Goal: Task Accomplishment & Management: Manage account settings

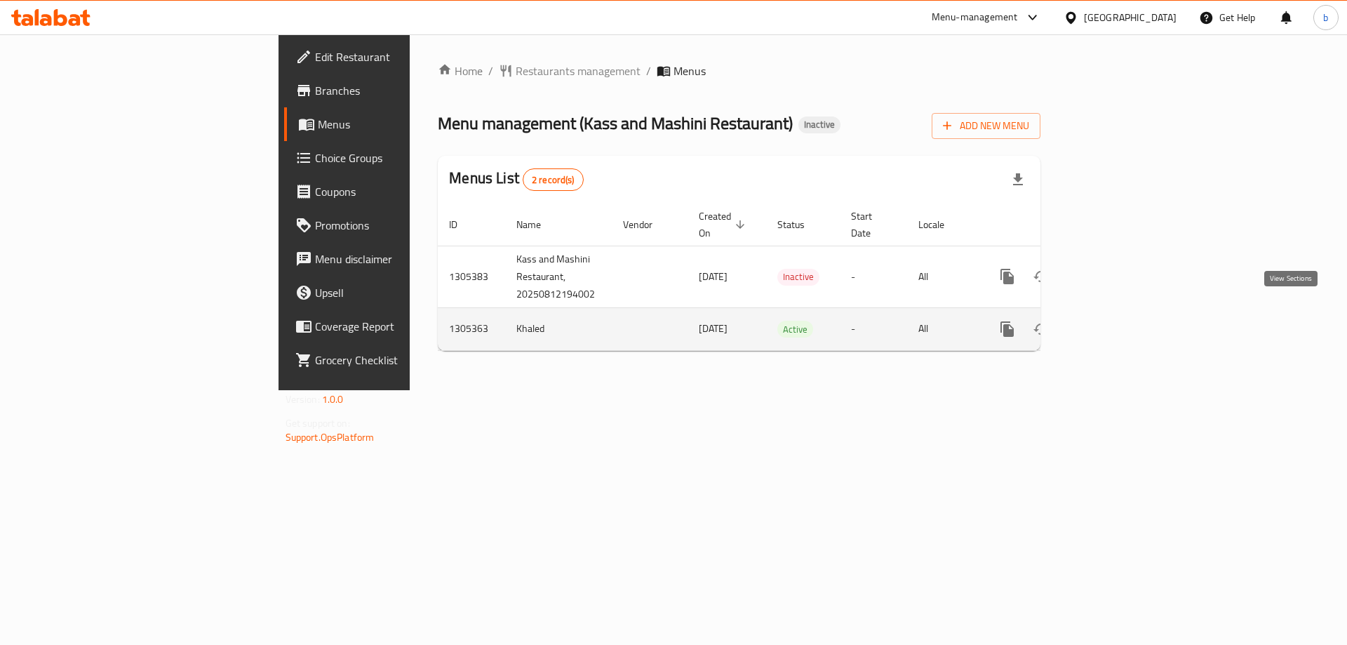
click at [1117, 321] on icon "enhanced table" at bounding box center [1108, 329] width 17 height 17
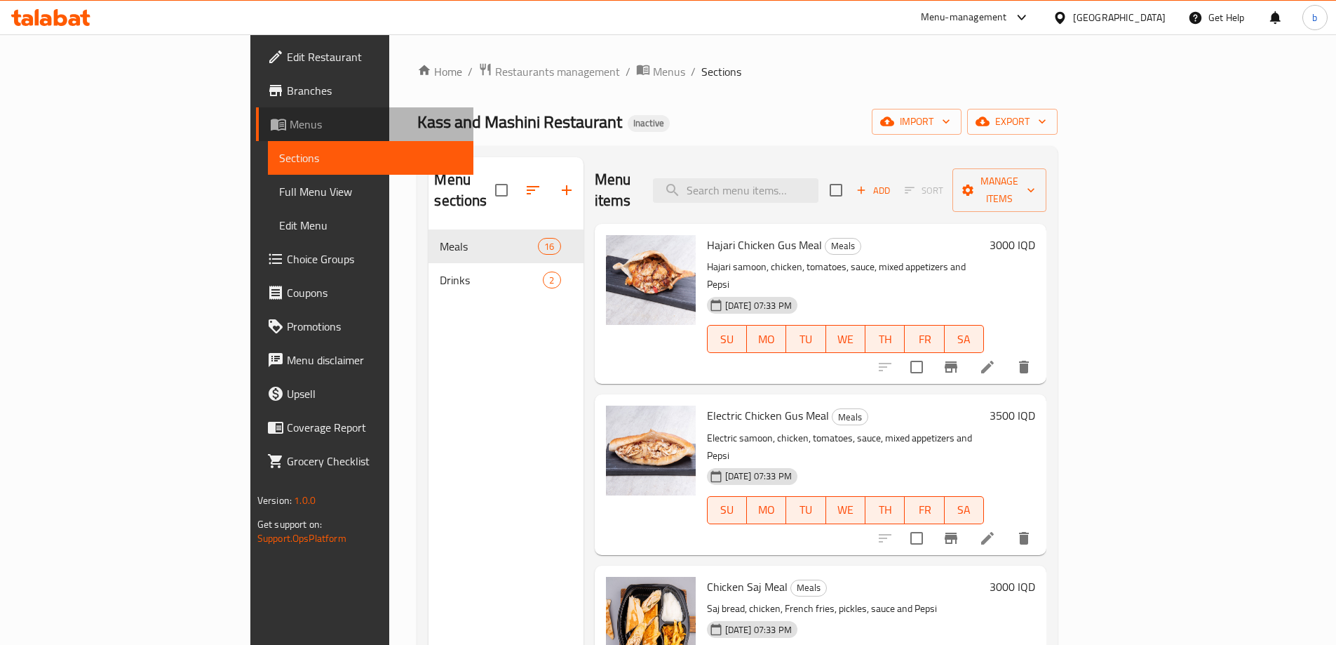
click at [256, 134] on link "Menus" at bounding box center [364, 124] width 217 height 34
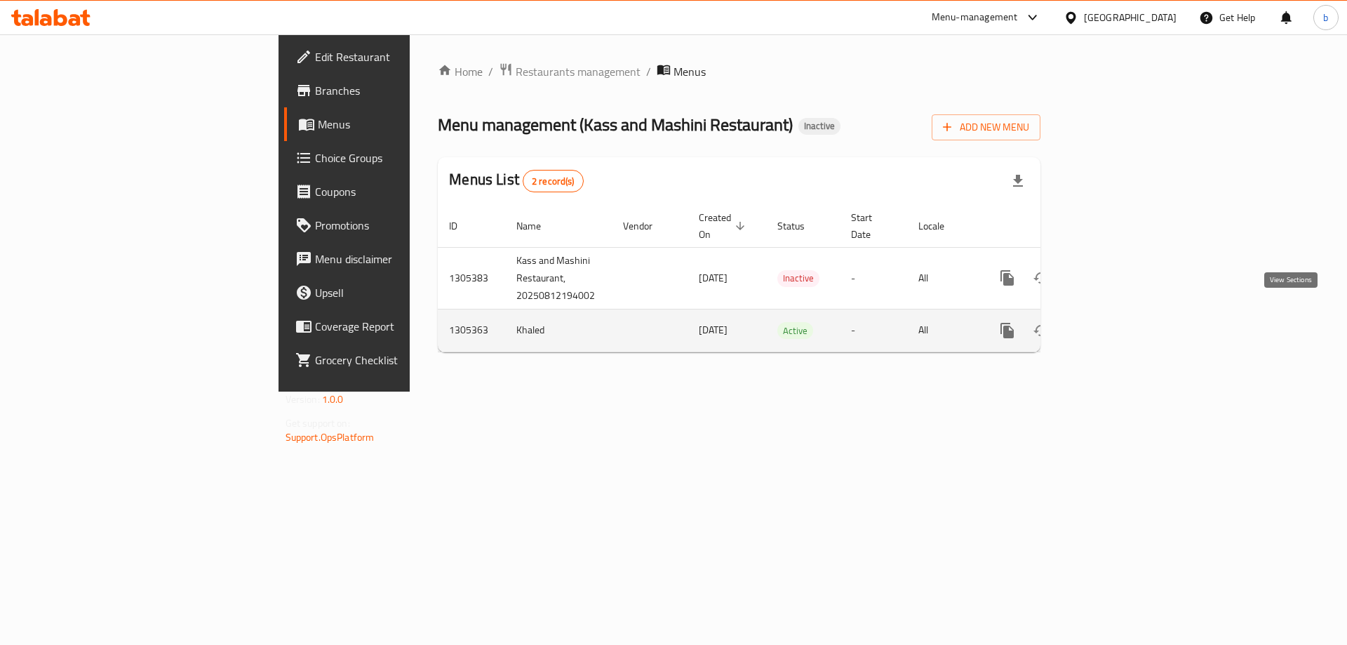
click at [1125, 314] on link "enhanced table" at bounding box center [1108, 331] width 34 height 34
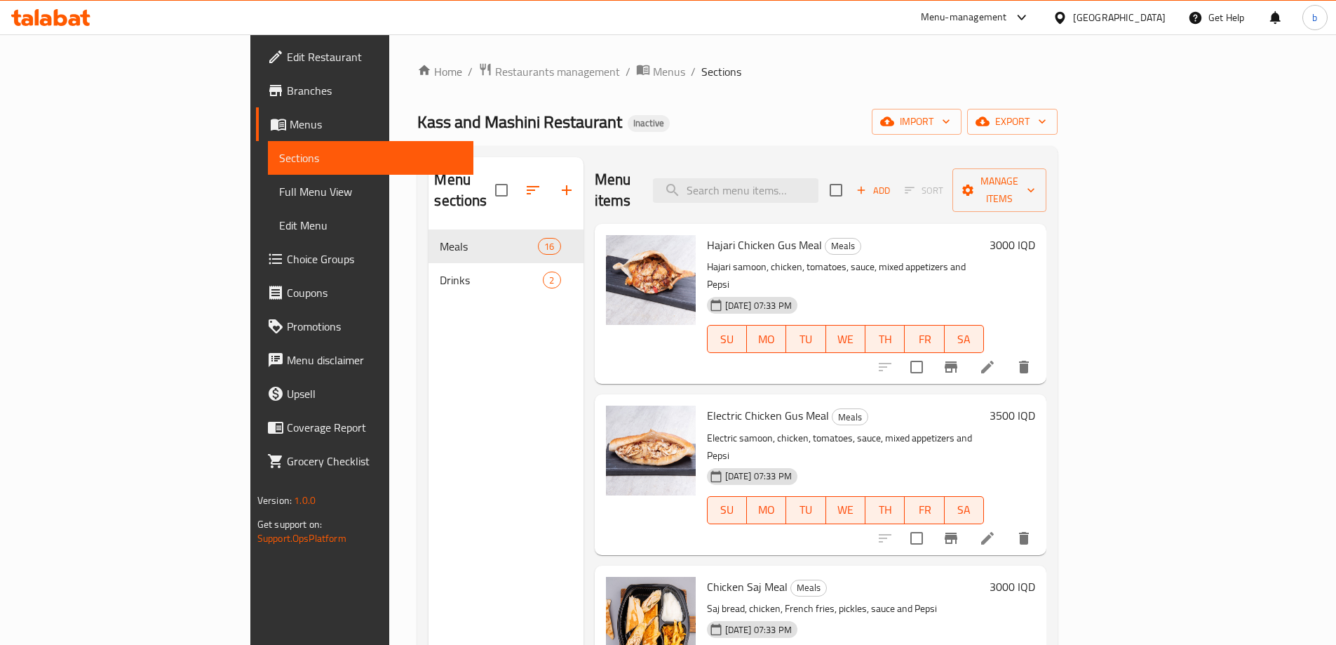
click at [279, 196] on span "Full Menu View" at bounding box center [370, 191] width 183 height 17
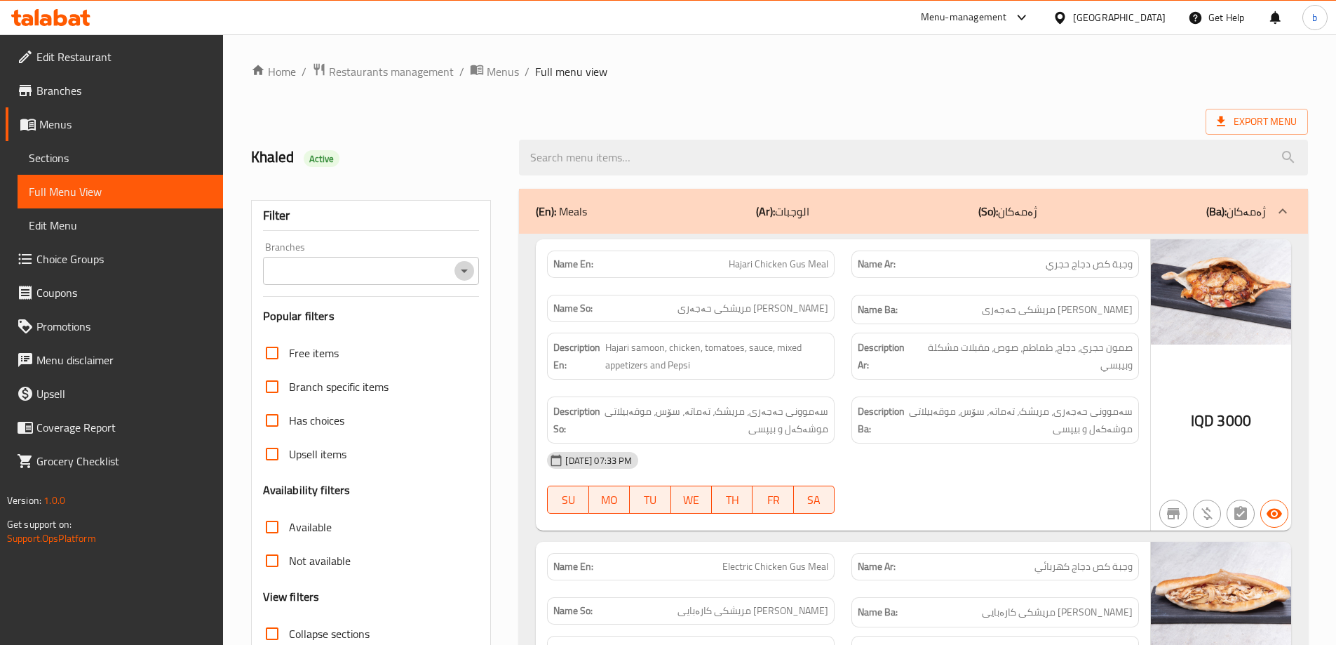
click at [471, 262] on icon "Open" at bounding box center [464, 270] width 17 height 17
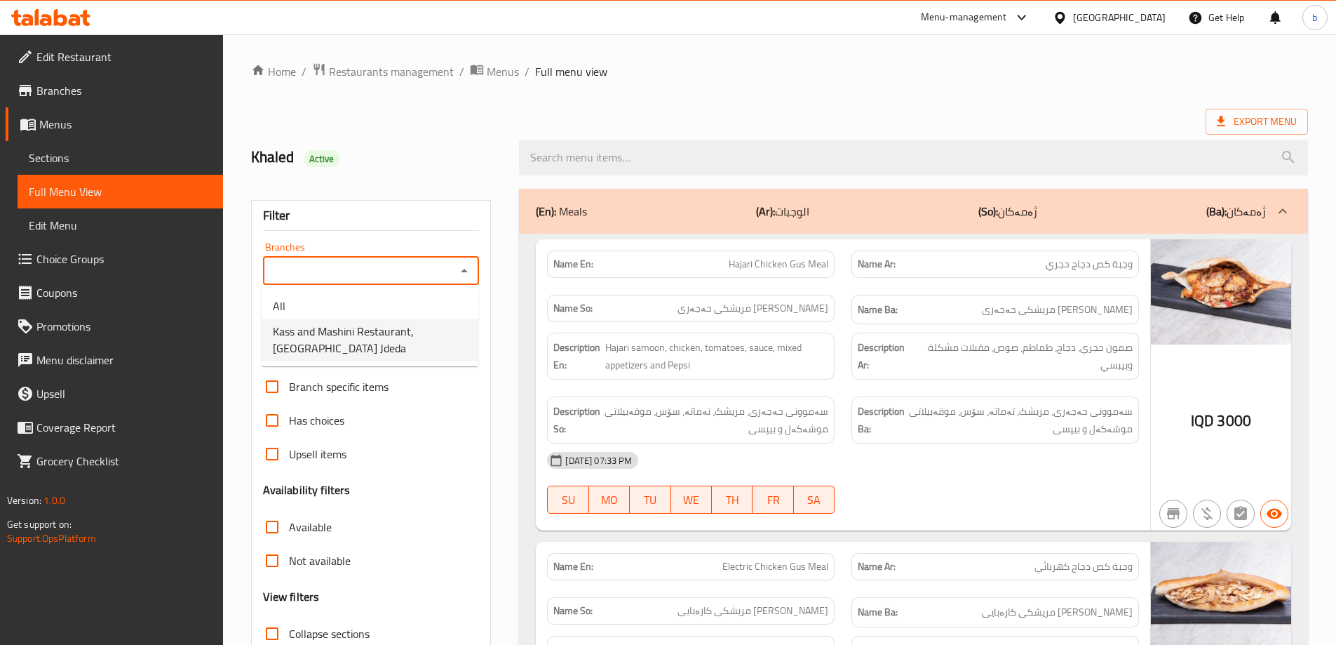
click at [376, 330] on span "Kass and Mashini Restaurant, Baghdad Jdeda" at bounding box center [370, 340] width 194 height 34
type input "Kass and Mashini Restaurant, Baghdad Jdeda"
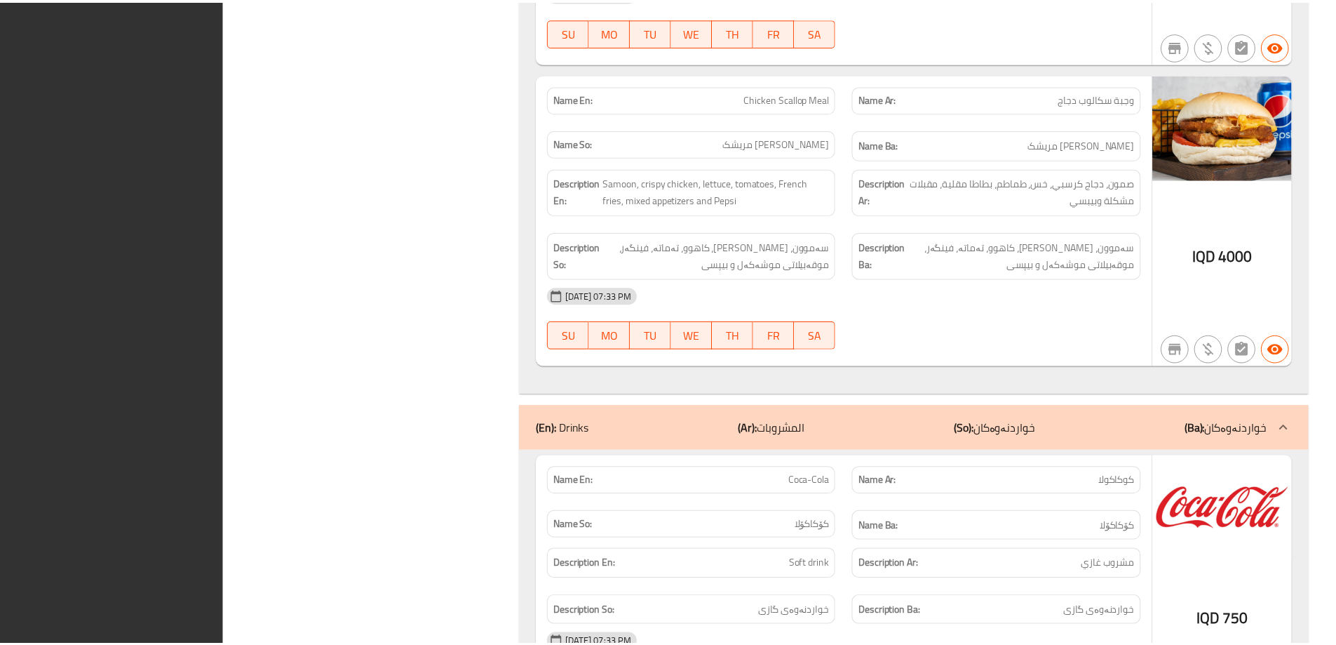
scroll to position [4874, 0]
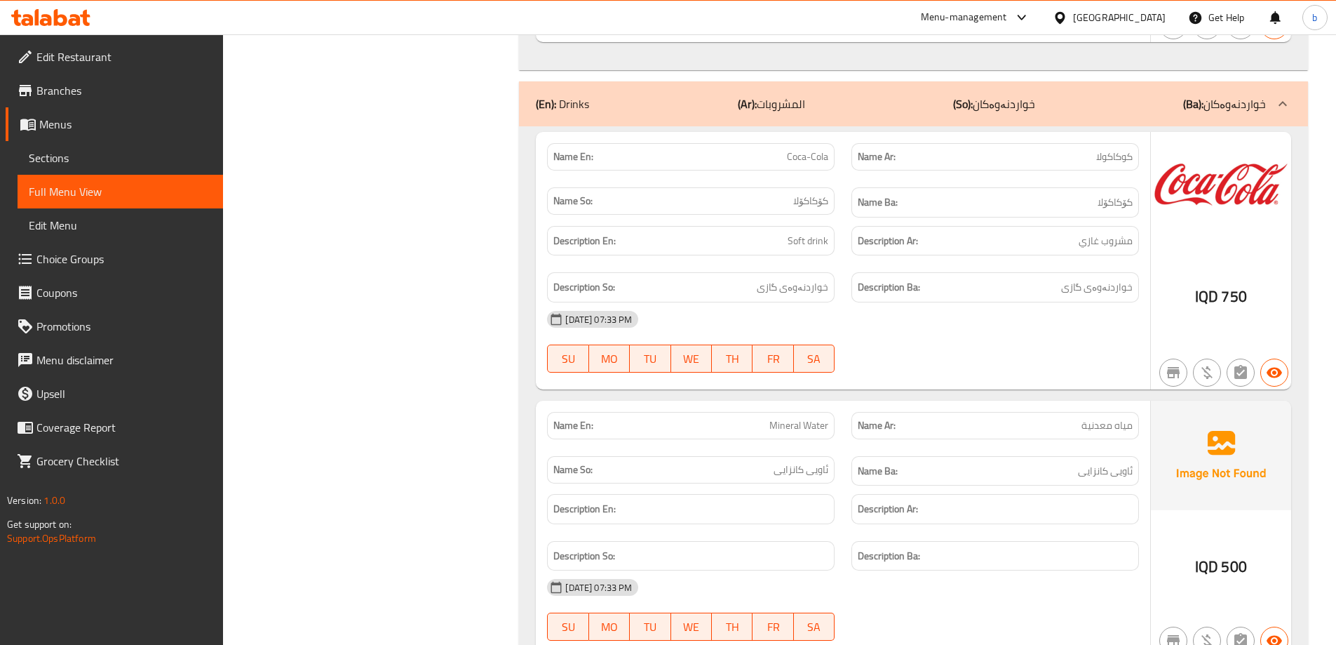
click at [66, 152] on span "Sections" at bounding box center [120, 157] width 183 height 17
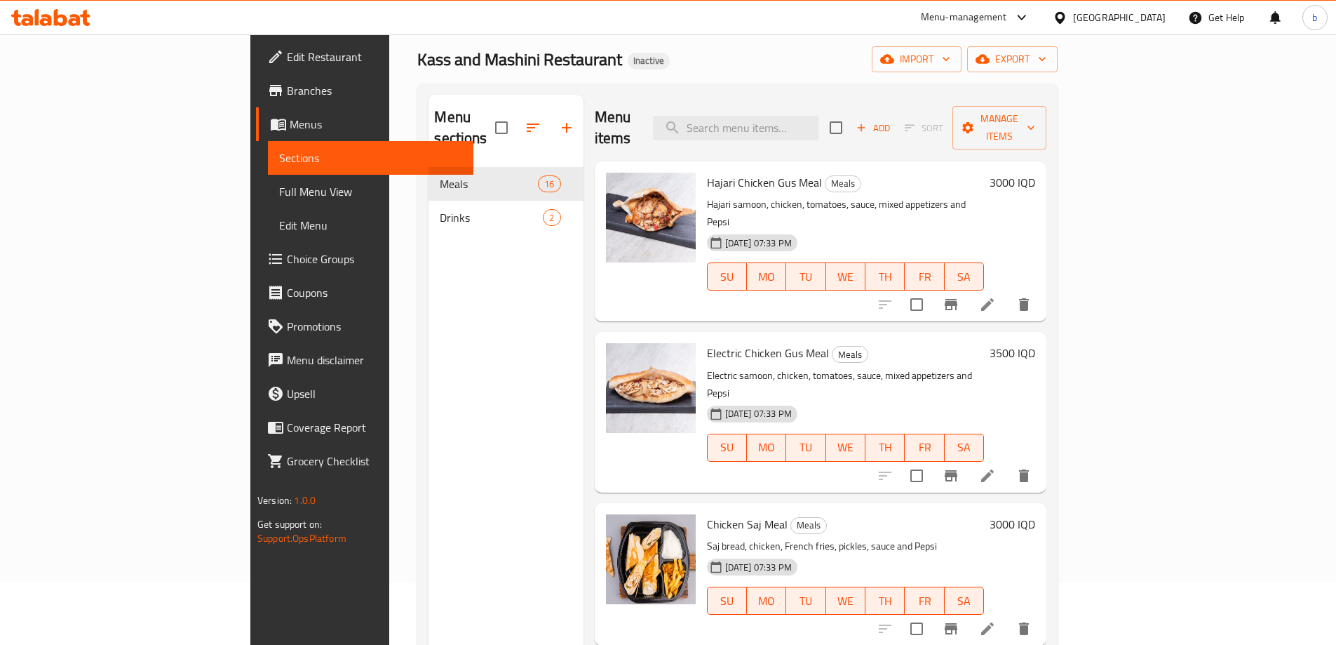
scroll to position [33, 0]
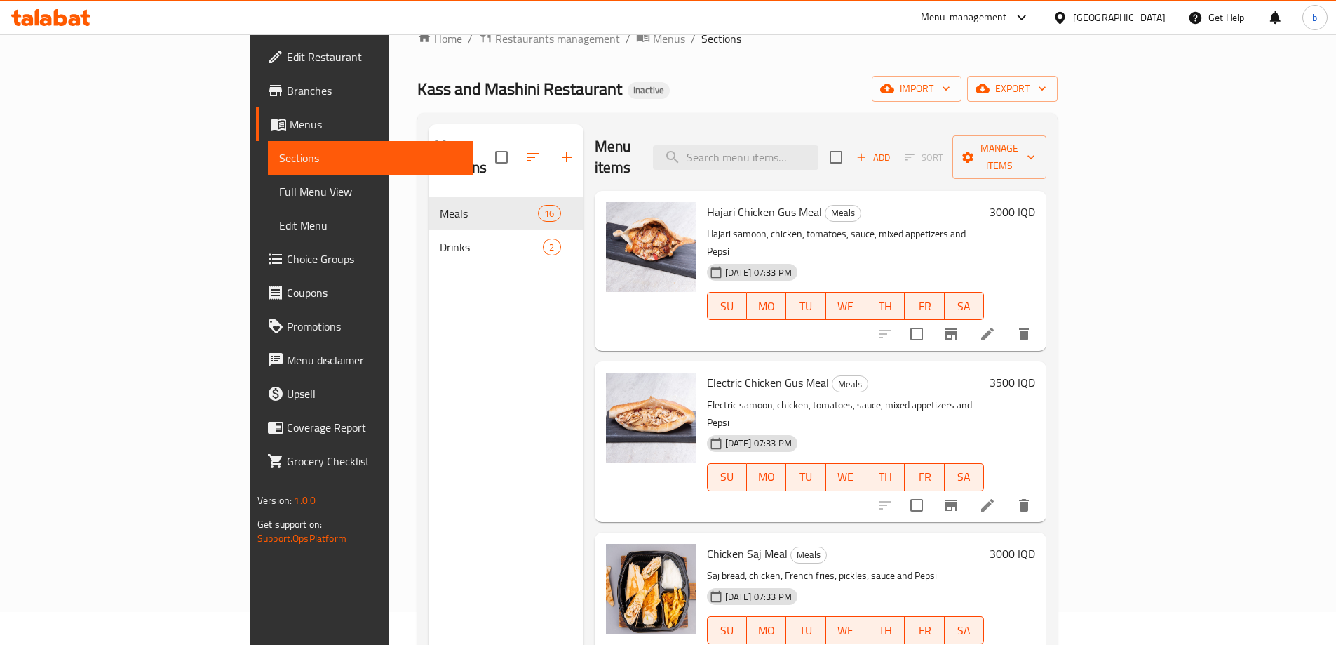
click at [287, 58] on span "Edit Restaurant" at bounding box center [374, 56] width 175 height 17
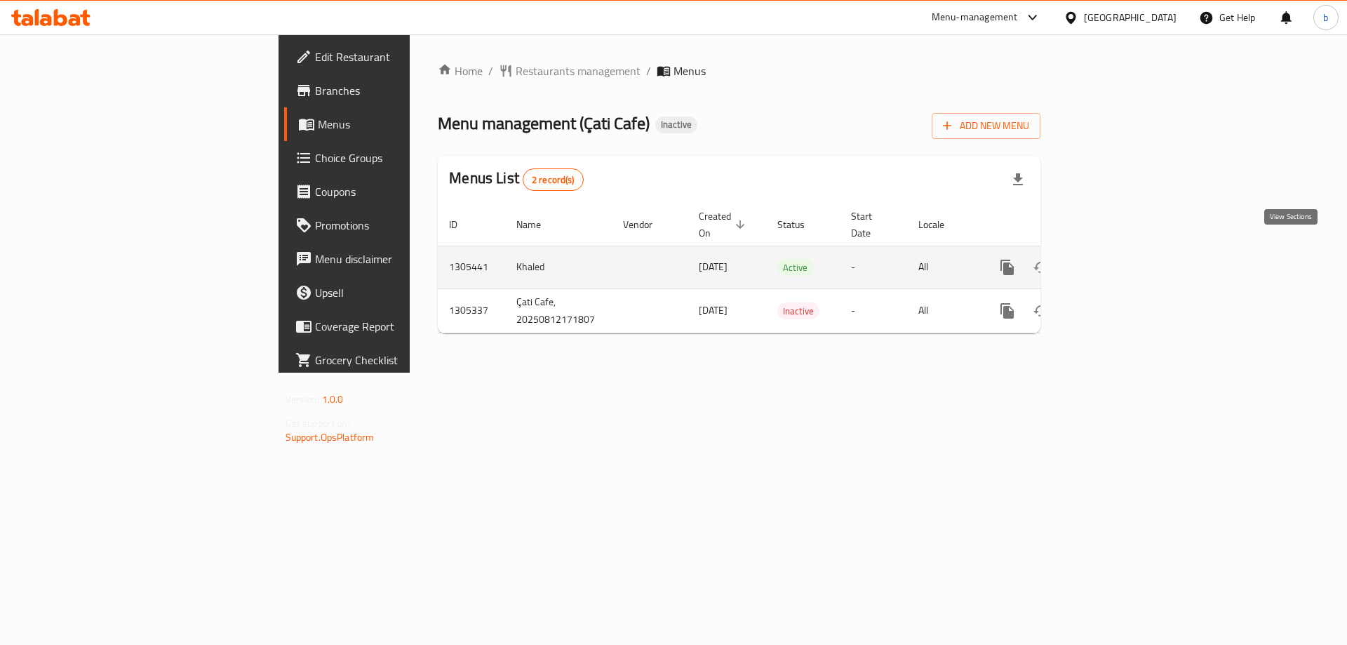
click at [1115, 261] on icon "enhanced table" at bounding box center [1108, 267] width 13 height 13
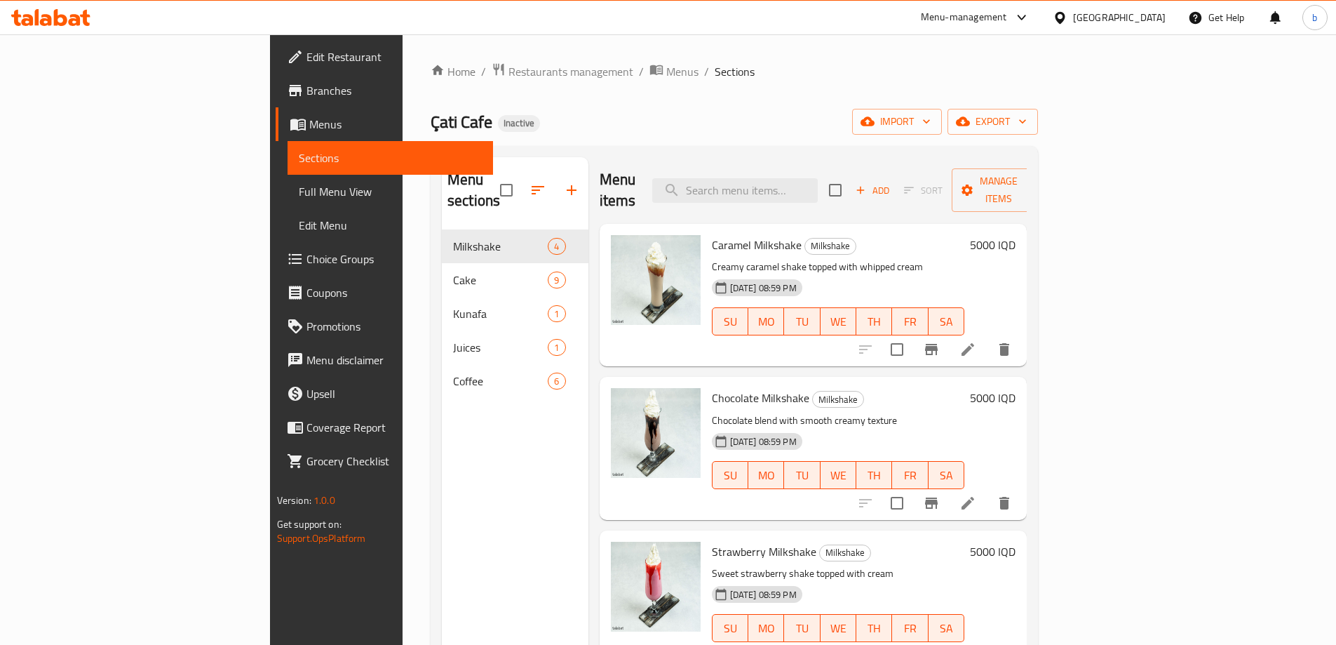
click at [299, 196] on span "Full Menu View" at bounding box center [390, 191] width 183 height 17
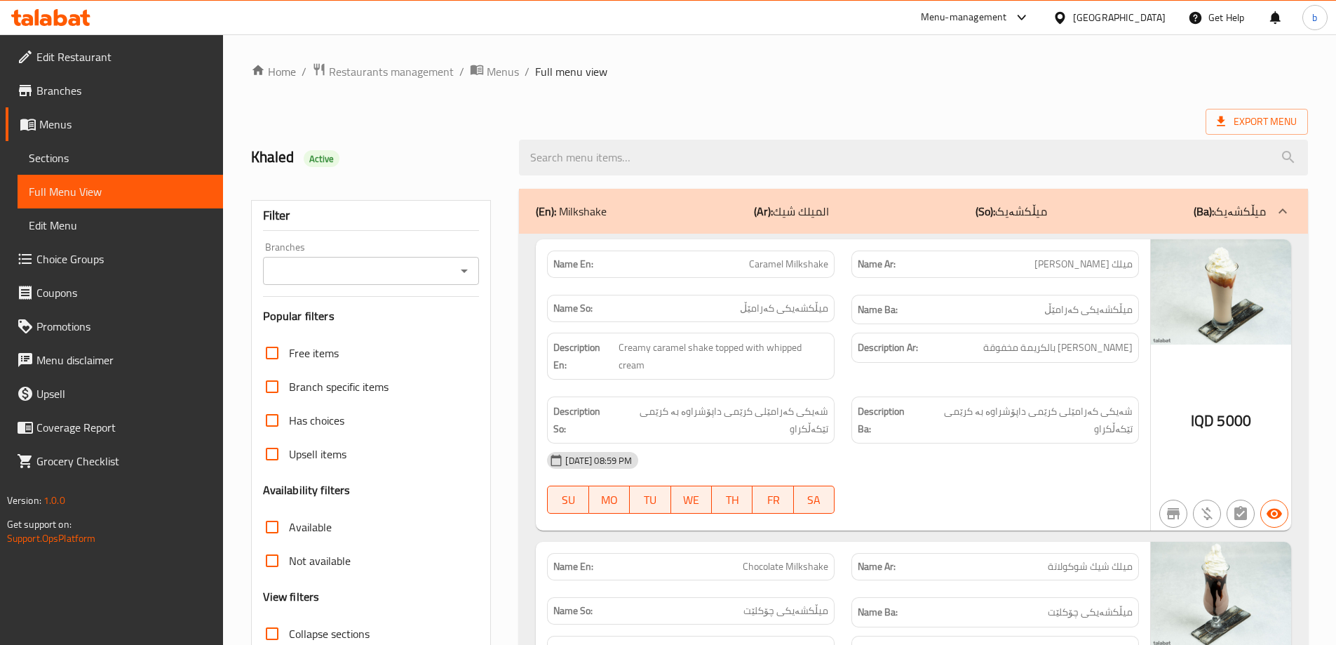
click at [467, 261] on button "Open" at bounding box center [465, 271] width 20 height 20
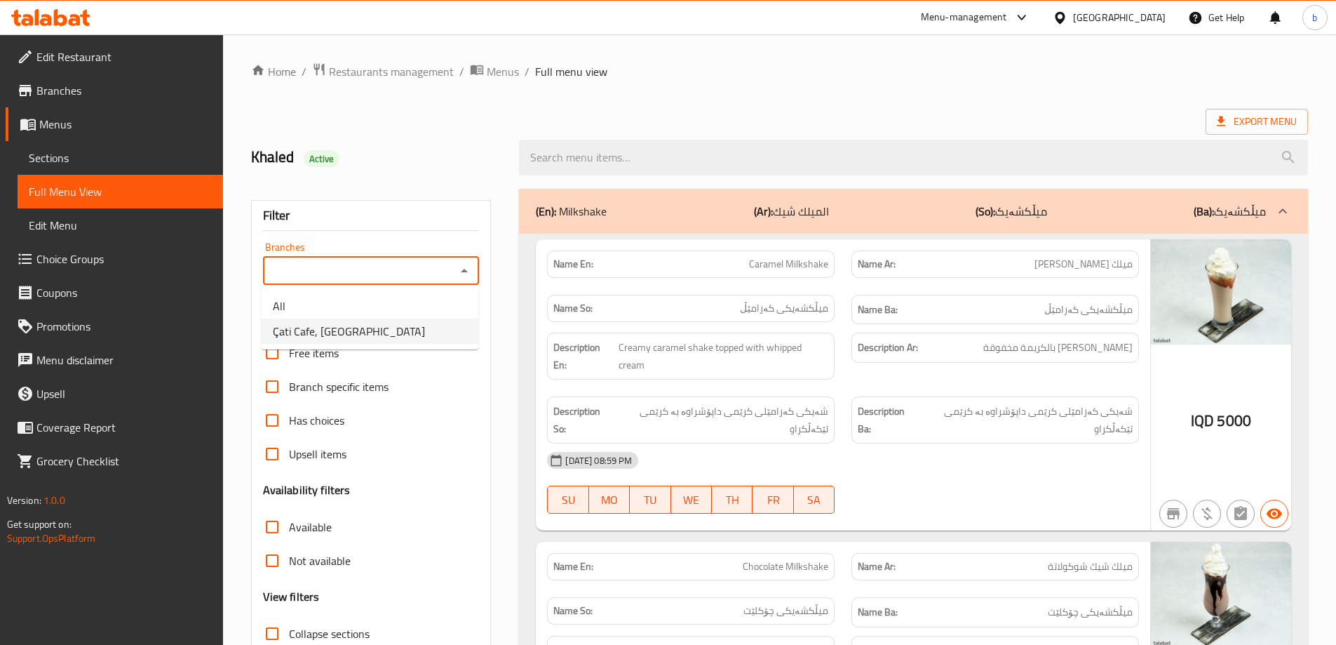
click at [388, 327] on li "Çati Cafe, Majdi Mall" at bounding box center [370, 330] width 217 height 25
type input "Çati Cafe, Majdi Mall"
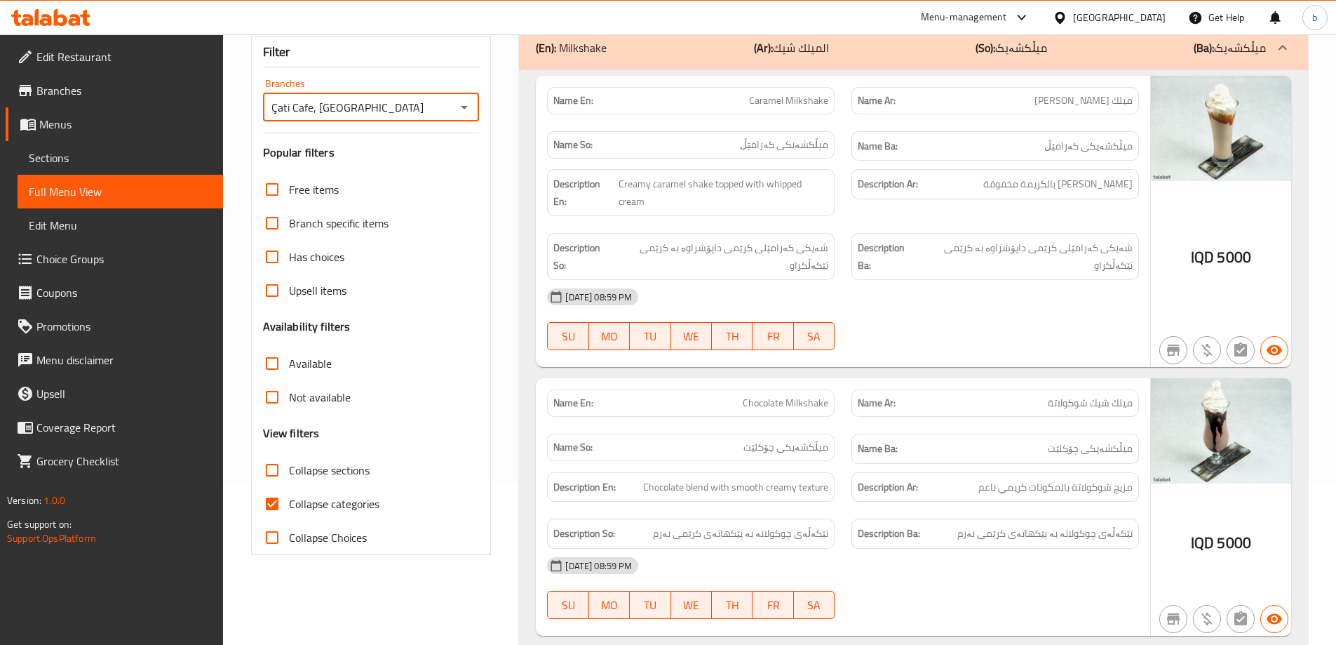
click at [281, 498] on input "Collapse categories" at bounding box center [272, 504] width 34 height 34
checkbox input "false"
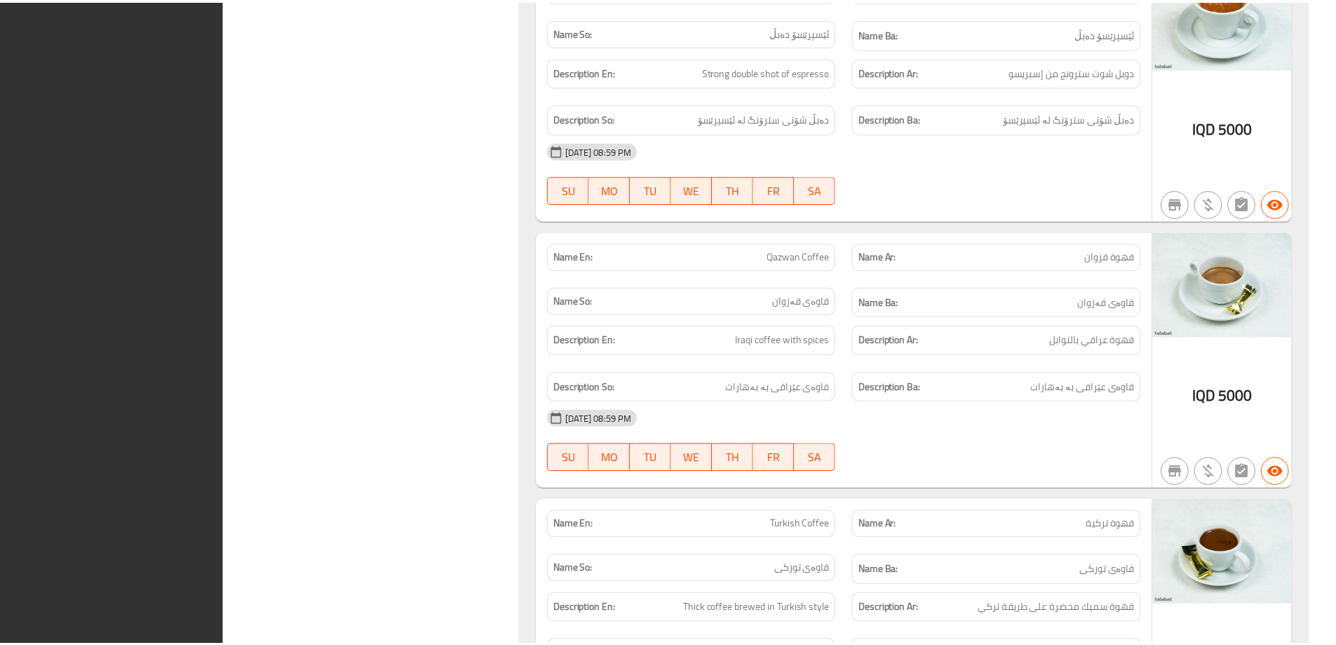
scroll to position [5691, 0]
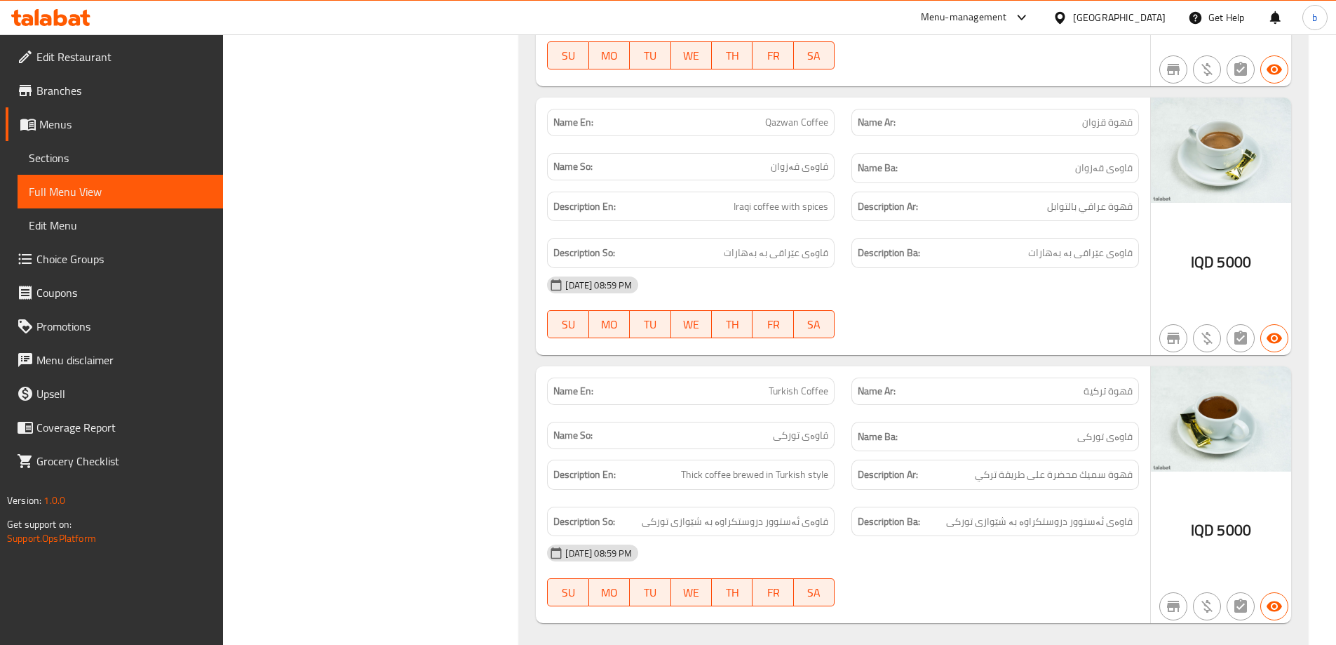
click at [55, 54] on span "Edit Restaurant" at bounding box center [123, 56] width 175 height 17
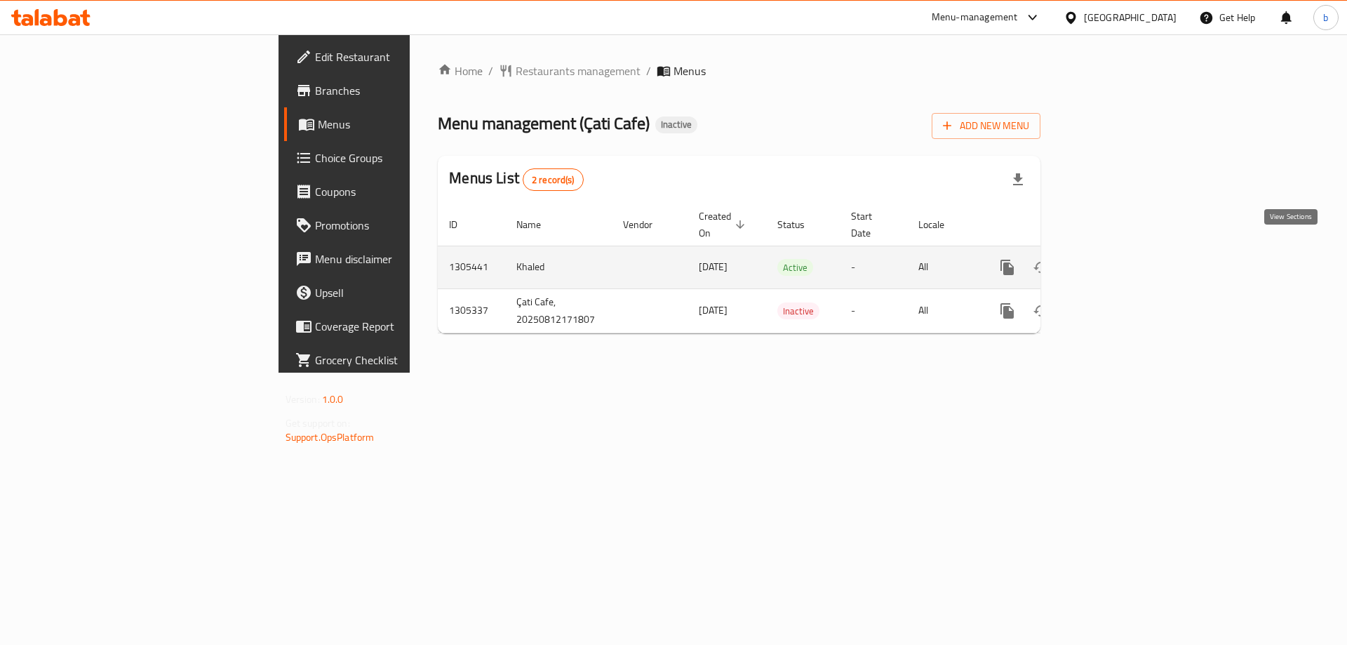
click at [1117, 259] on icon "enhanced table" at bounding box center [1108, 267] width 17 height 17
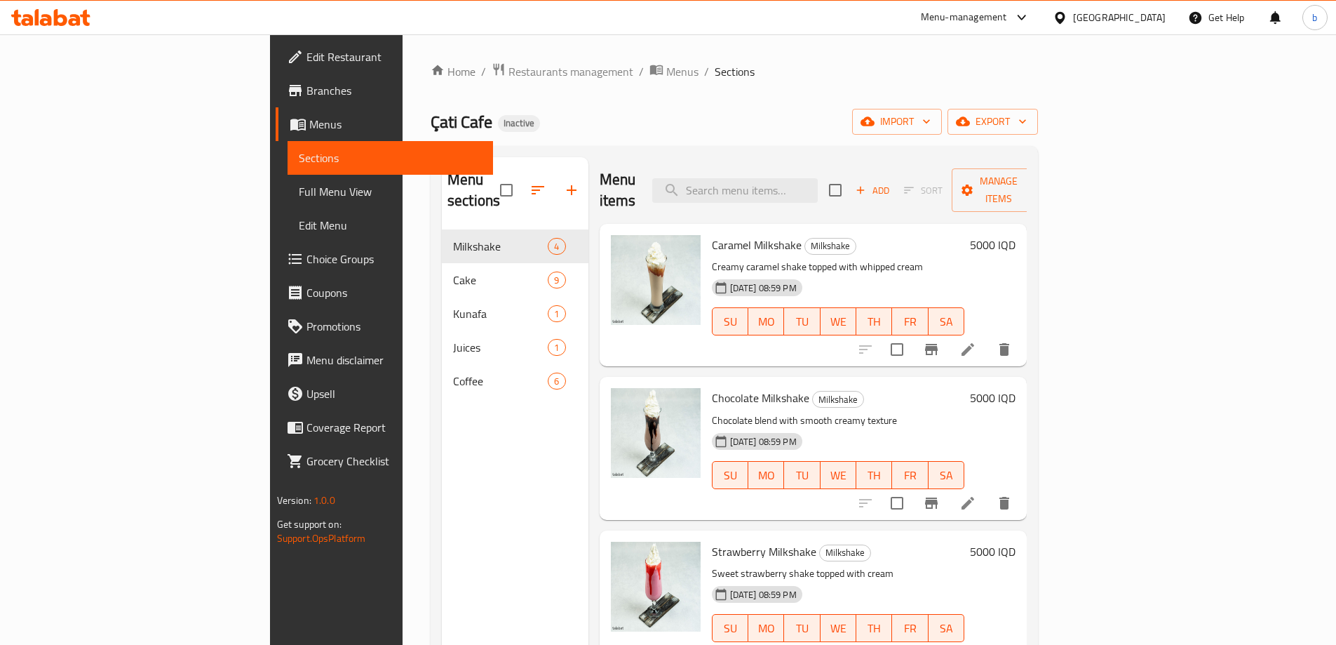
click at [79, 16] on icon at bounding box center [75, 20] width 12 height 12
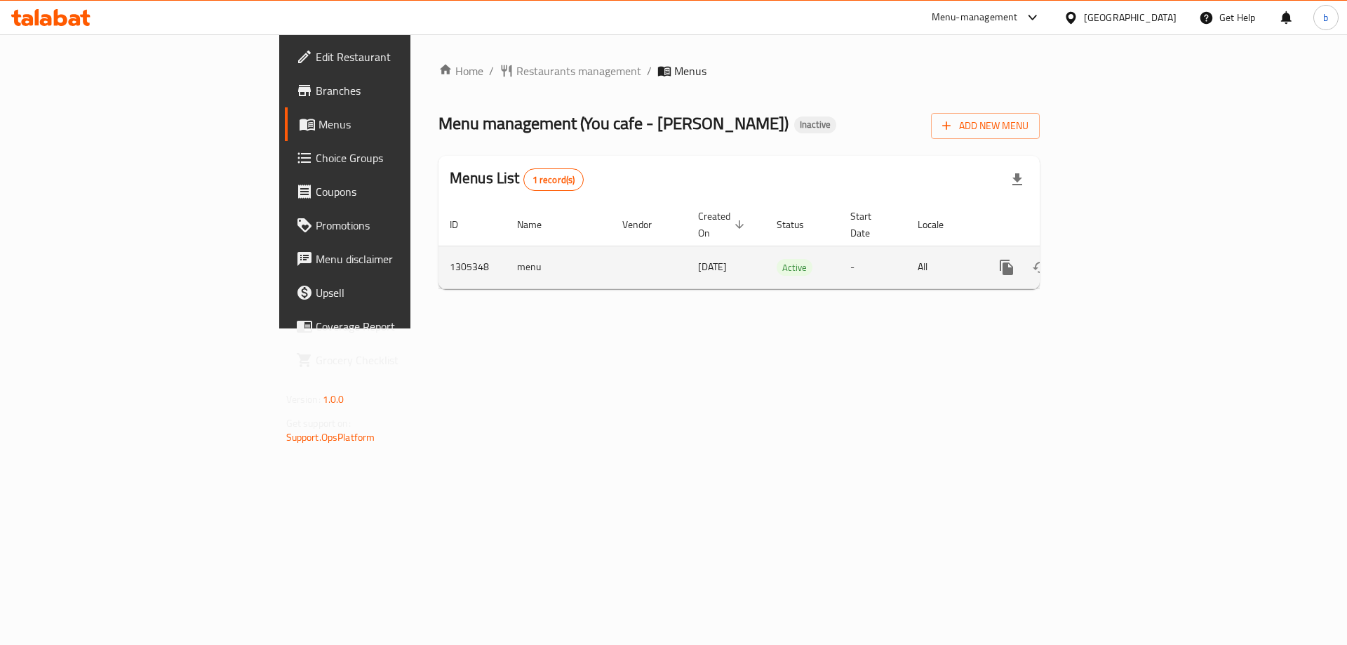
click at [1116, 259] on icon "enhanced table" at bounding box center [1107, 267] width 17 height 17
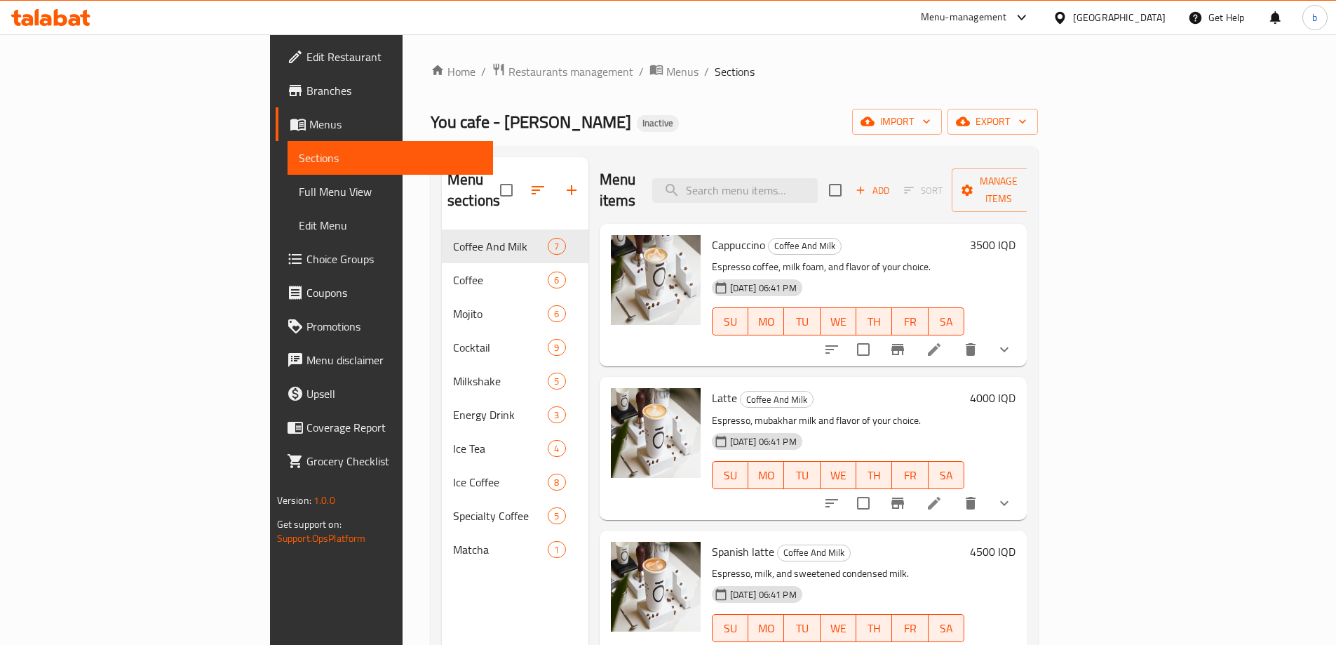
click at [299, 191] on span "Full Menu View" at bounding box center [390, 191] width 183 height 17
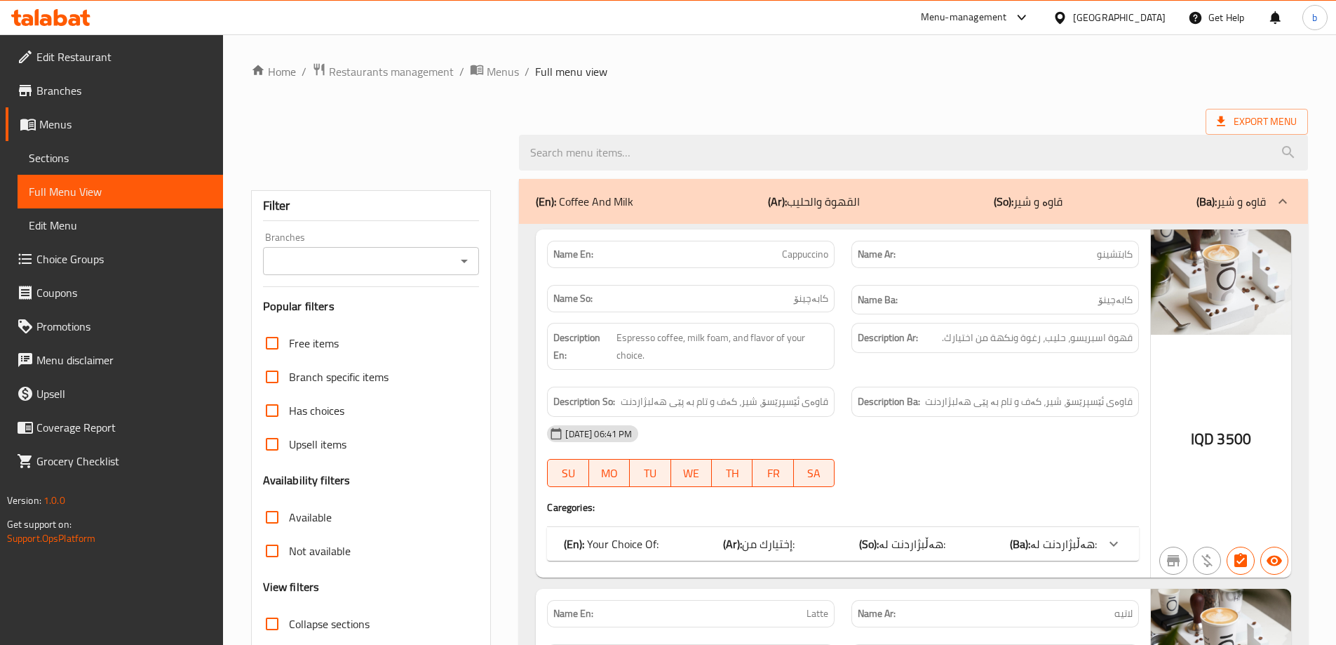
click at [466, 250] on div "Branches" at bounding box center [371, 261] width 217 height 28
click at [467, 260] on icon "Open" at bounding box center [464, 261] width 17 height 17
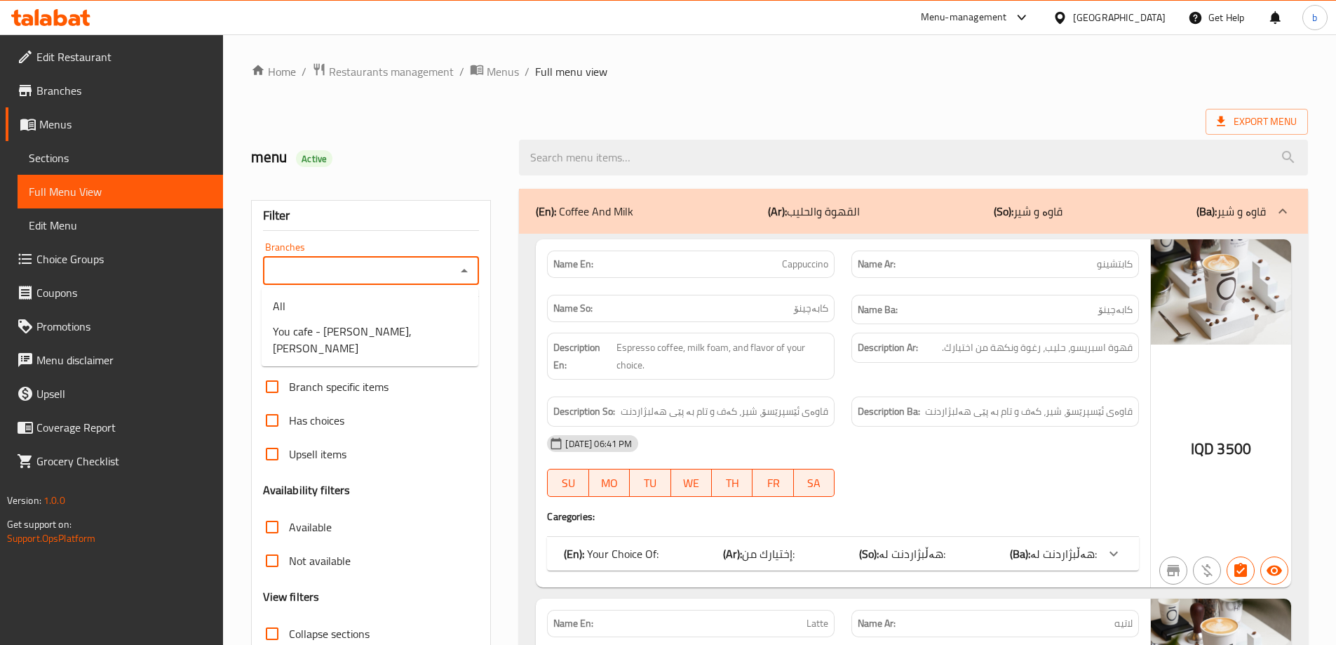
click at [486, 133] on div "menu Active" at bounding box center [377, 157] width 269 height 62
click at [469, 269] on icon "Open" at bounding box center [464, 270] width 17 height 17
click at [349, 331] on span "You cafe - Hay Al Salam, Al- Salaam" at bounding box center [370, 340] width 194 height 34
type input "You cafe - Hay Al Salam, Al- Salaam"
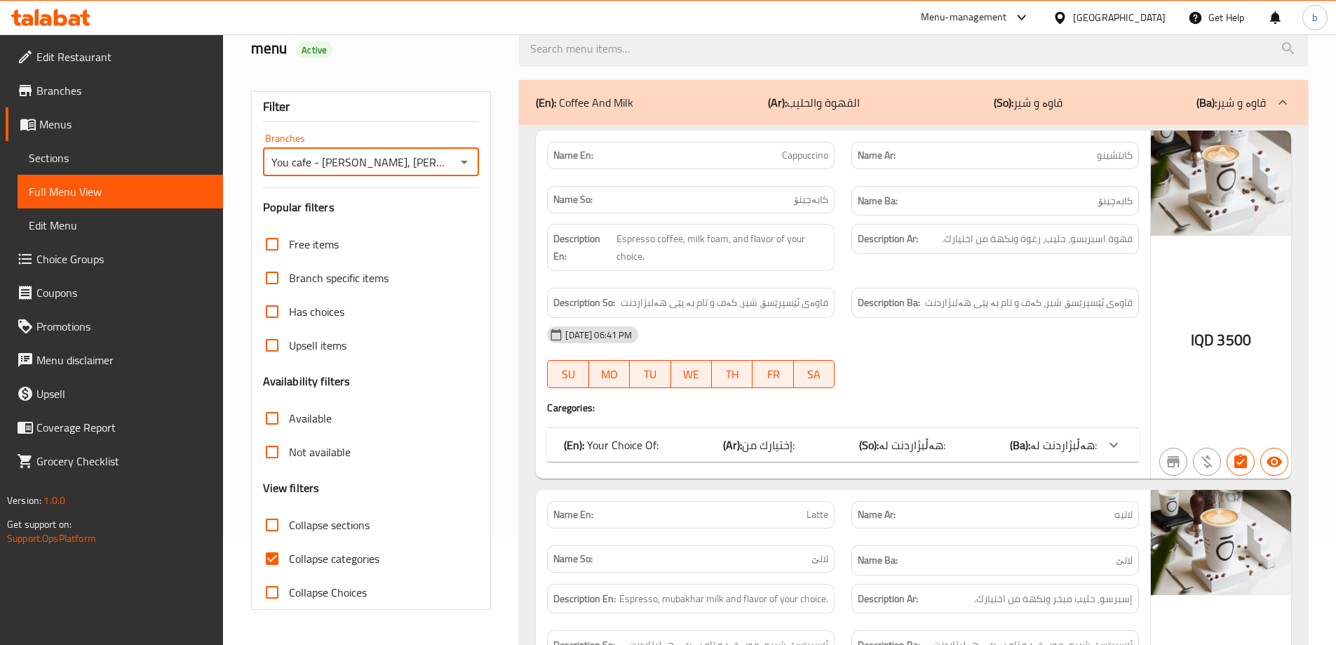
scroll to position [163, 0]
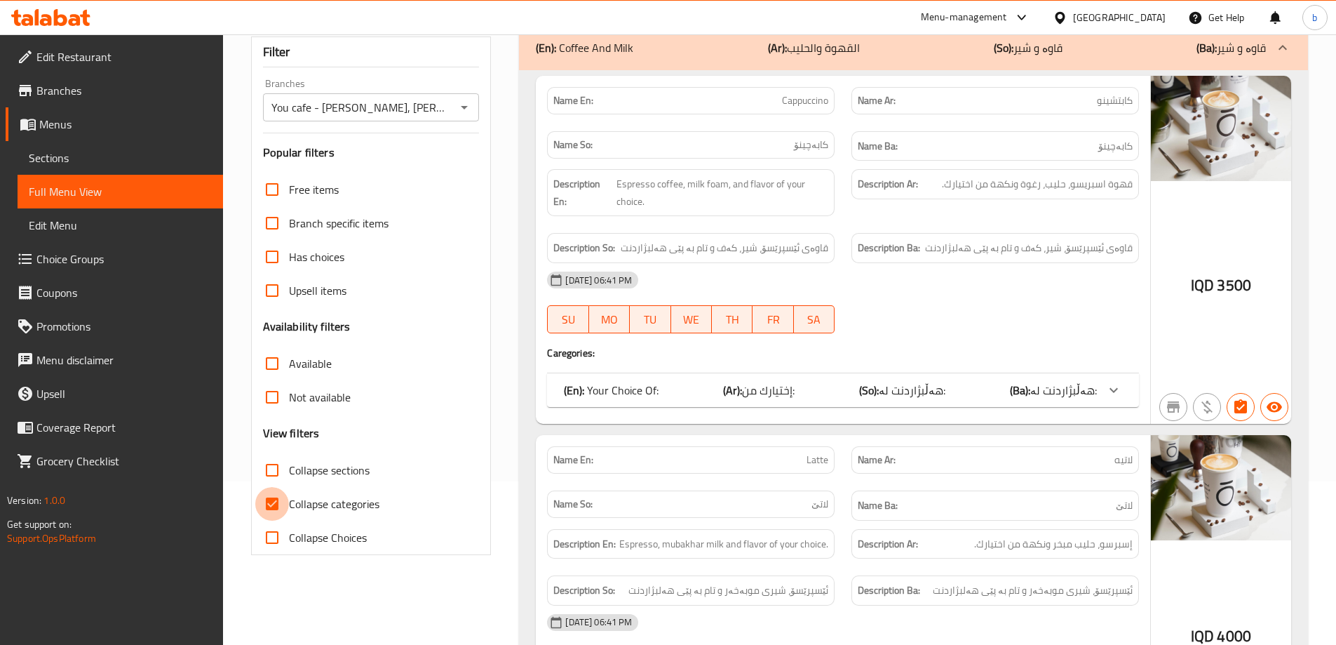
click at [281, 511] on input "Collapse categories" at bounding box center [272, 504] width 34 height 34
checkbox input "false"
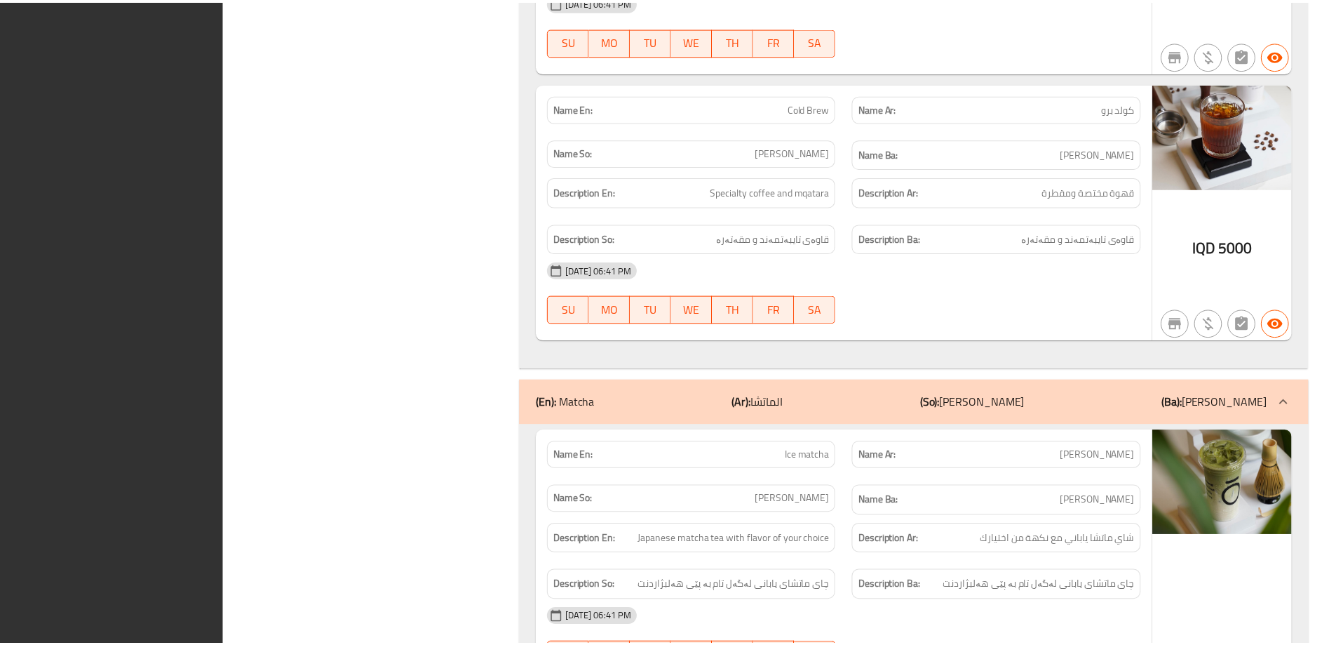
scroll to position [16999, 0]
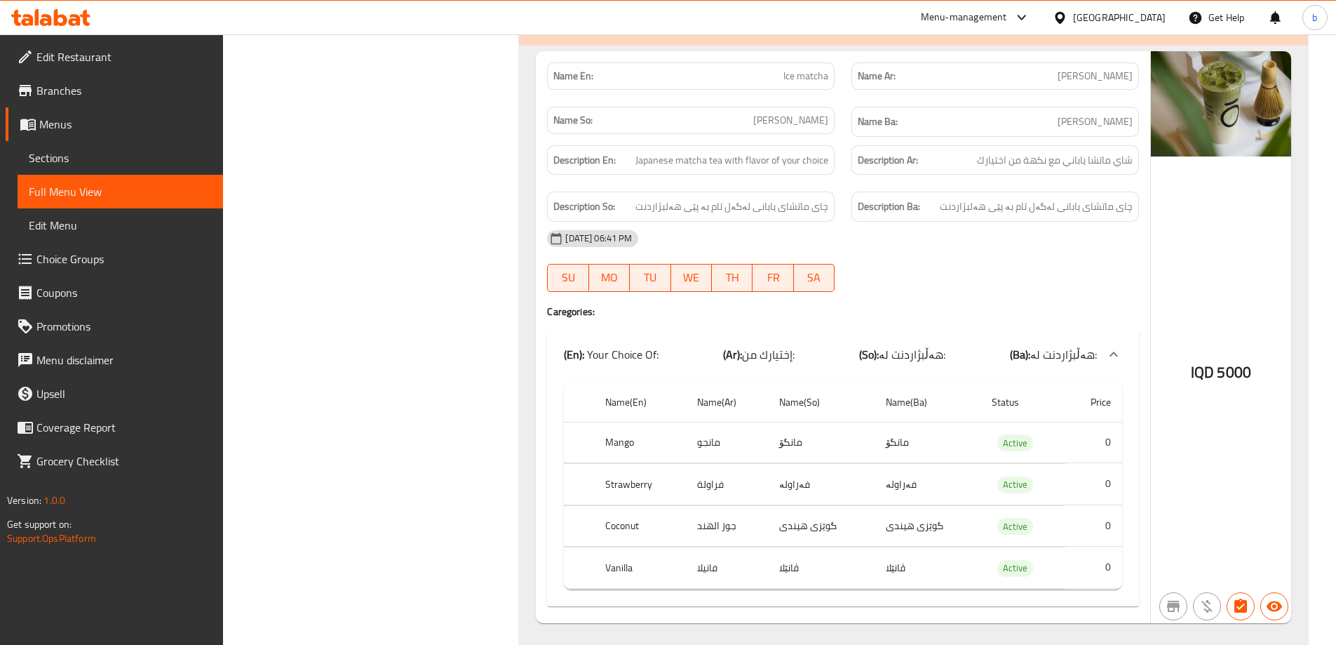
click at [102, 48] on span "Edit Restaurant" at bounding box center [123, 56] width 175 height 17
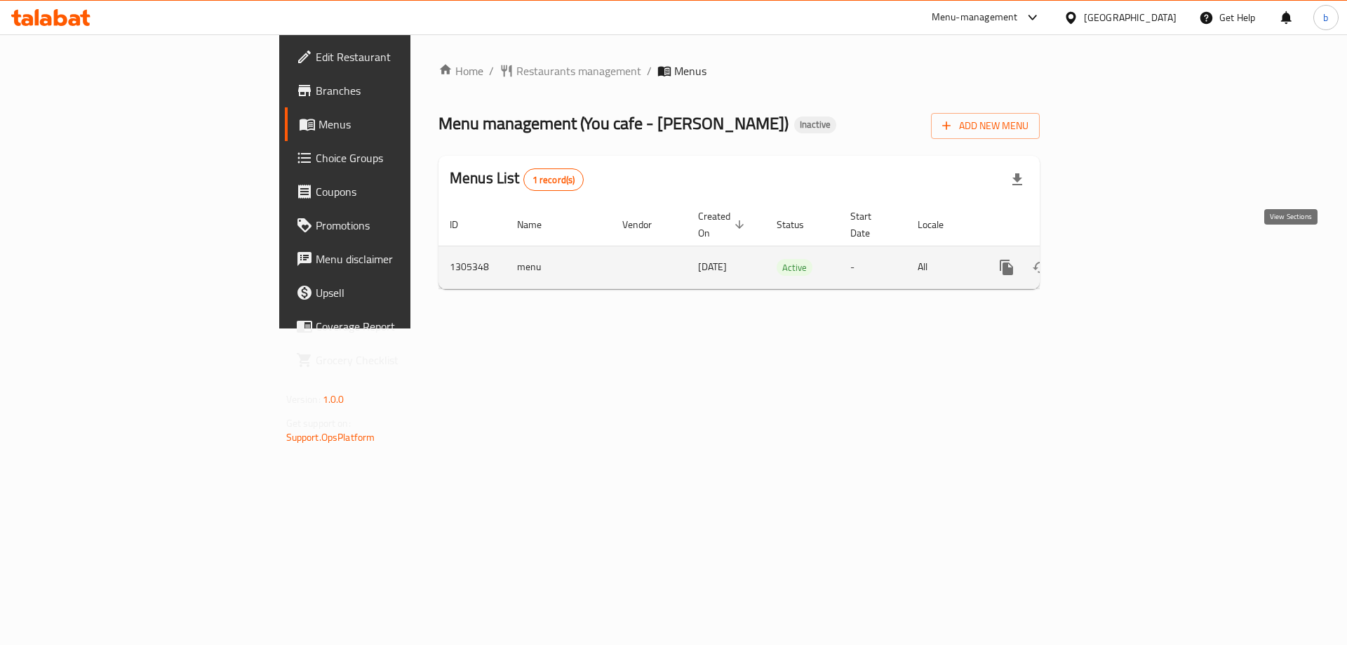
click at [1124, 250] on link "enhanced table" at bounding box center [1108, 267] width 34 height 34
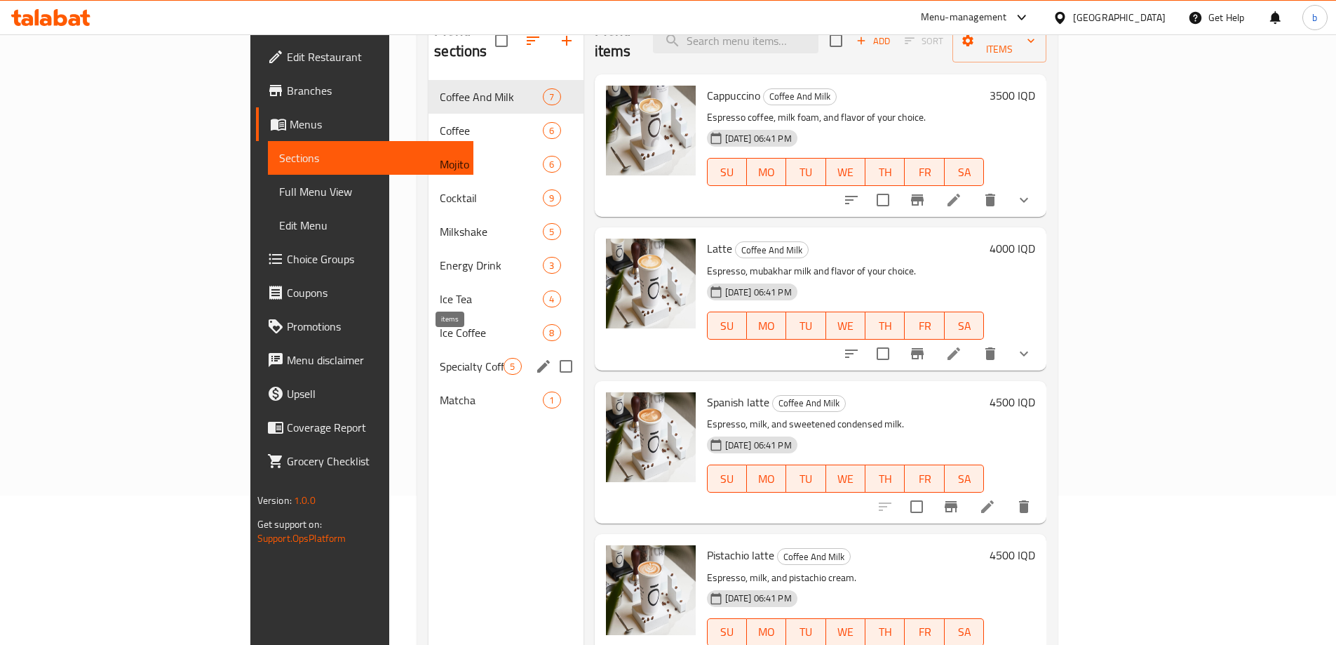
scroll to position [163, 0]
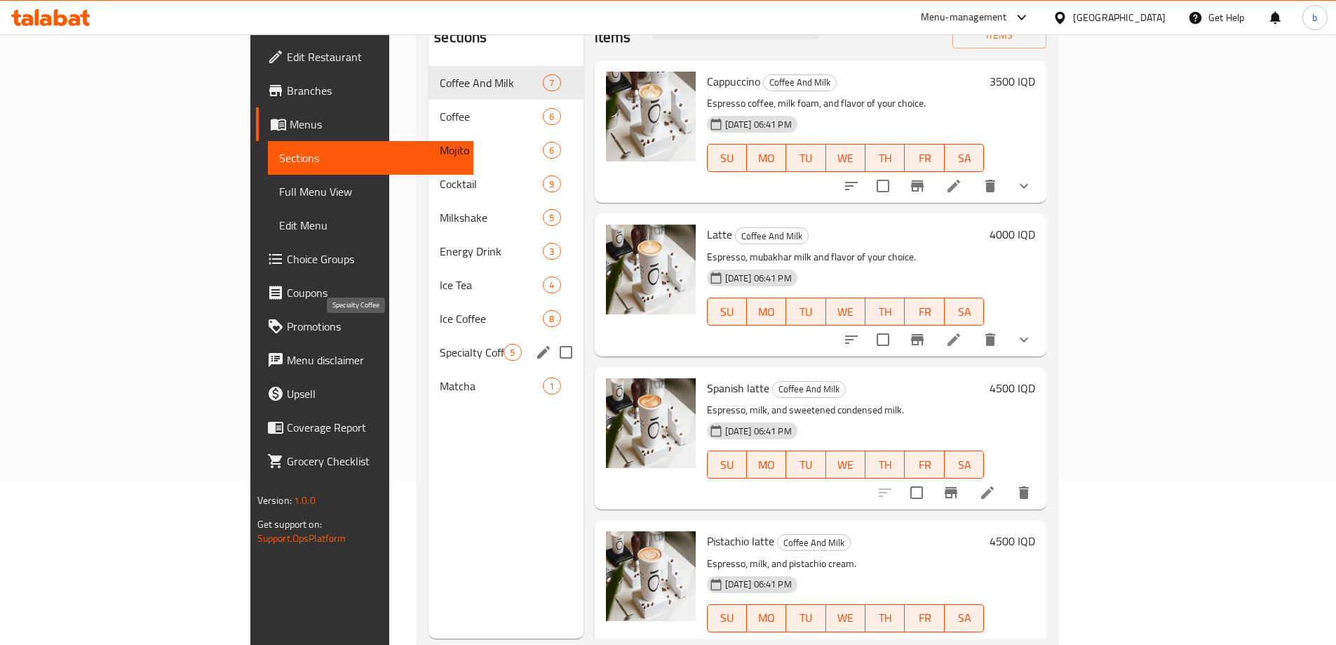
click at [440, 344] on span "Specialty Coffee" at bounding box center [472, 352] width 64 height 17
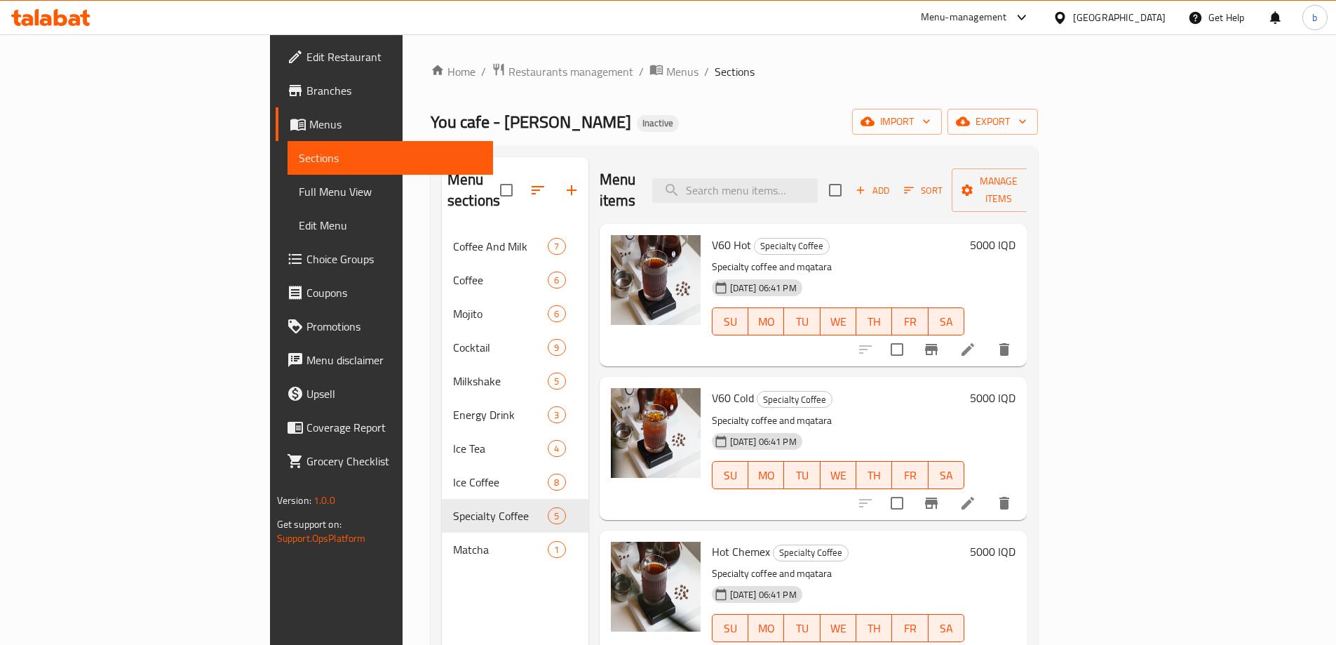
click at [307, 90] on span "Branches" at bounding box center [394, 90] width 175 height 17
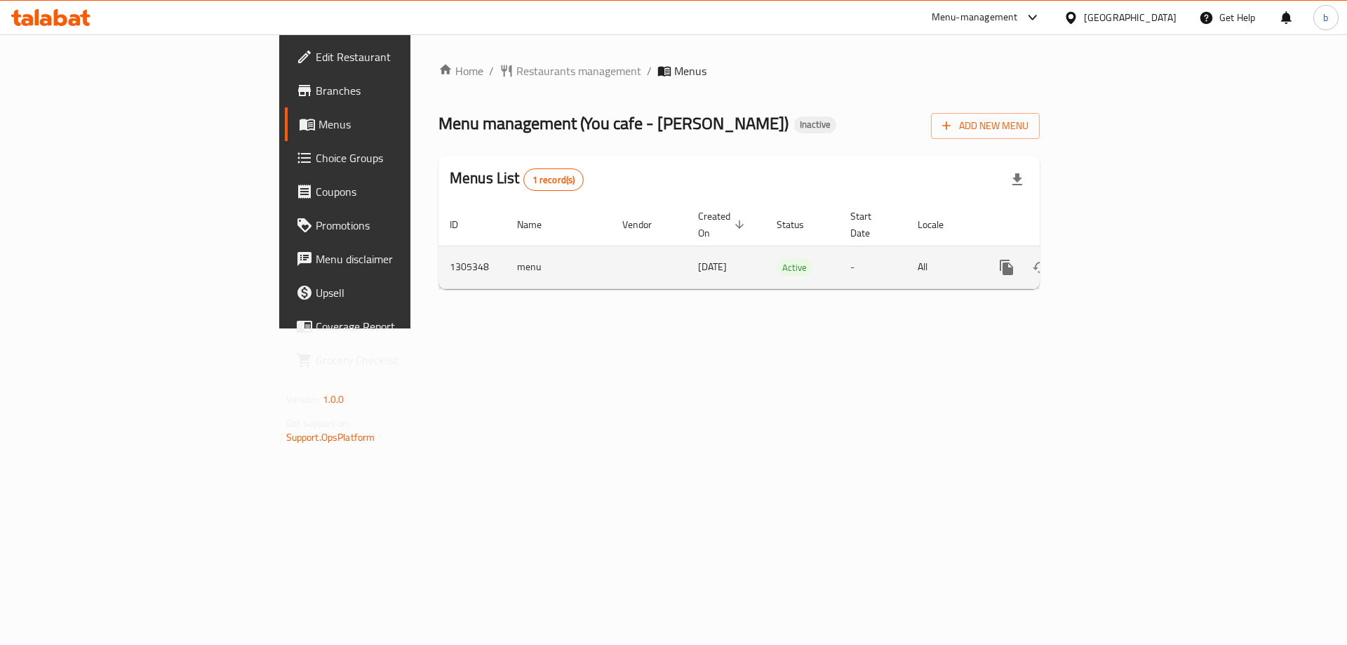
click at [1114, 261] on icon "enhanced table" at bounding box center [1107, 267] width 13 height 13
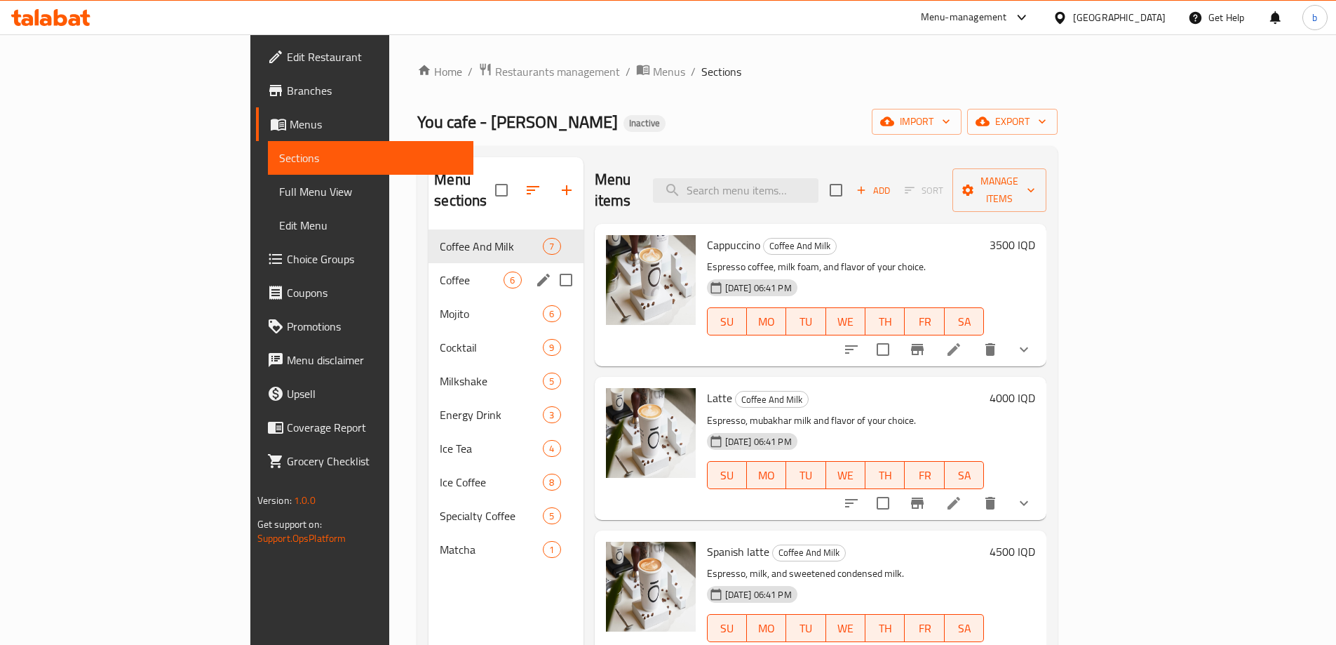
click at [440, 271] on span "Coffee" at bounding box center [472, 279] width 64 height 17
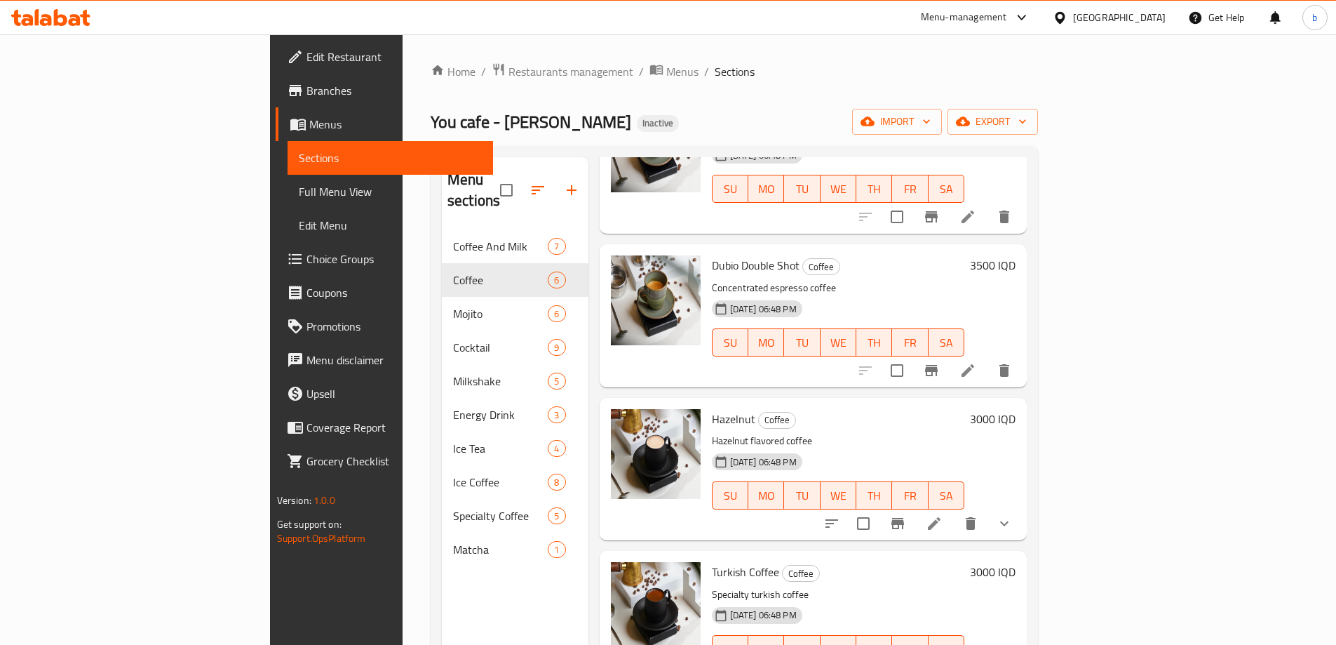
scroll to position [163, 0]
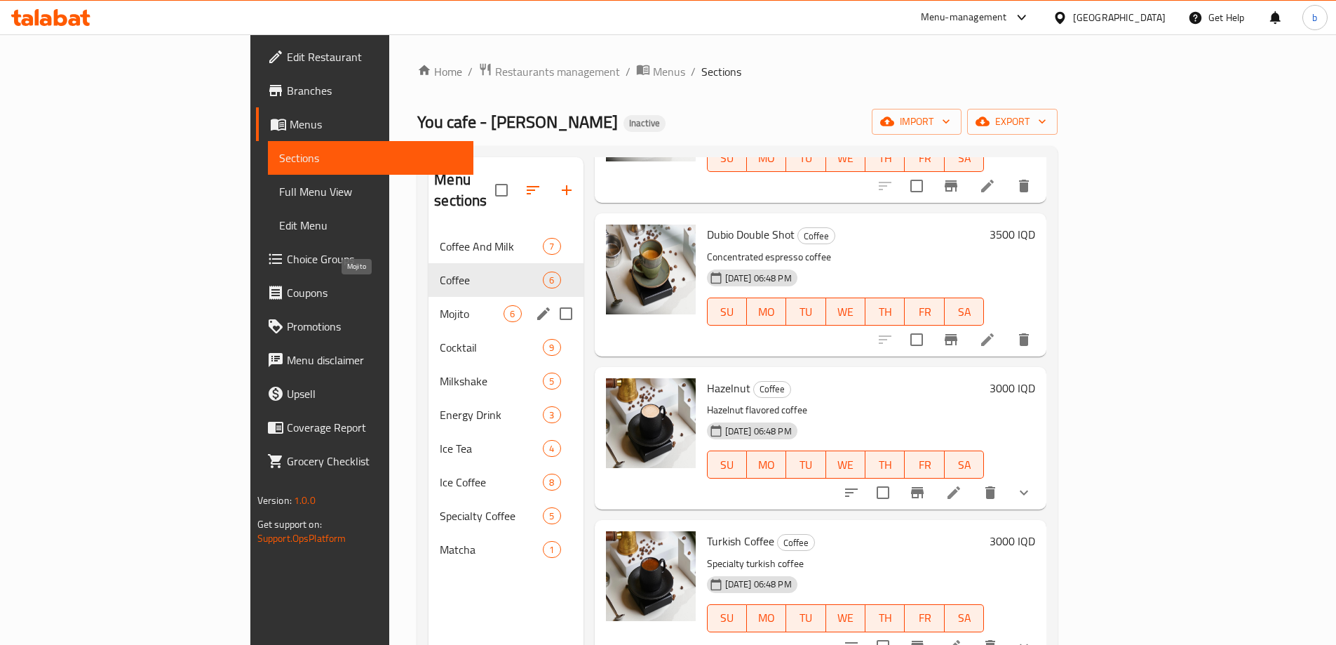
click at [440, 305] on span "Mojito" at bounding box center [472, 313] width 64 height 17
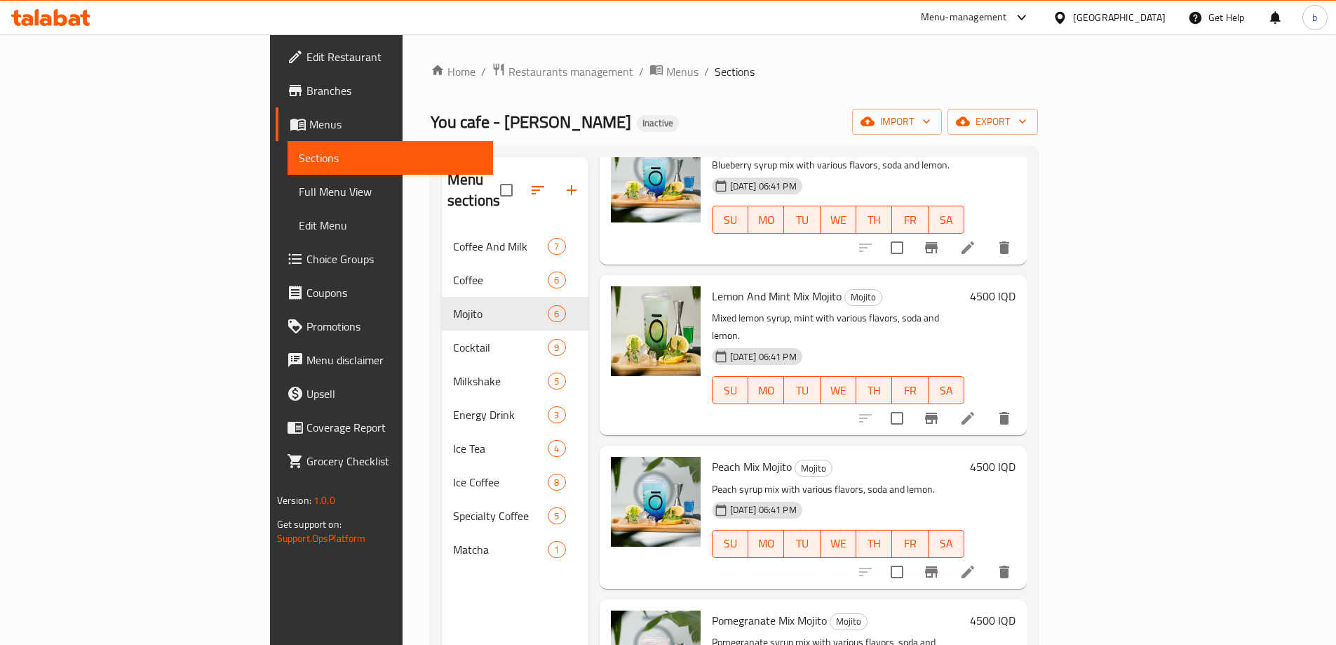
scroll to position [310, 0]
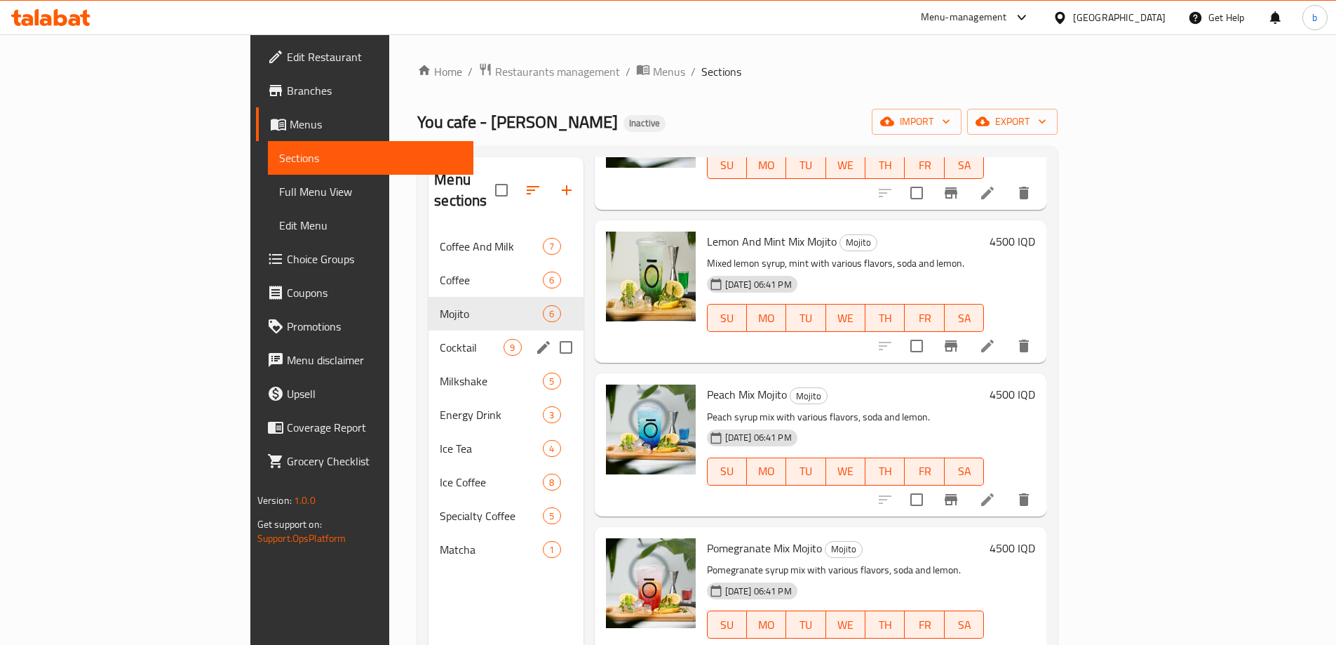
click at [440, 339] on span "Cocktail" at bounding box center [472, 347] width 64 height 17
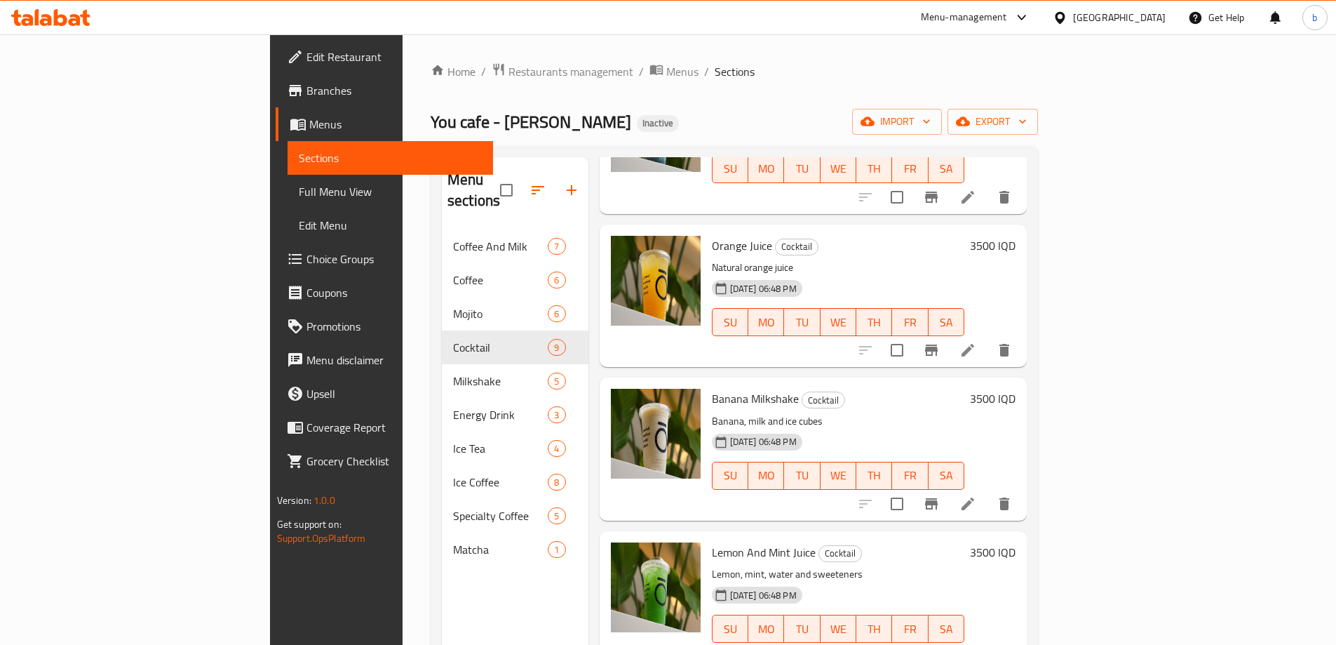
scroll to position [638, 0]
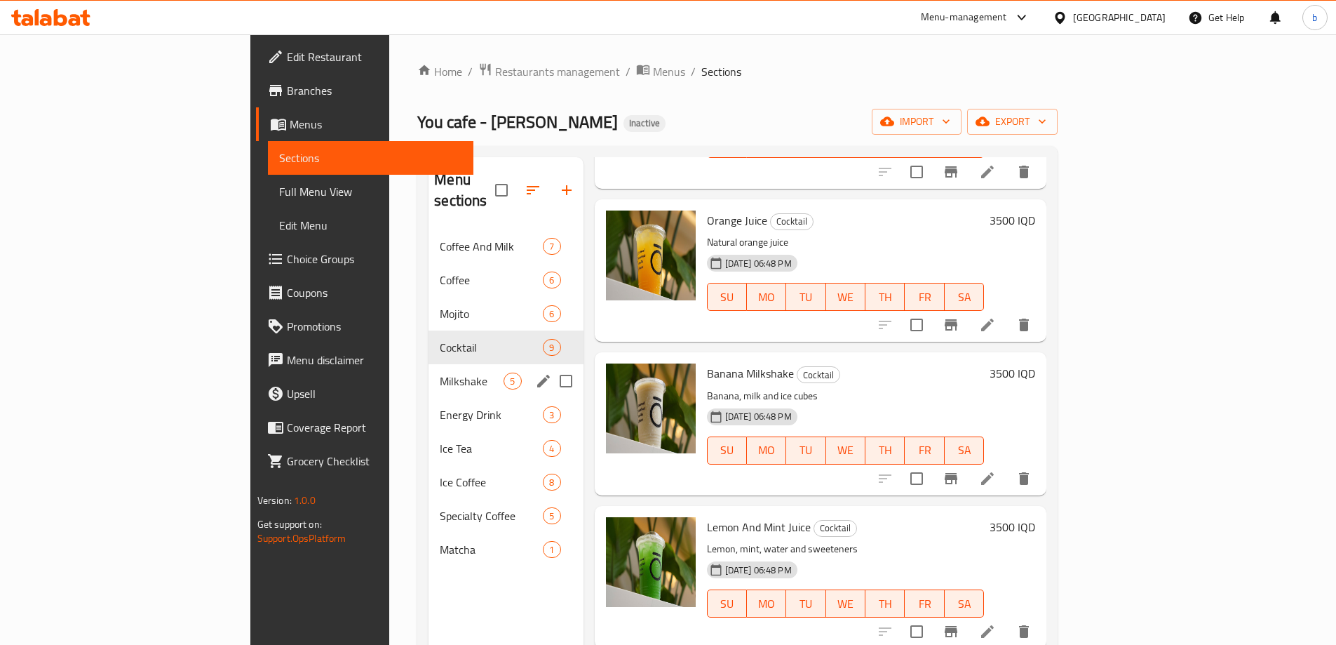
click at [429, 364] on div "Milkshake 5" at bounding box center [506, 381] width 154 height 34
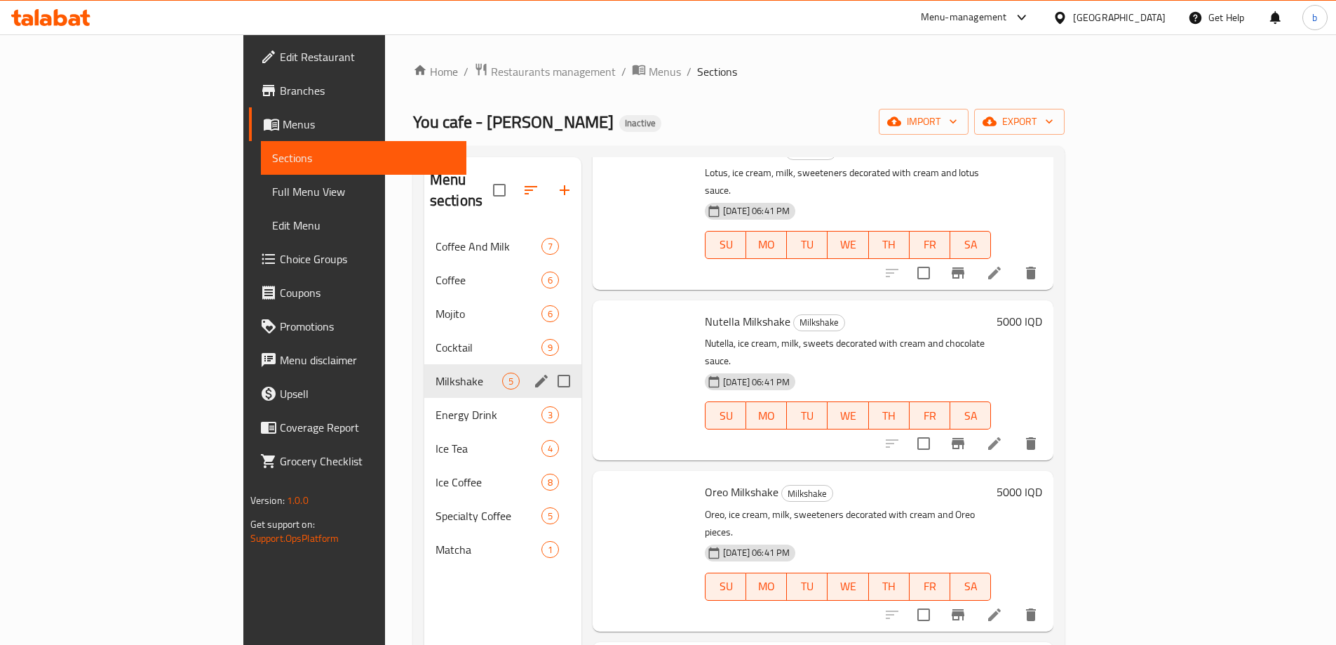
scroll to position [156, 0]
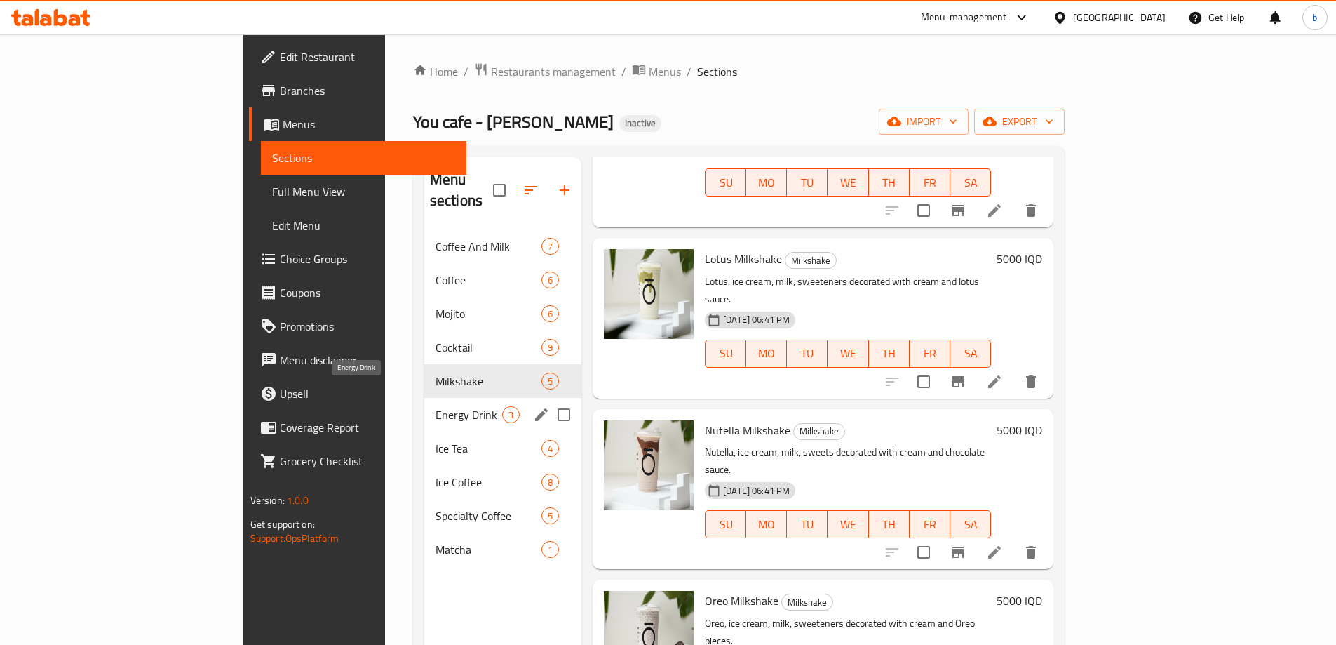
click at [436, 406] on span "Energy Drink" at bounding box center [469, 414] width 67 height 17
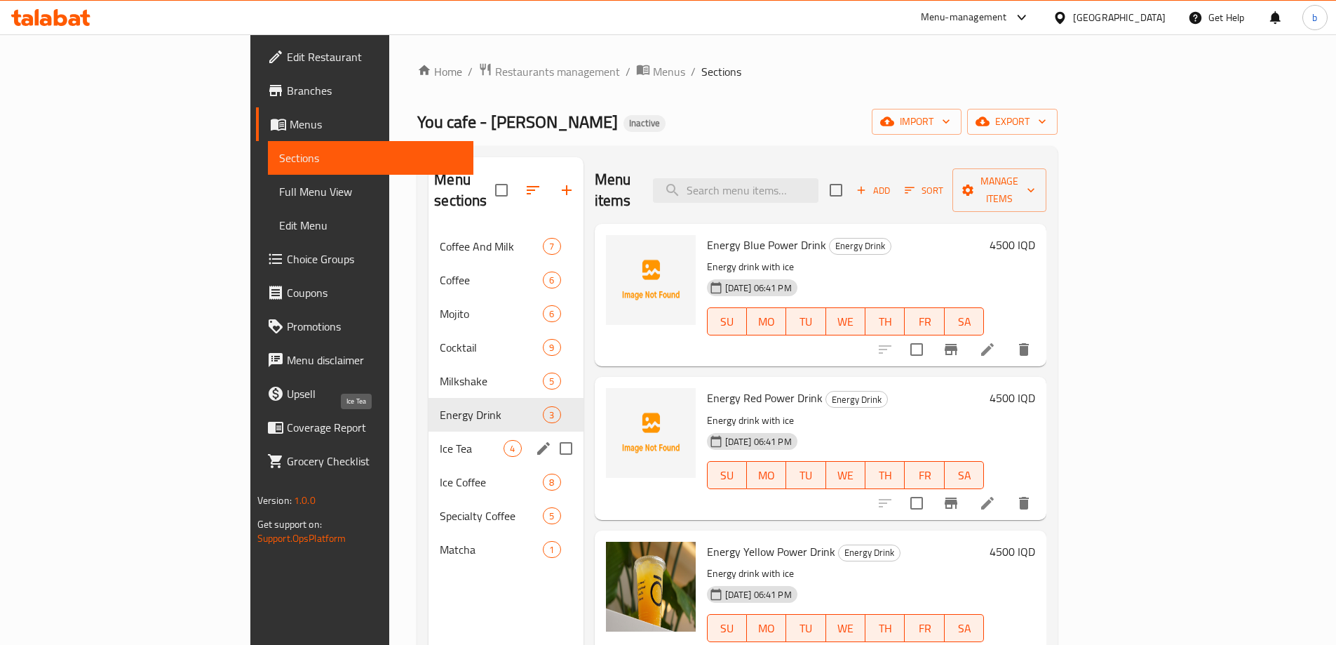
click at [440, 440] on span "Ice Tea" at bounding box center [472, 448] width 64 height 17
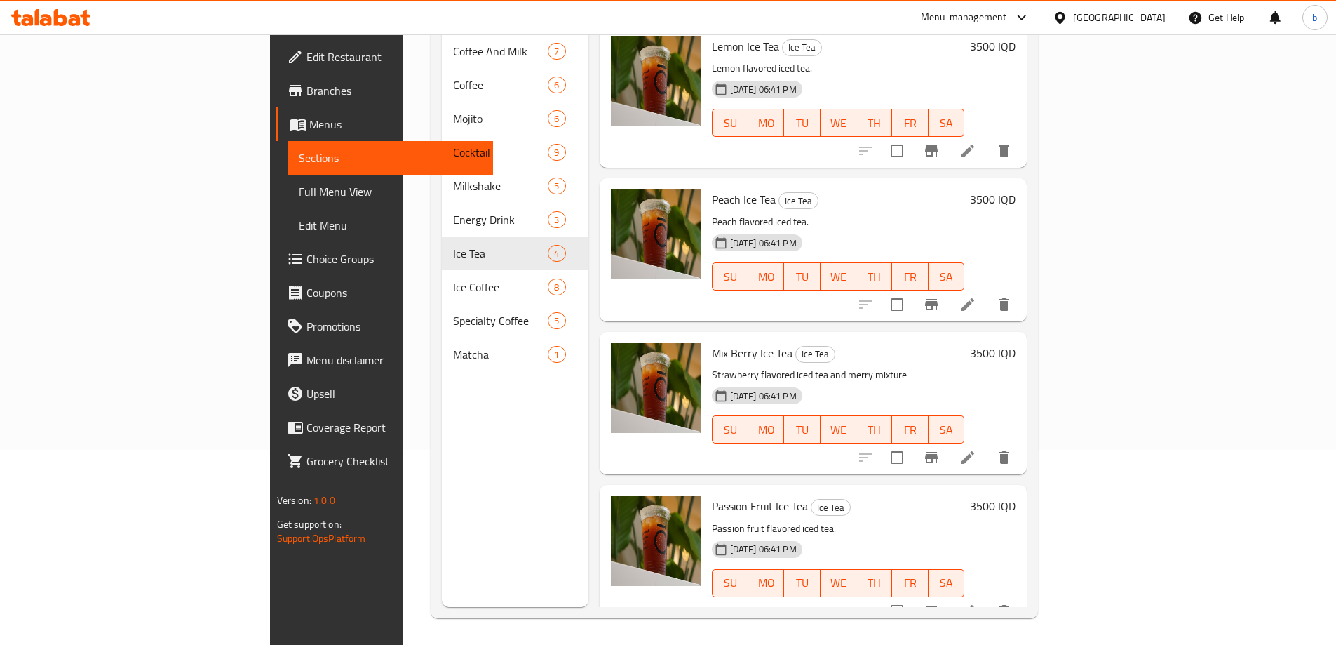
scroll to position [196, 0]
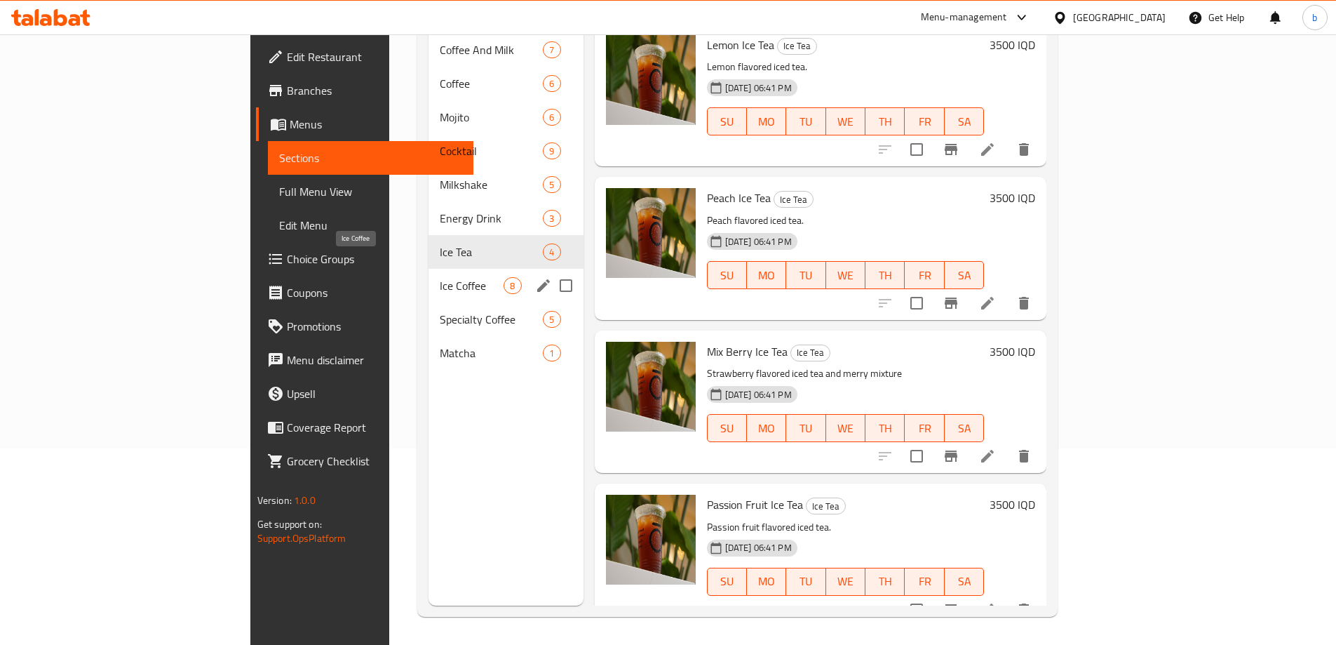
click at [440, 277] on span "Ice Coffee" at bounding box center [472, 285] width 64 height 17
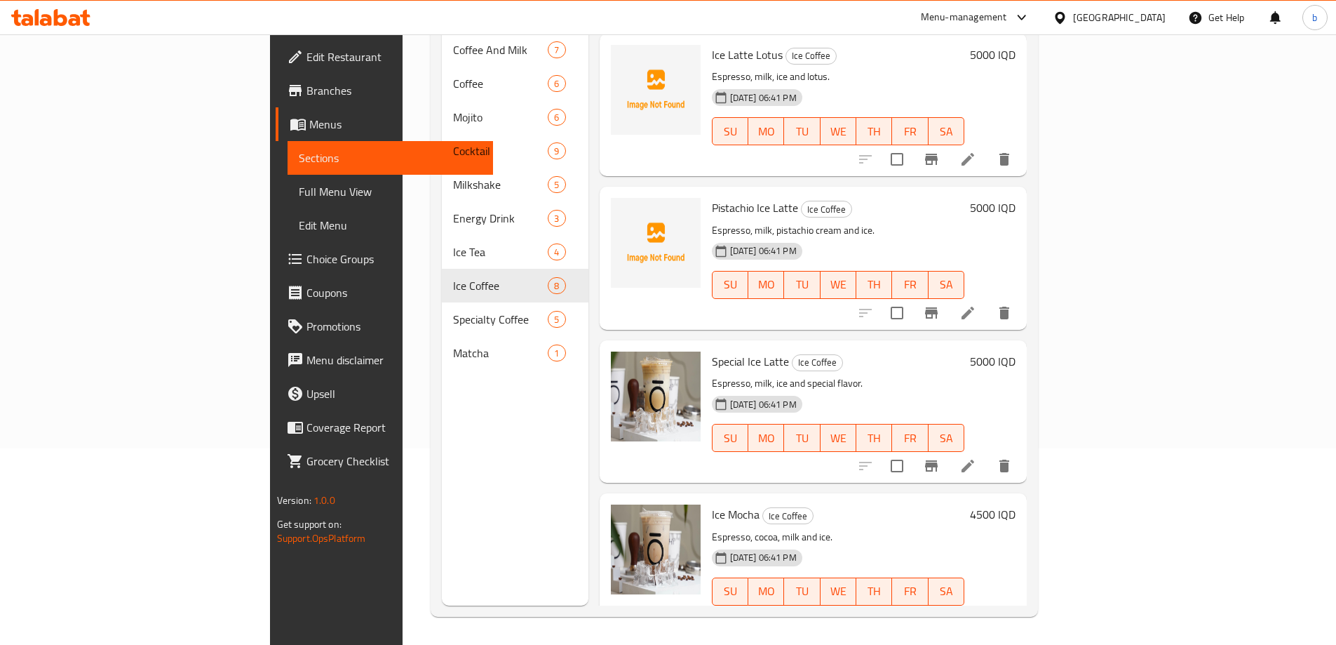
scroll to position [331, 0]
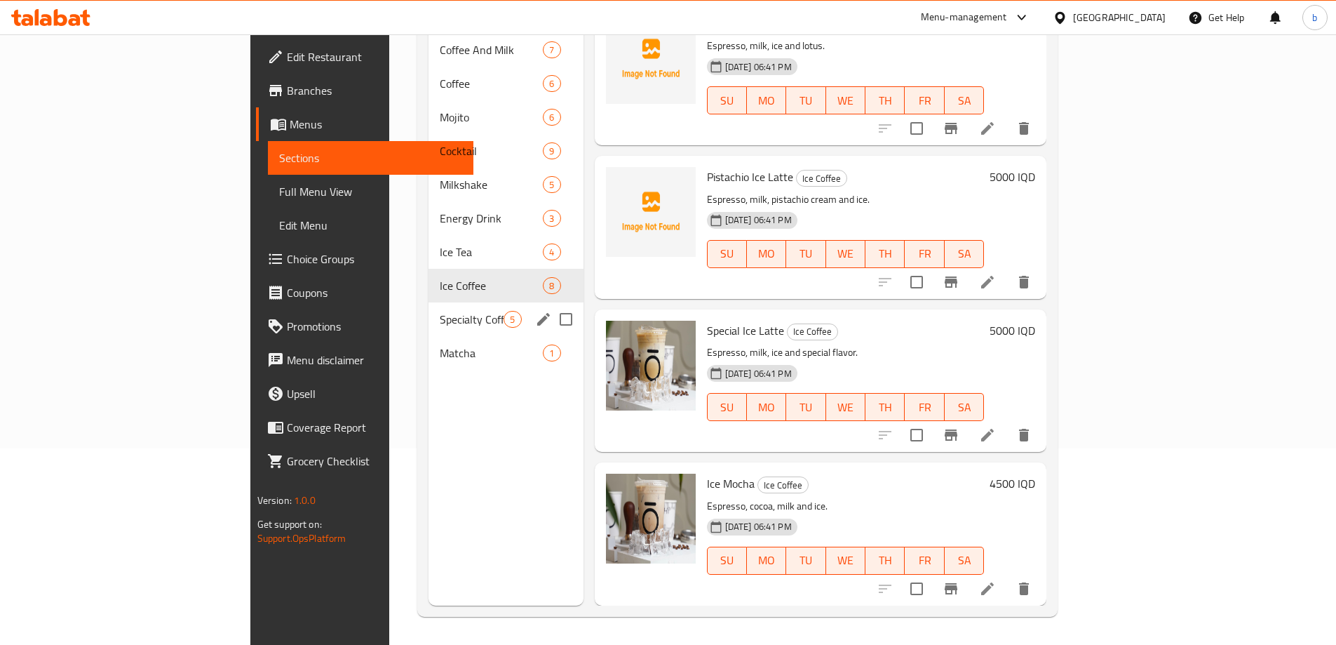
click at [440, 311] on span "Specialty Coffee" at bounding box center [472, 319] width 64 height 17
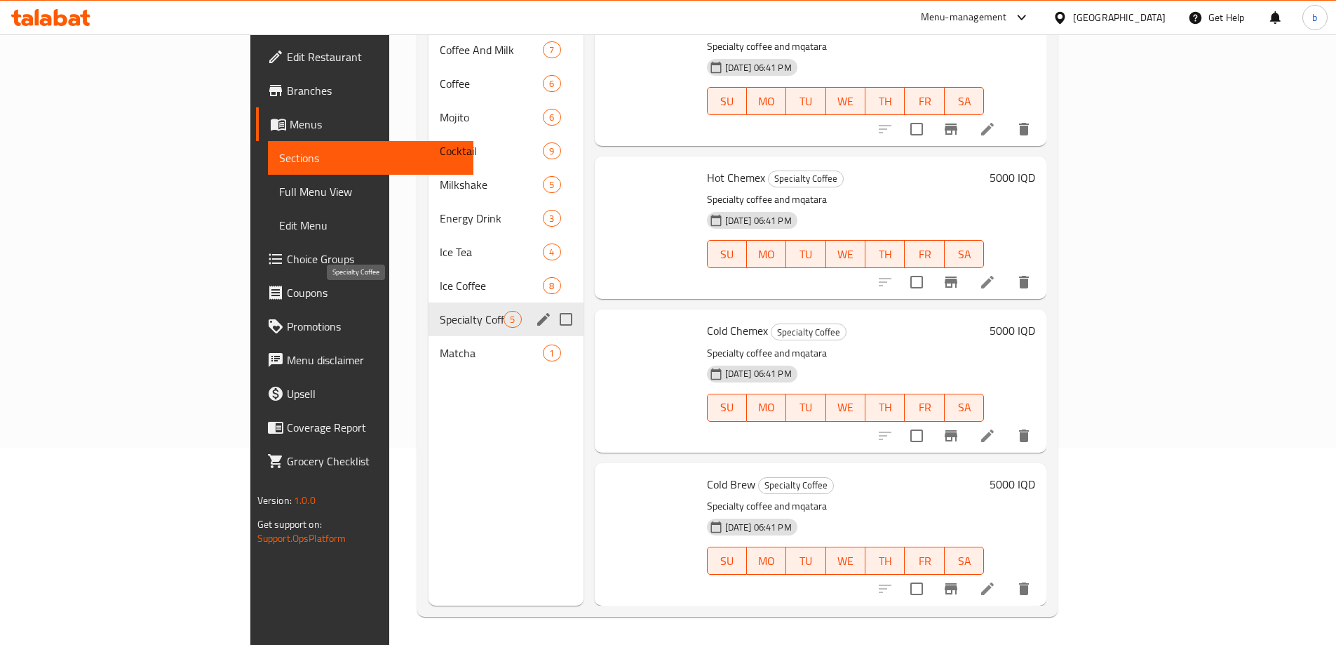
scroll to position [156, 0]
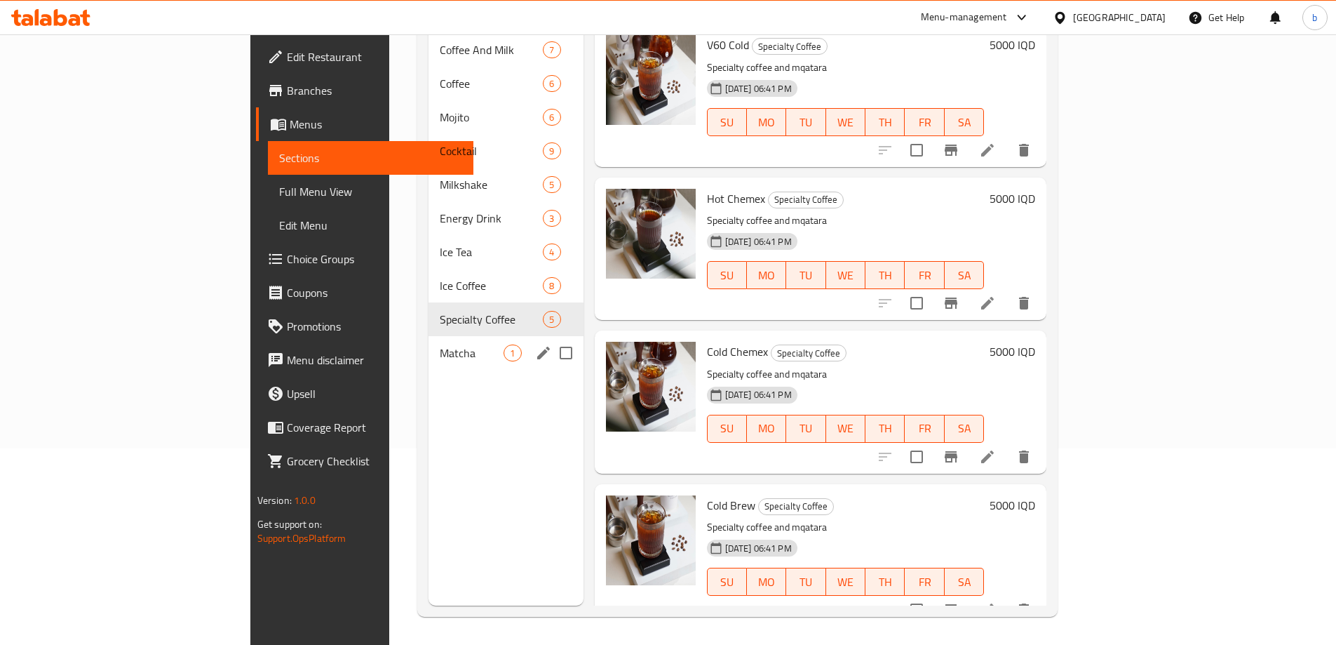
click at [440, 344] on span "Matcha" at bounding box center [472, 352] width 64 height 17
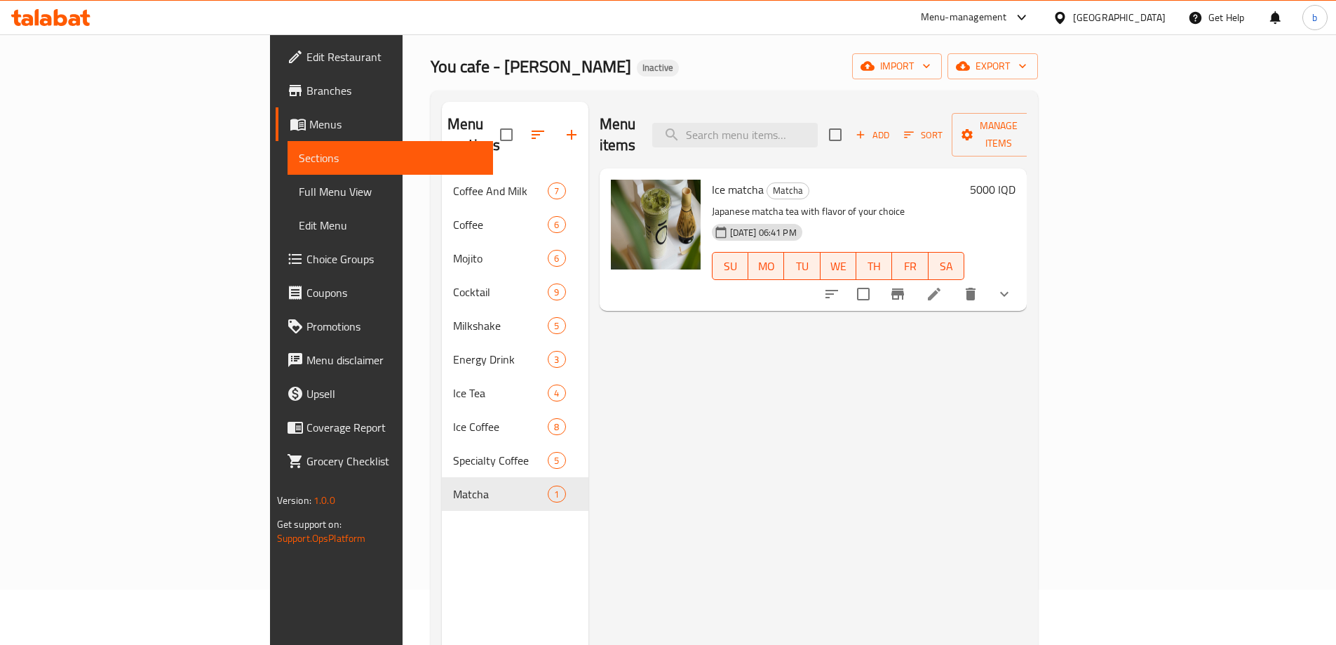
scroll to position [33, 0]
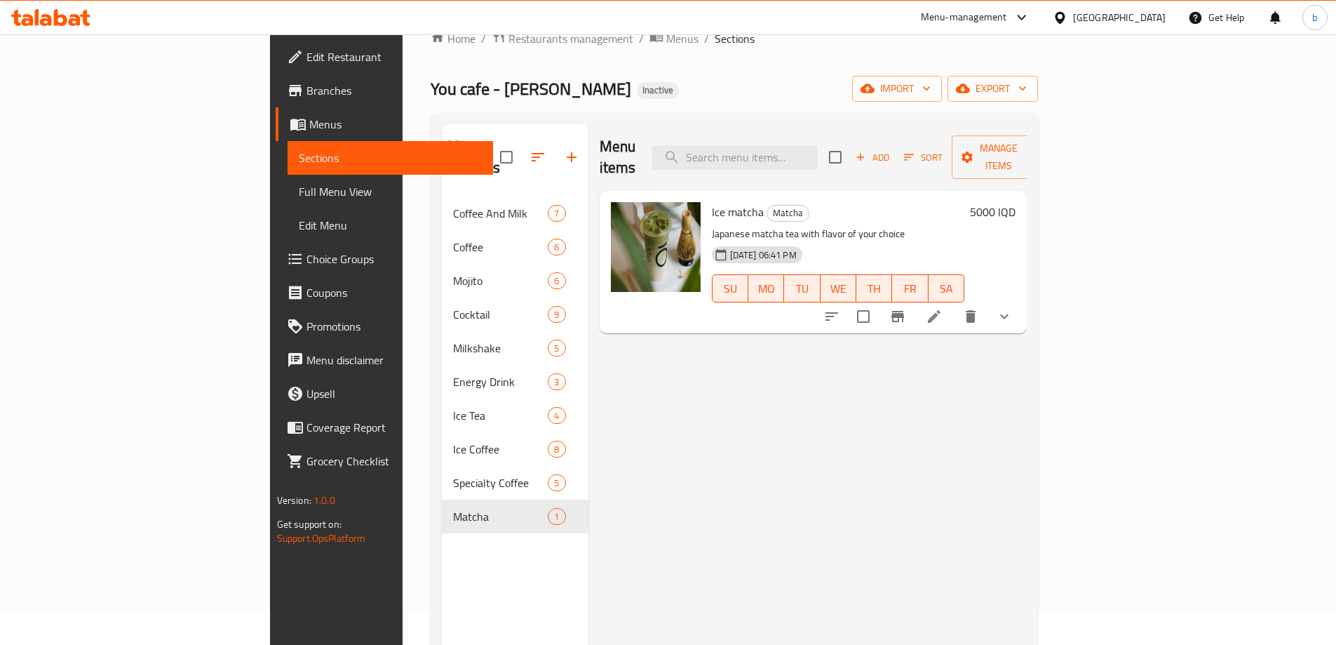
click at [307, 53] on span "Edit Restaurant" at bounding box center [394, 56] width 175 height 17
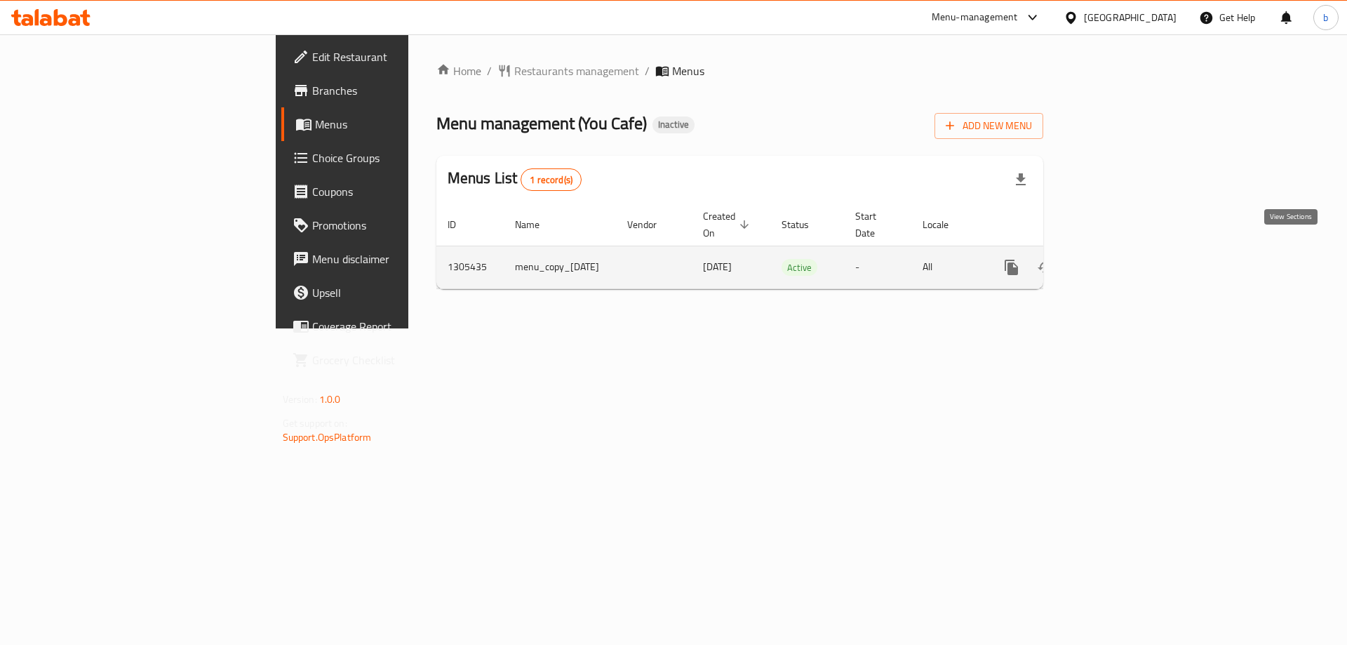
click at [1129, 250] on link "enhanced table" at bounding box center [1113, 267] width 34 height 34
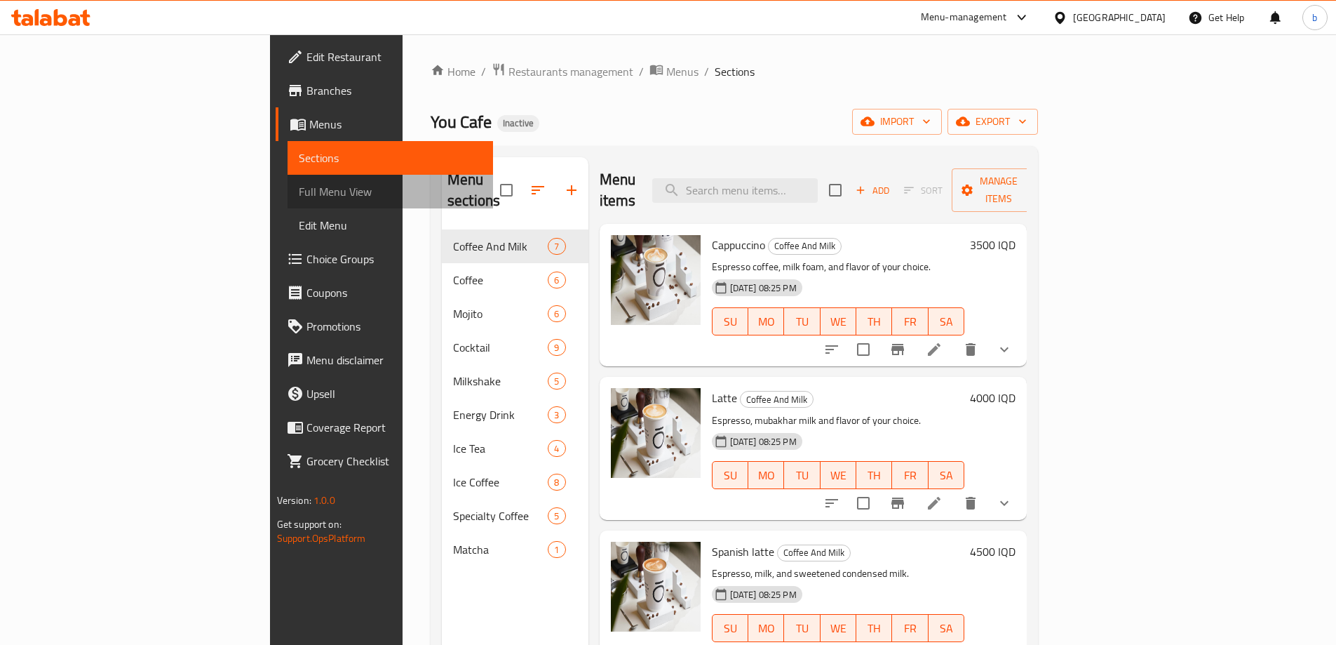
click at [299, 199] on span "Full Menu View" at bounding box center [390, 191] width 183 height 17
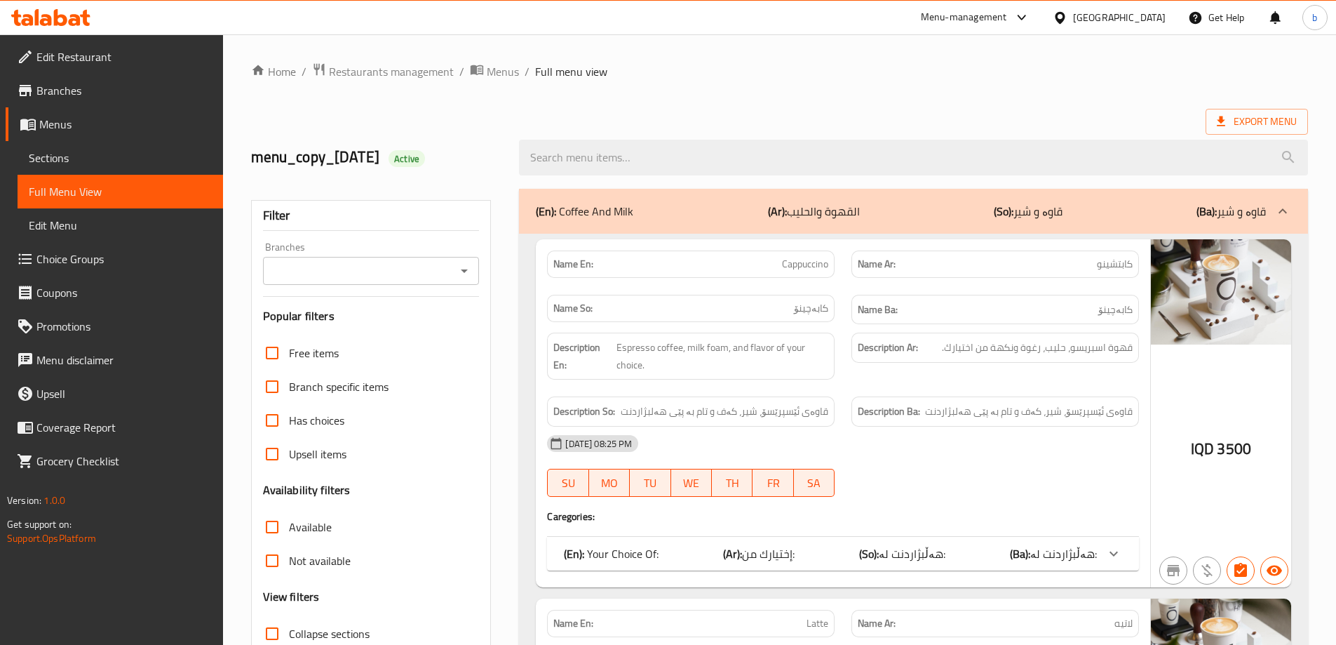
click at [463, 274] on icon "Open" at bounding box center [464, 270] width 17 height 17
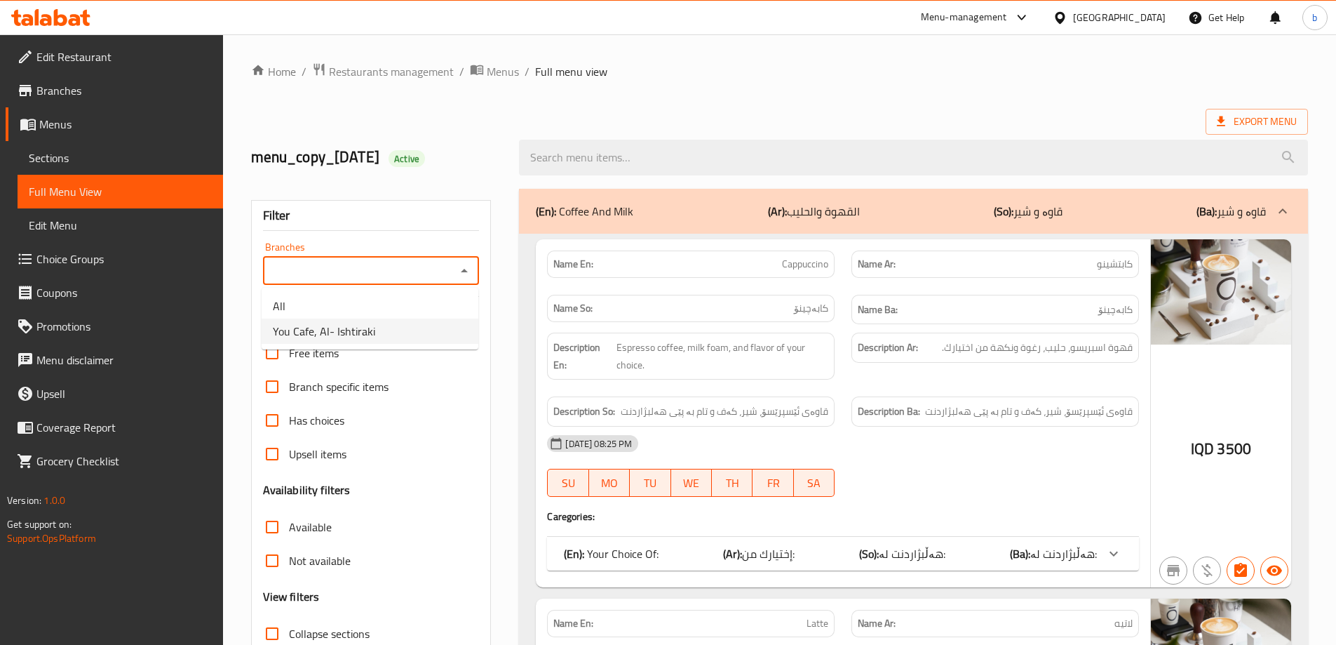
click at [365, 334] on span "You Cafe, Al- Ishtiraki" at bounding box center [324, 331] width 102 height 17
type input "You Cafe, Al- Ishtiraki"
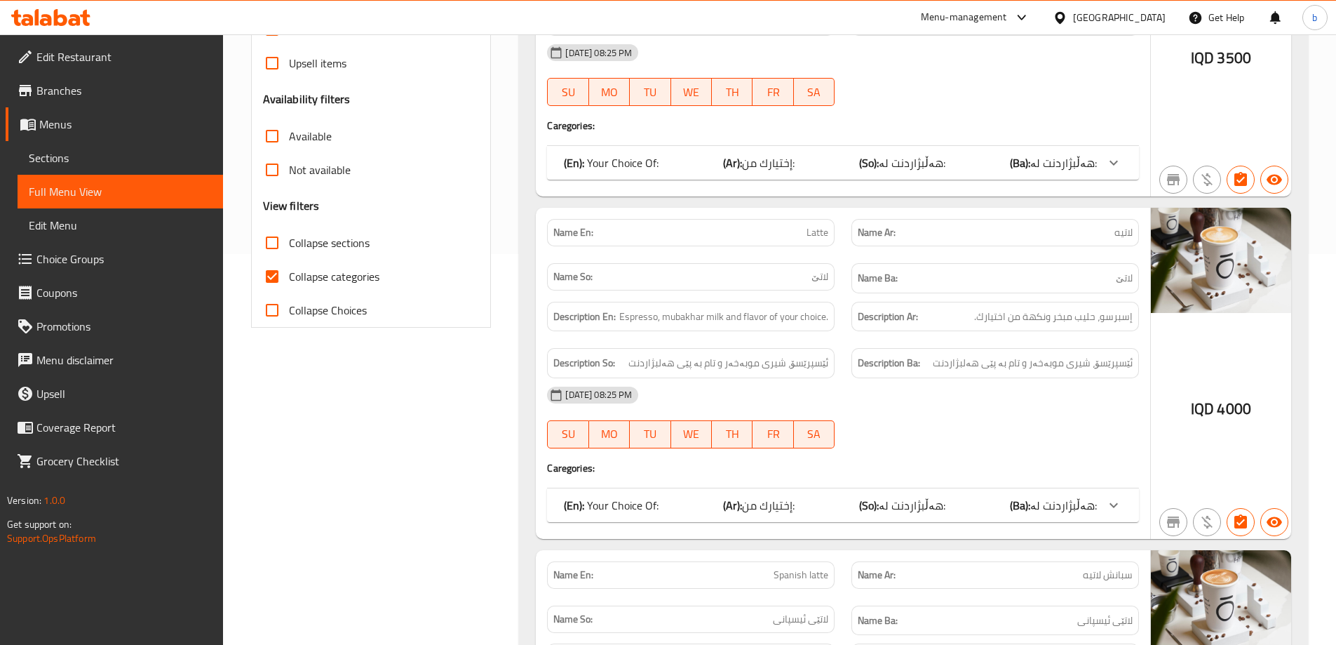
scroll to position [360, 0]
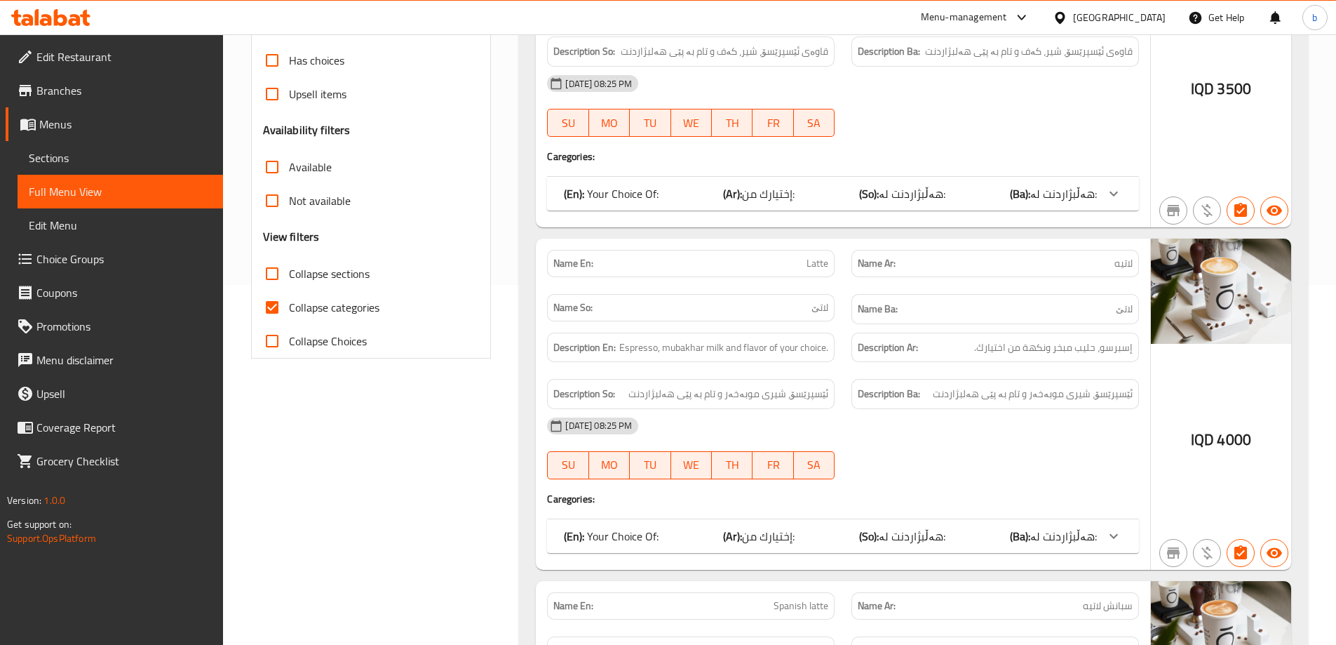
click at [269, 309] on input "Collapse categories" at bounding box center [272, 307] width 34 height 34
checkbox input "false"
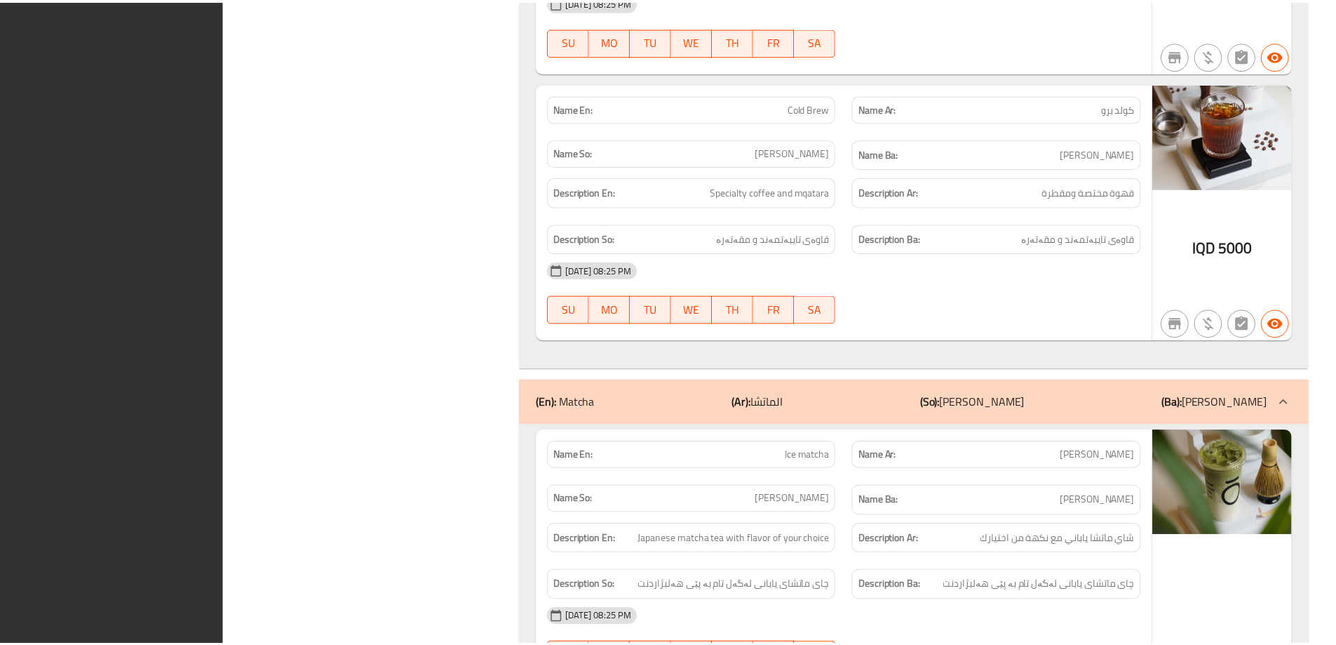
scroll to position [16999, 0]
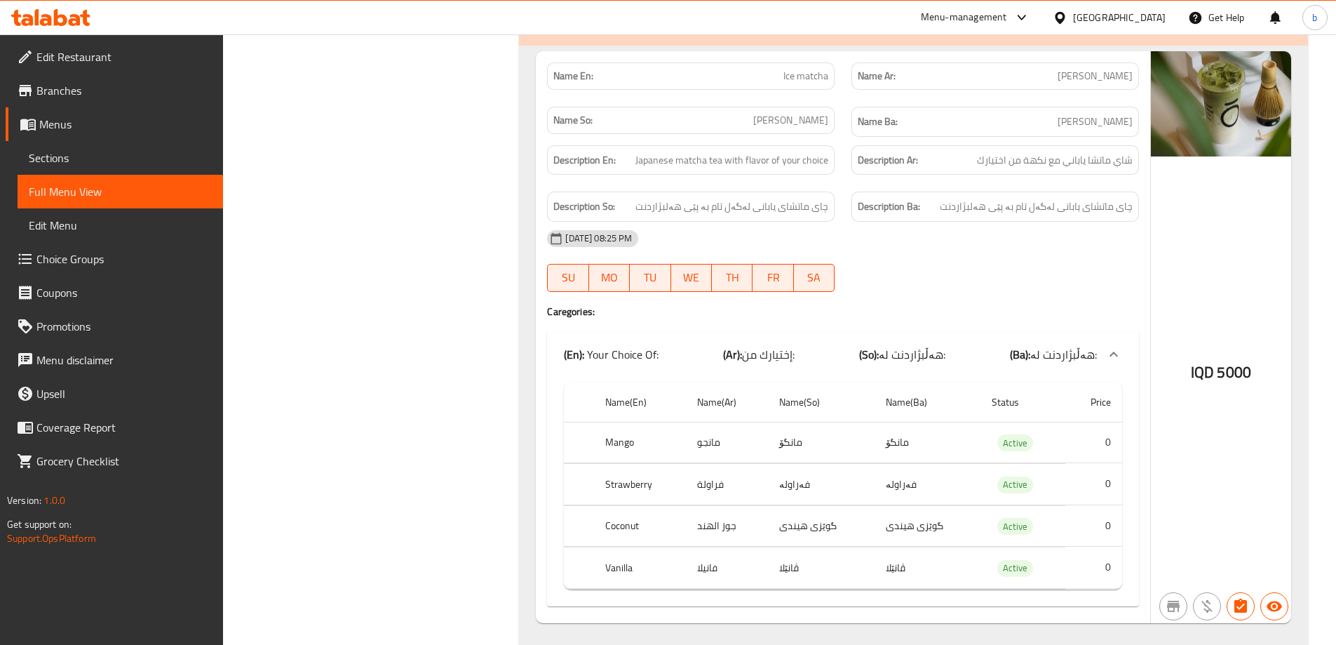
click at [102, 91] on span "Branches" at bounding box center [123, 90] width 175 height 17
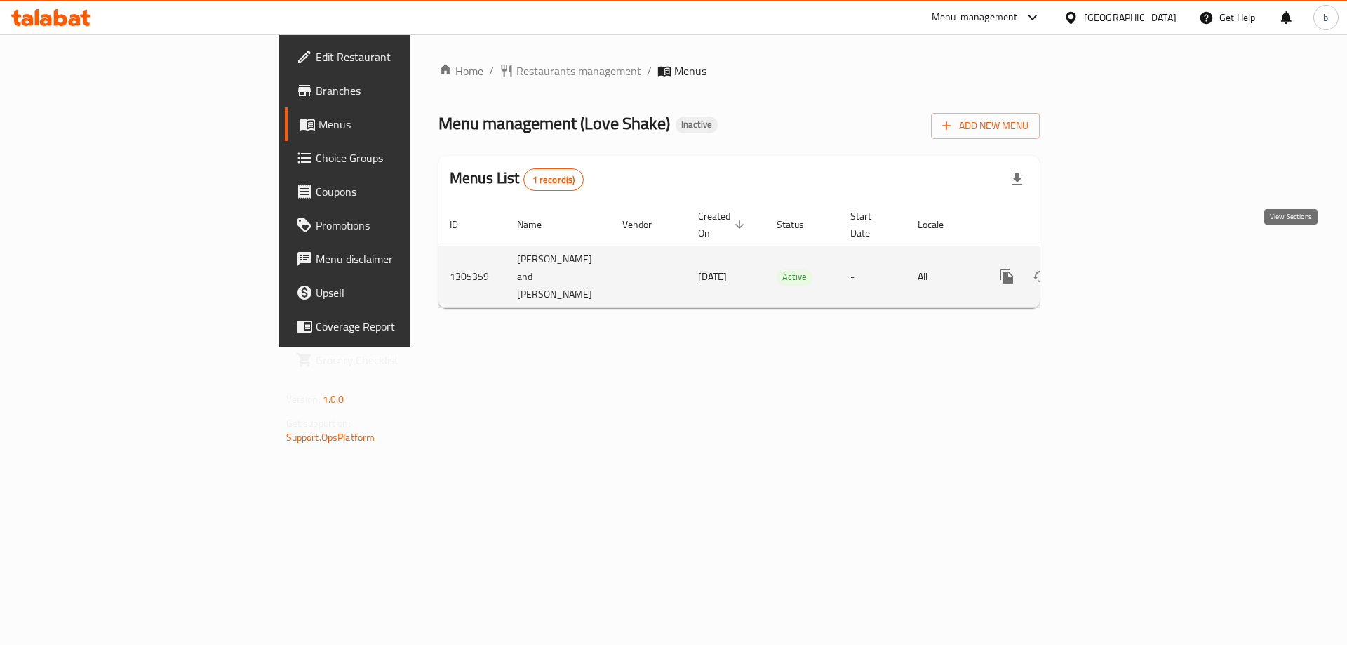
click at [1114, 270] on icon "enhanced table" at bounding box center [1107, 276] width 13 height 13
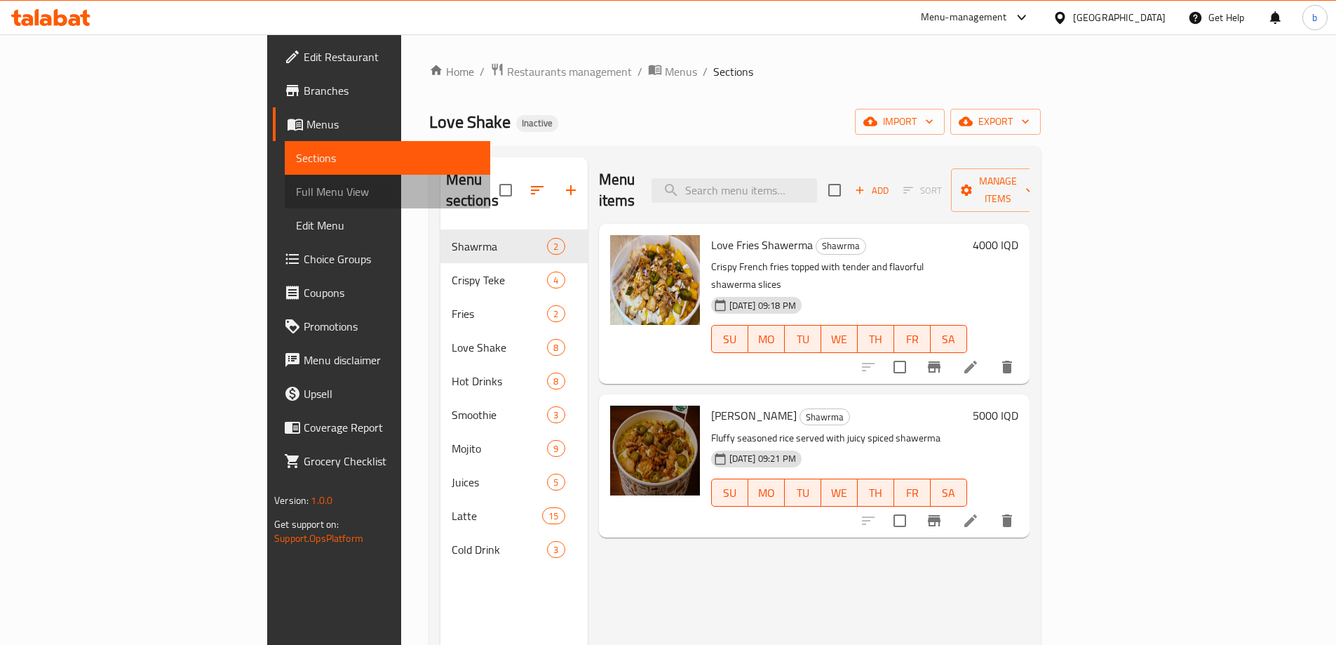
click at [296, 191] on span "Full Menu View" at bounding box center [387, 191] width 183 height 17
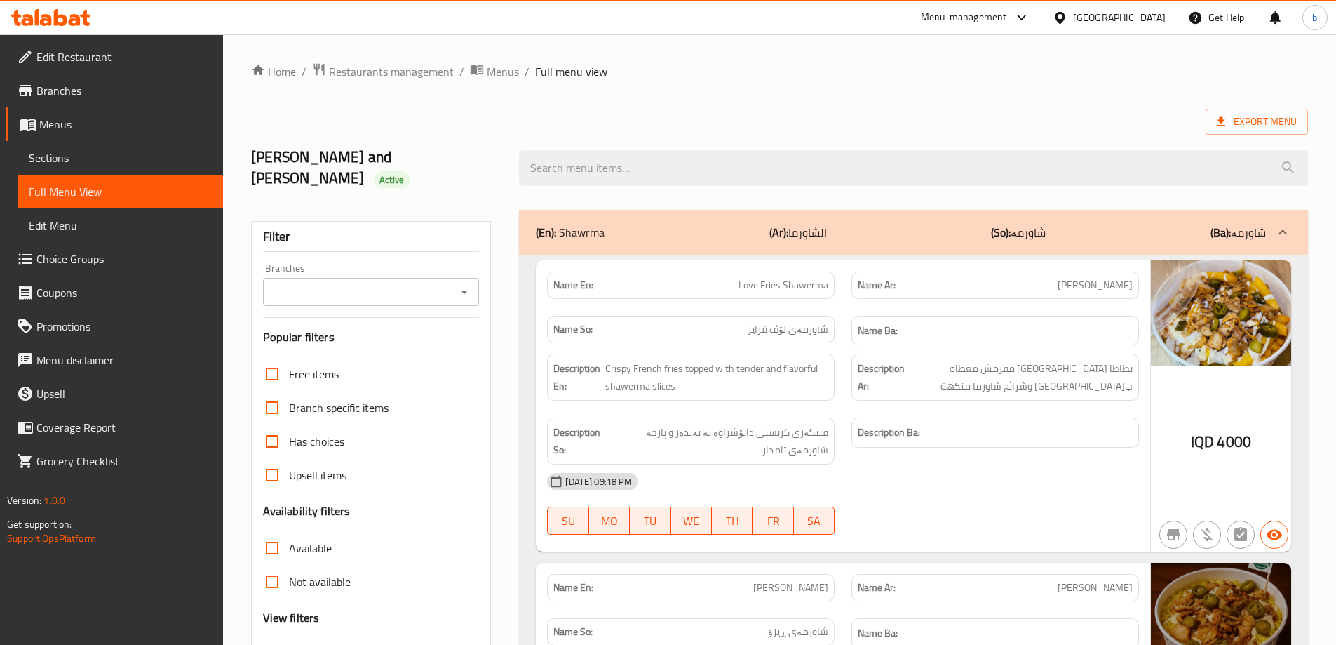
click at [463, 283] on icon "Open" at bounding box center [464, 291] width 17 height 17
click at [357, 328] on li "Love Shake," at bounding box center [370, 330] width 217 height 25
type input "Love Shake,"
click at [73, 92] on span "Branches" at bounding box center [123, 90] width 175 height 17
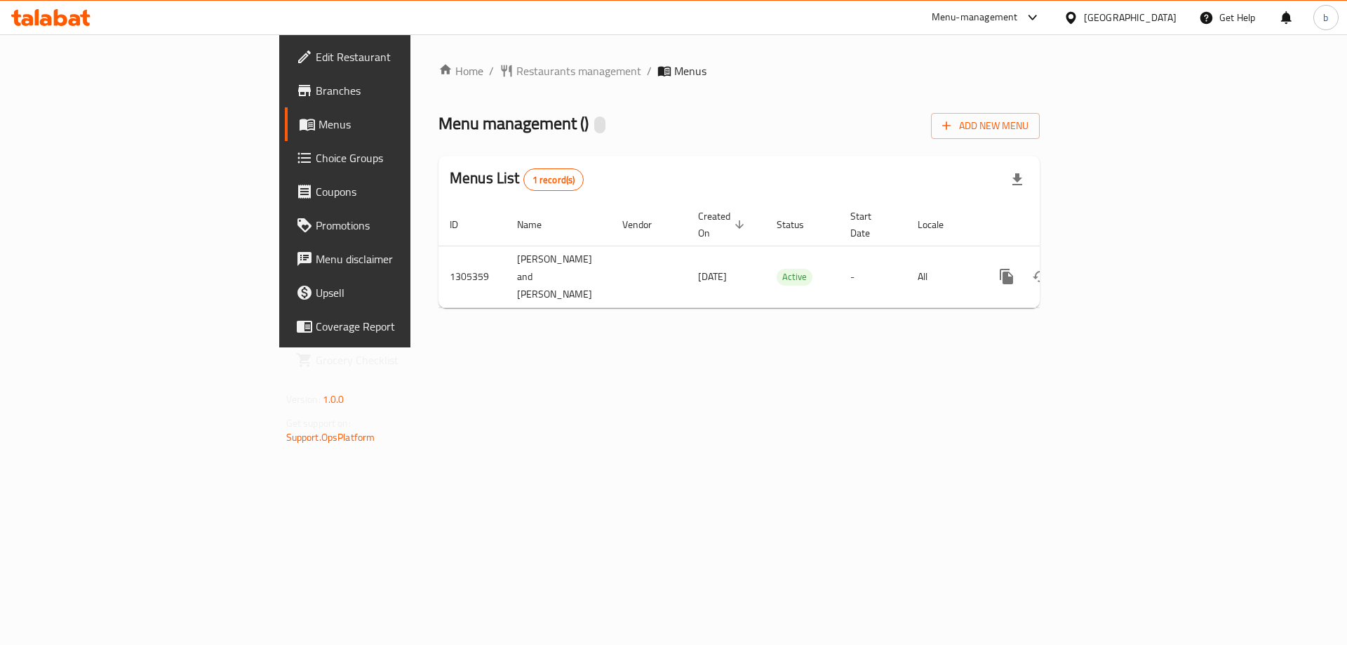
click at [316, 95] on span "Branches" at bounding box center [404, 90] width 177 height 17
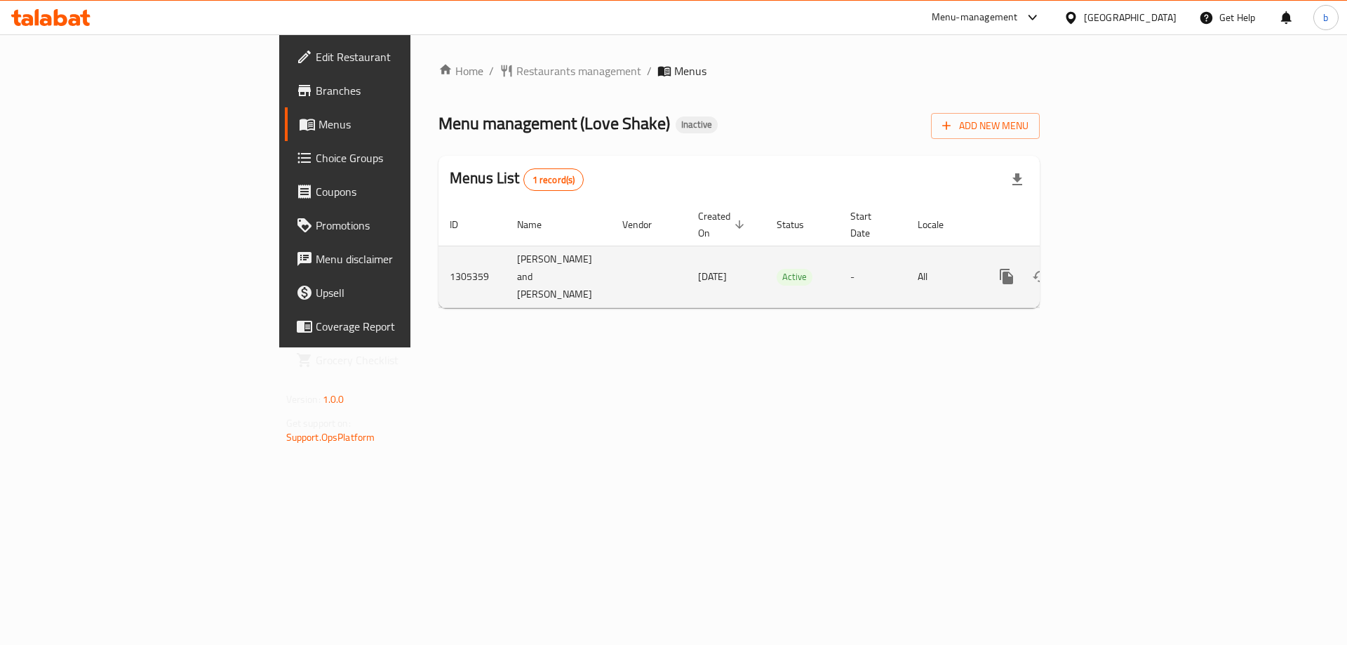
click at [1114, 270] on icon "enhanced table" at bounding box center [1107, 276] width 13 height 13
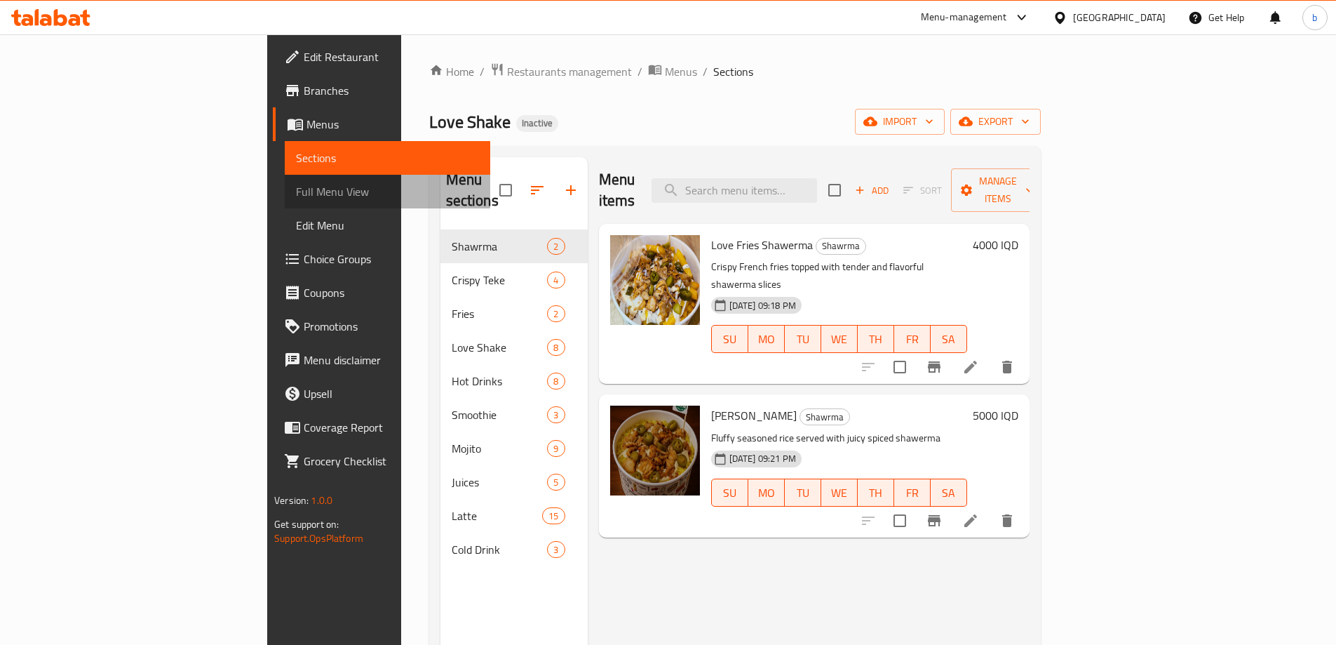
click at [296, 186] on span "Full Menu View" at bounding box center [387, 191] width 183 height 17
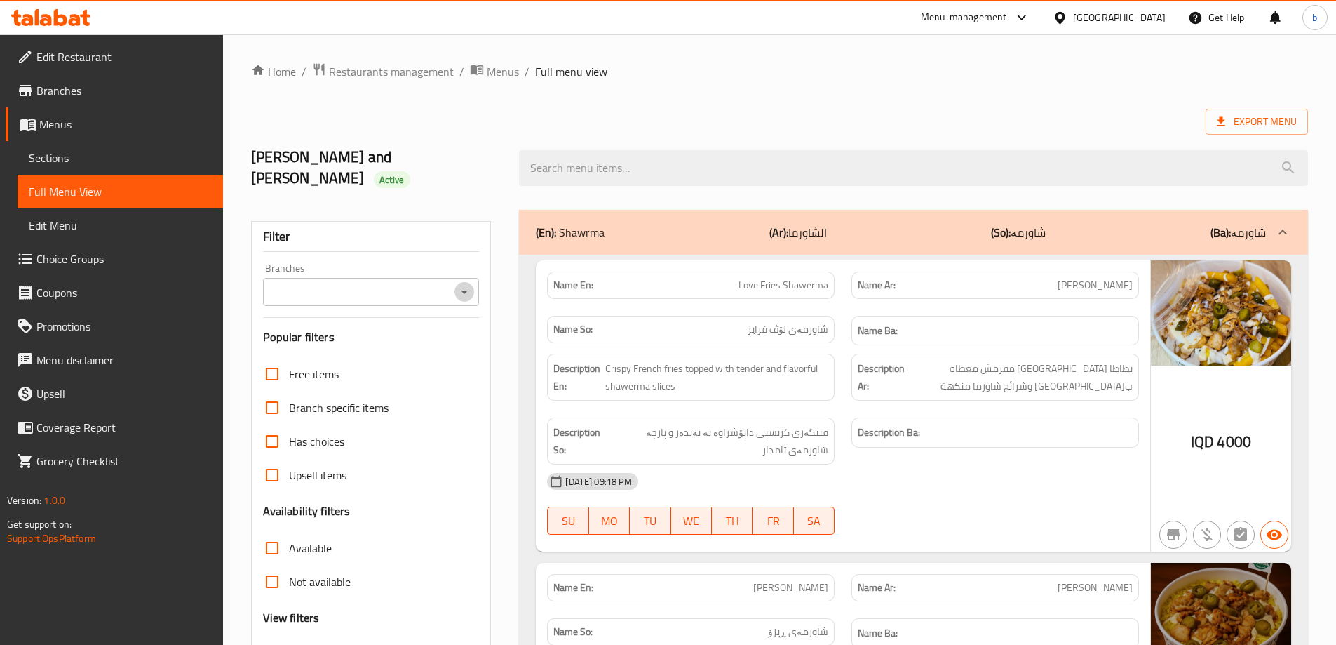
click at [469, 283] on icon "Open" at bounding box center [464, 291] width 17 height 17
click at [363, 332] on li "Love Shake," at bounding box center [370, 330] width 217 height 25
type input "Love Shake,"
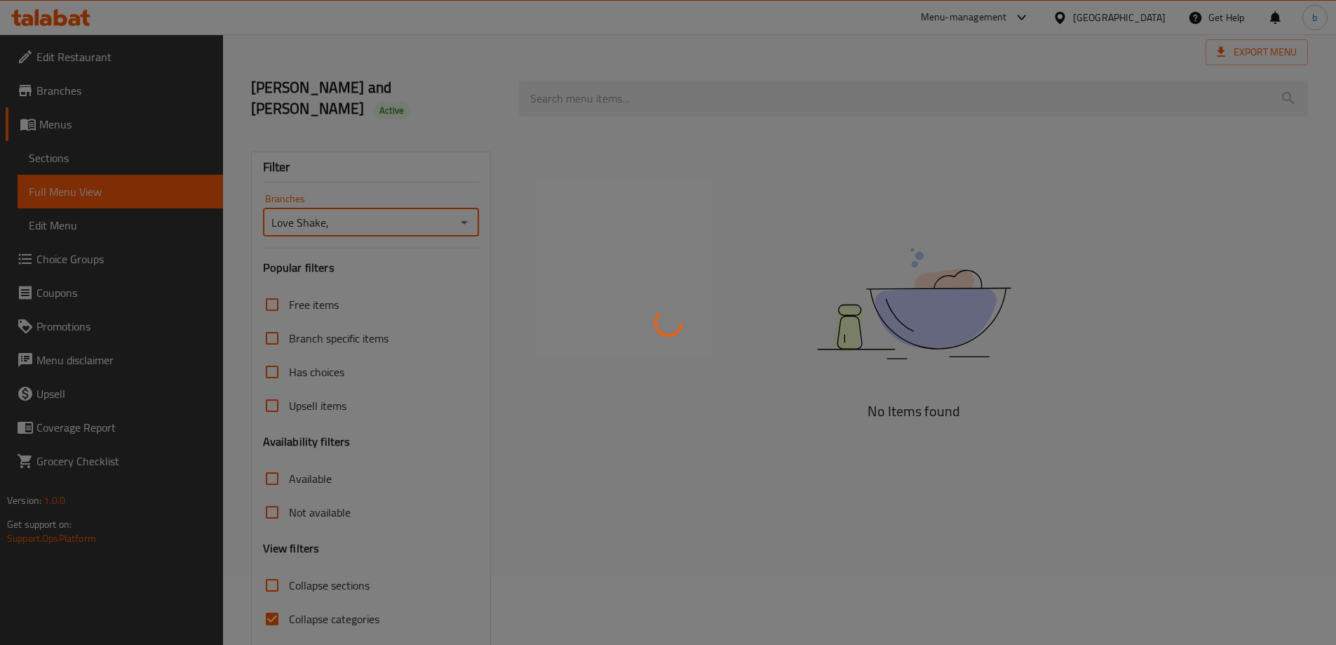
scroll to position [102, 0]
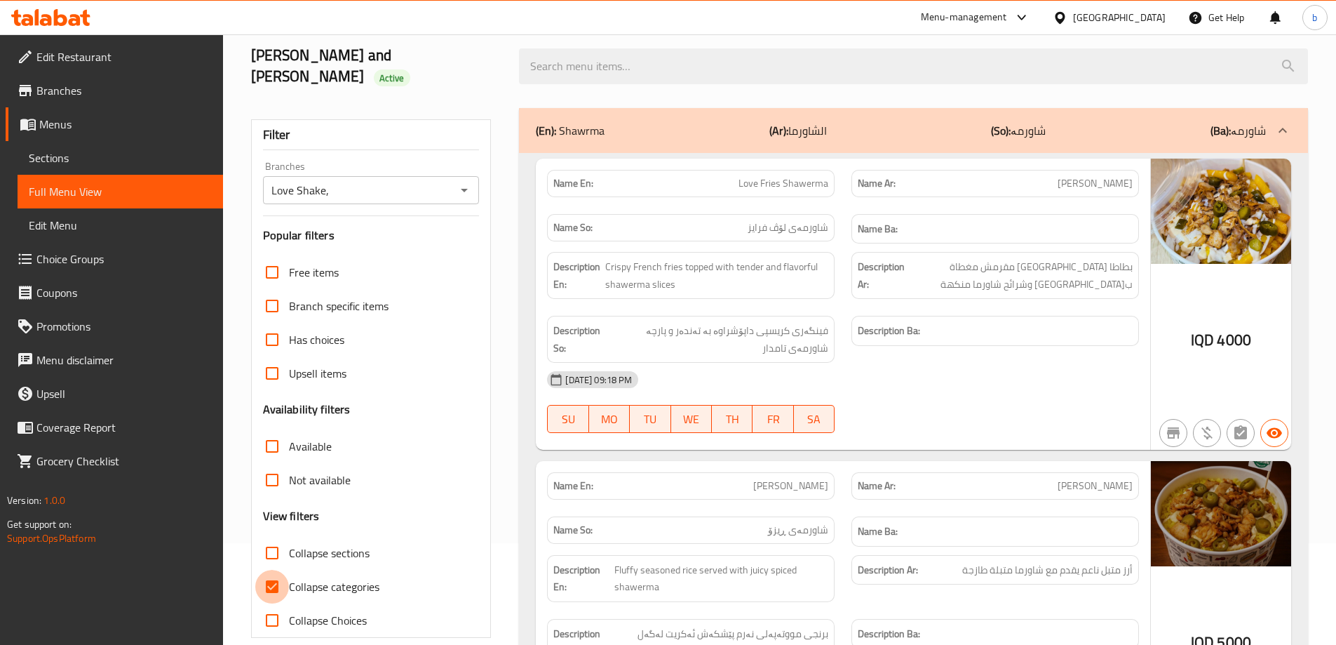
click at [274, 570] on input "Collapse categories" at bounding box center [272, 587] width 34 height 34
checkbox input "false"
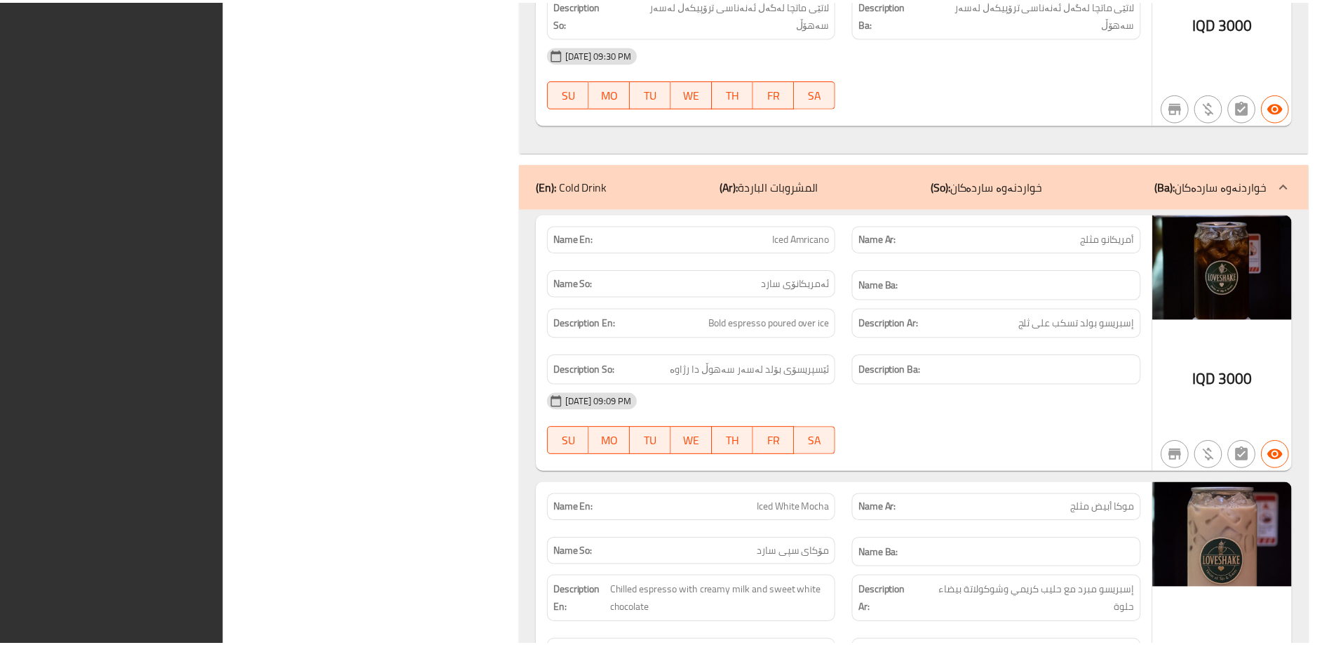
scroll to position [16813, 0]
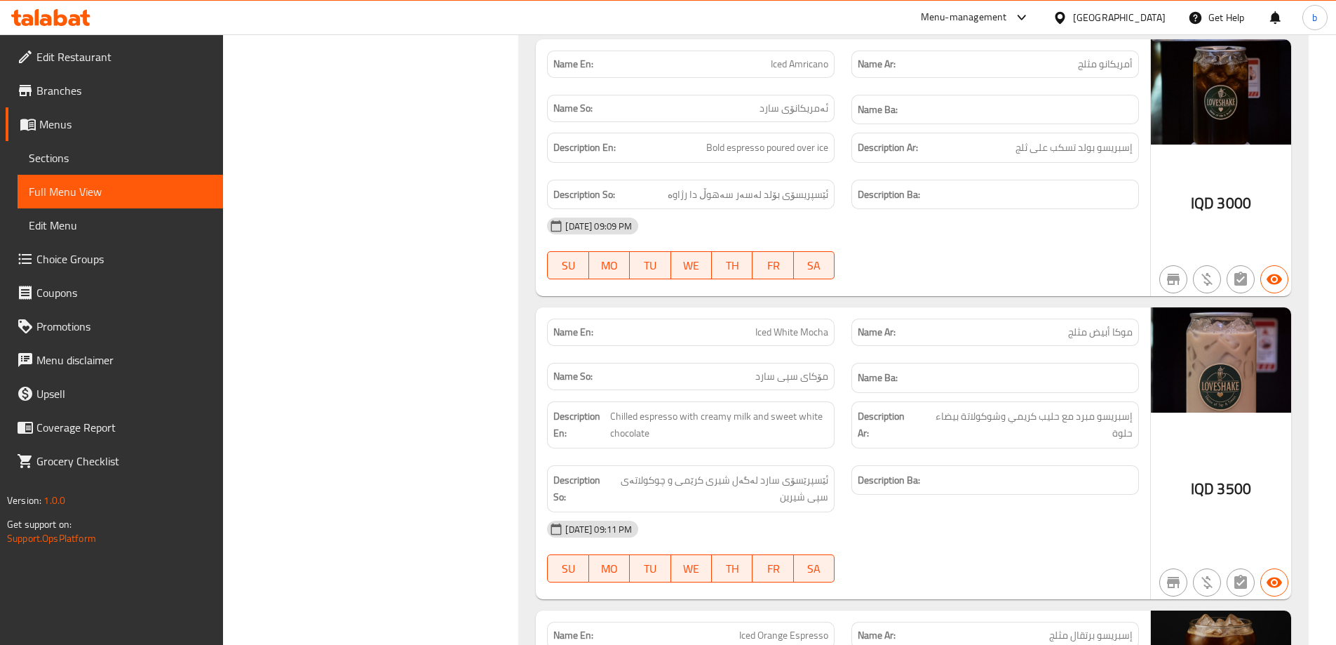
click at [88, 48] on span "Edit Restaurant" at bounding box center [123, 56] width 175 height 17
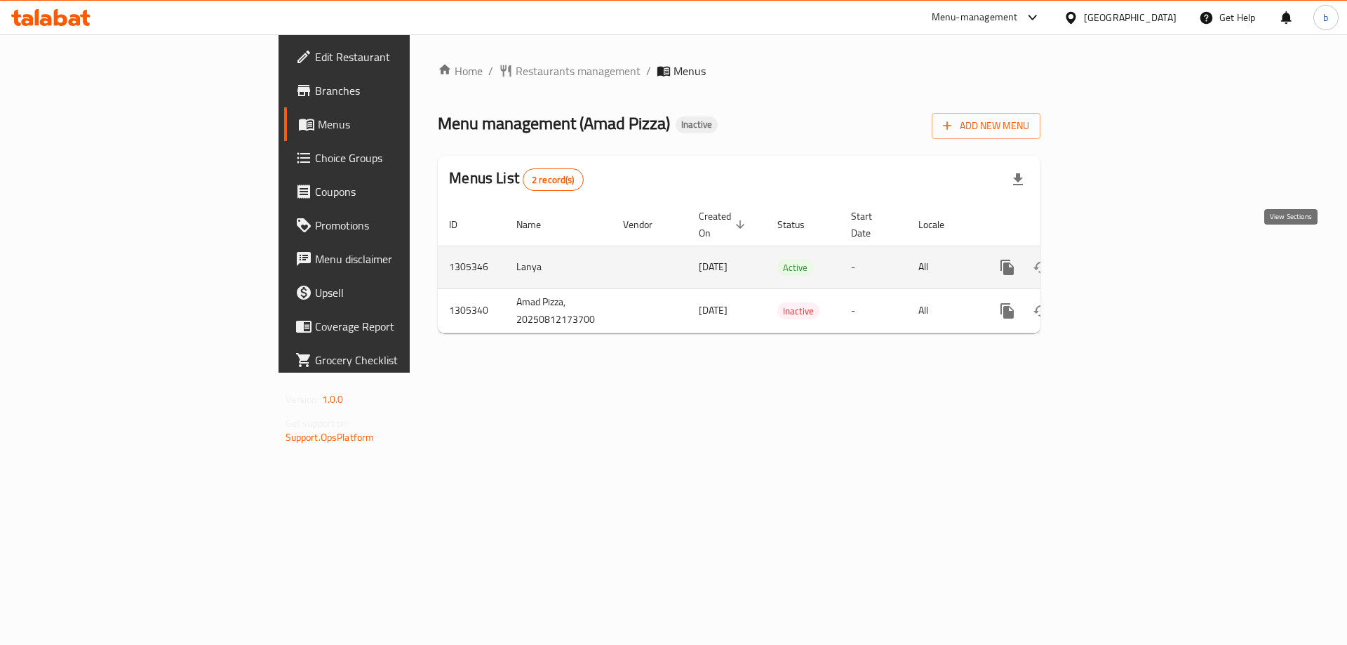
click at [1117, 259] on icon "enhanced table" at bounding box center [1108, 267] width 17 height 17
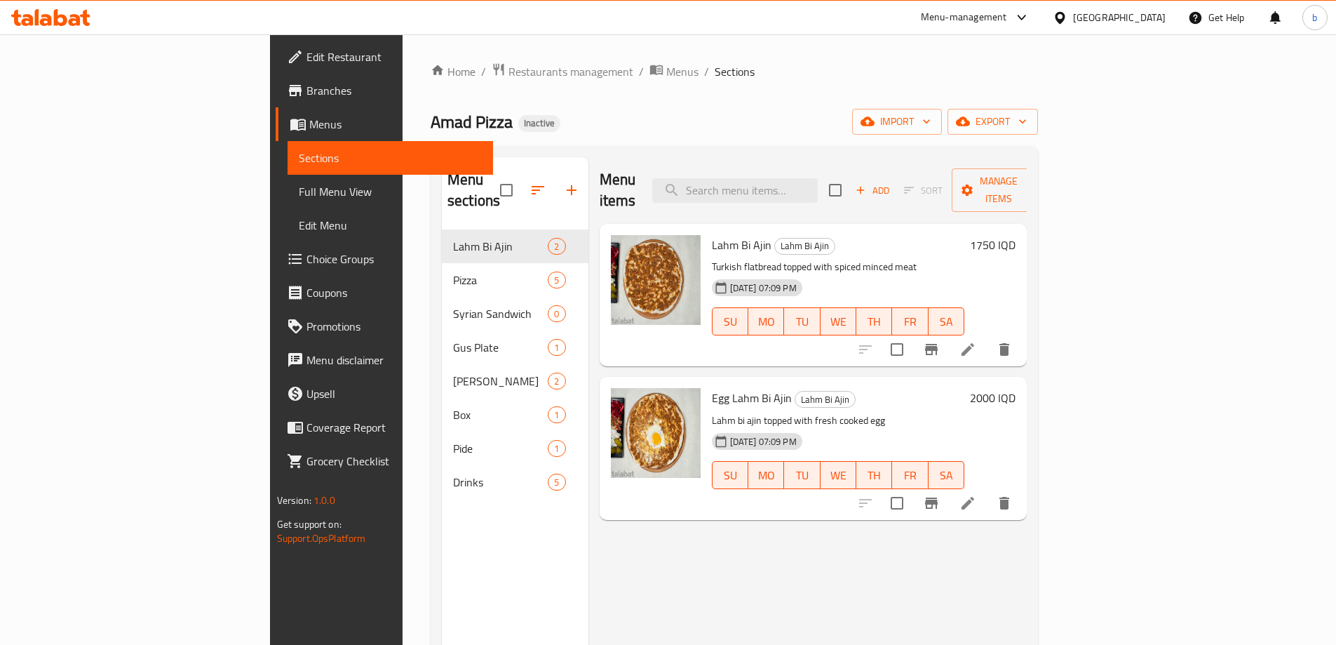
click at [288, 180] on link "Full Menu View" at bounding box center [391, 192] width 206 height 34
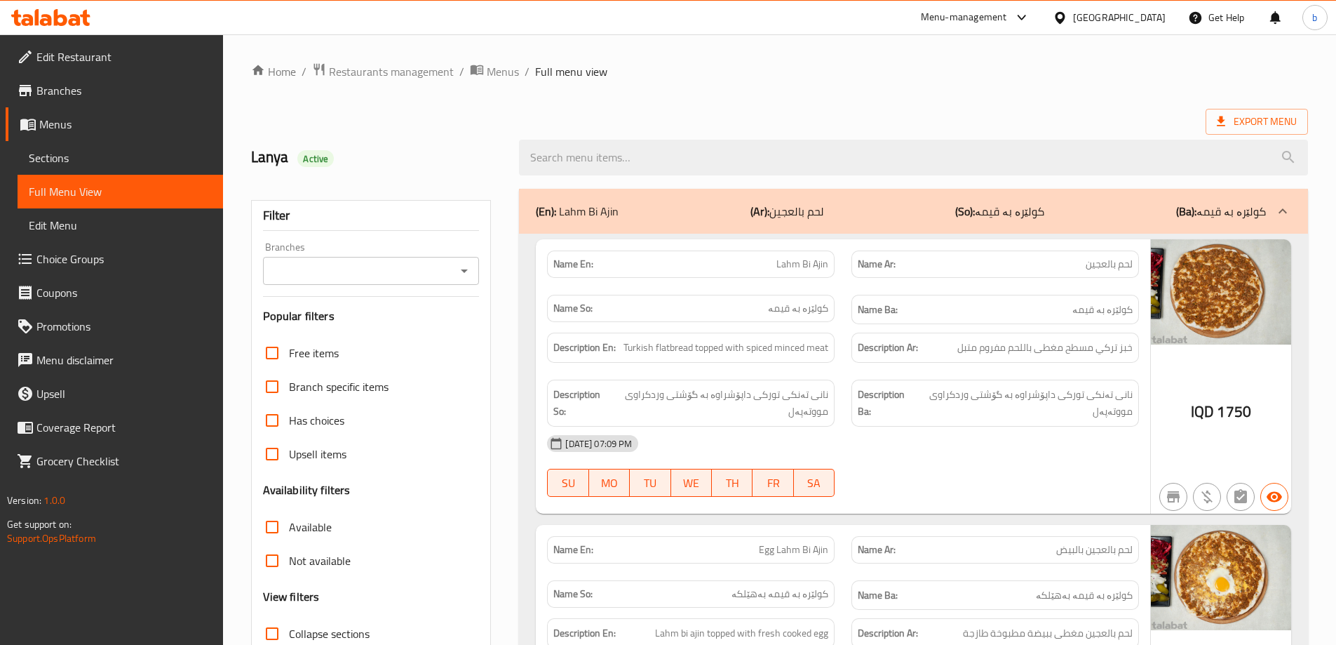
click at [459, 271] on icon "Open" at bounding box center [464, 270] width 17 height 17
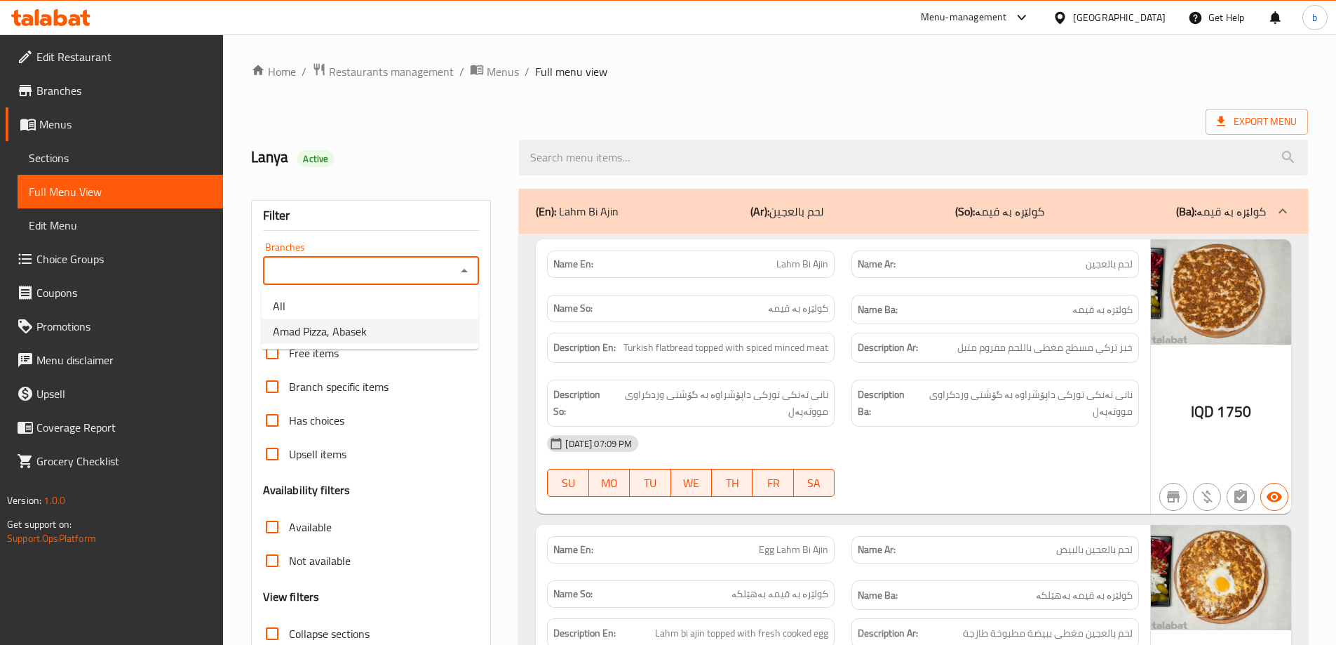
click at [318, 346] on ul "All Amad Pizza, Abasek" at bounding box center [370, 319] width 217 height 62
click at [323, 337] on span "Amad Pizza, Abasek" at bounding box center [320, 331] width 94 height 17
type input "Amad Pizza, Abasek"
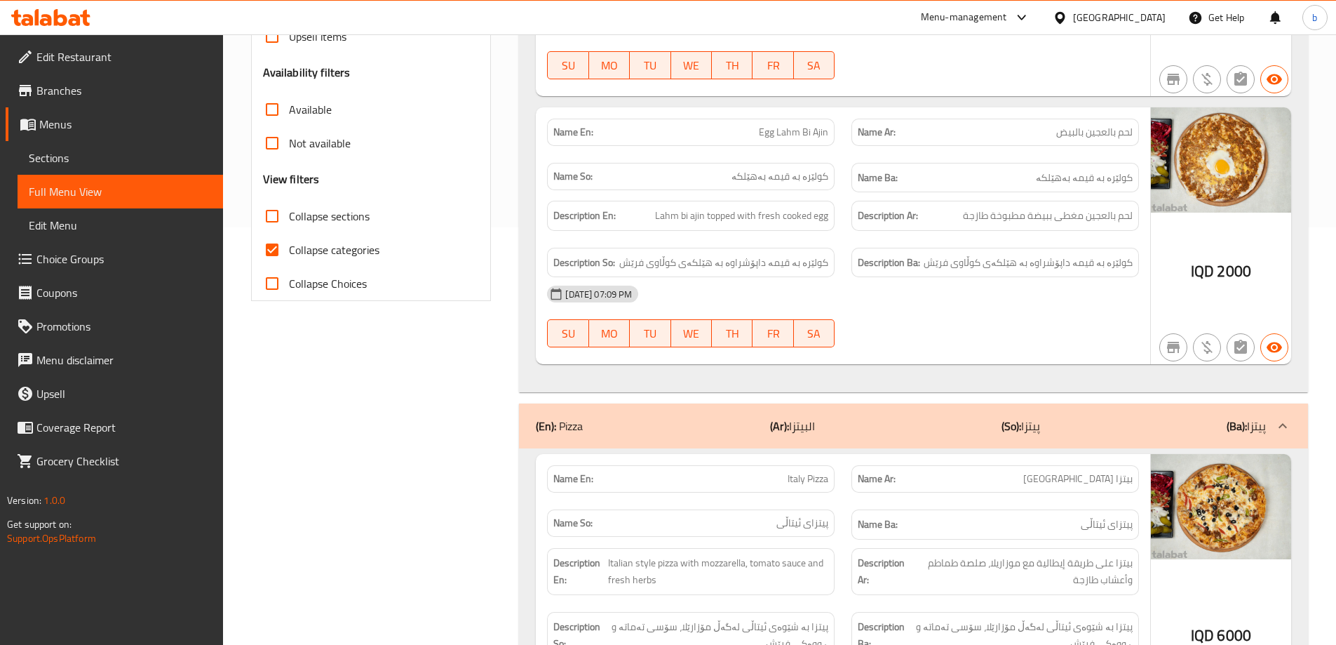
scroll to position [220, 0]
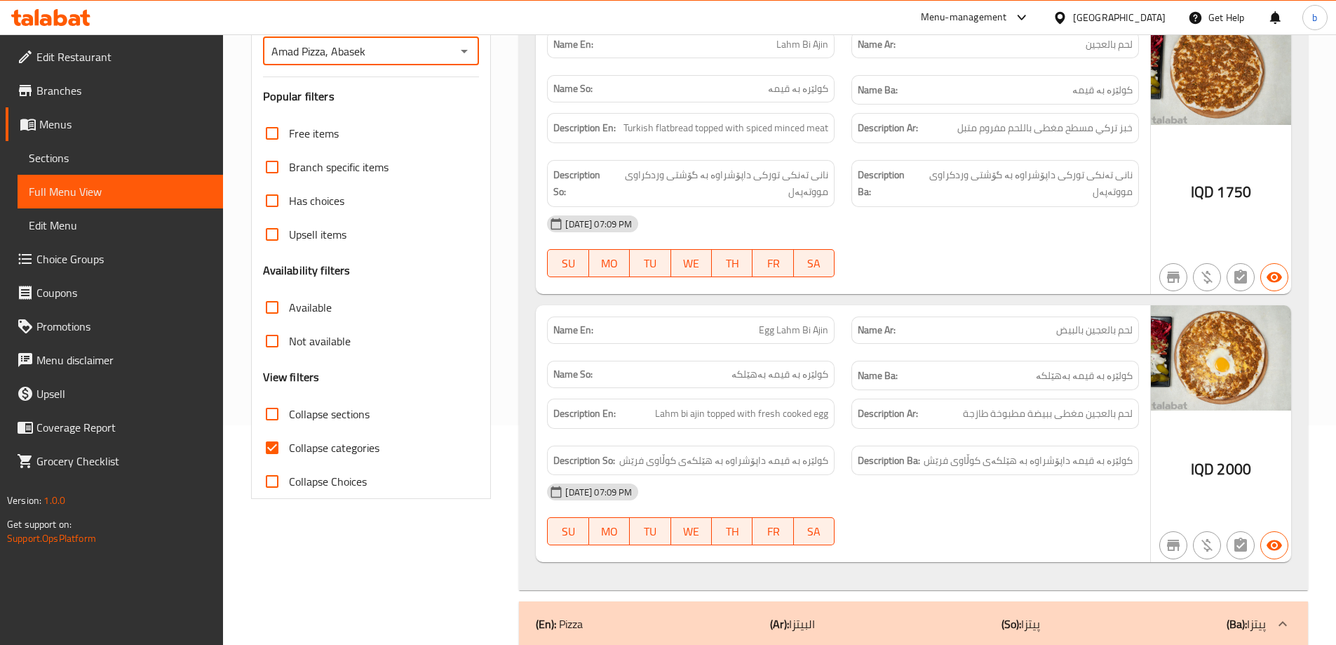
click at [272, 450] on input "Collapse categories" at bounding box center [272, 448] width 34 height 34
checkbox input "false"
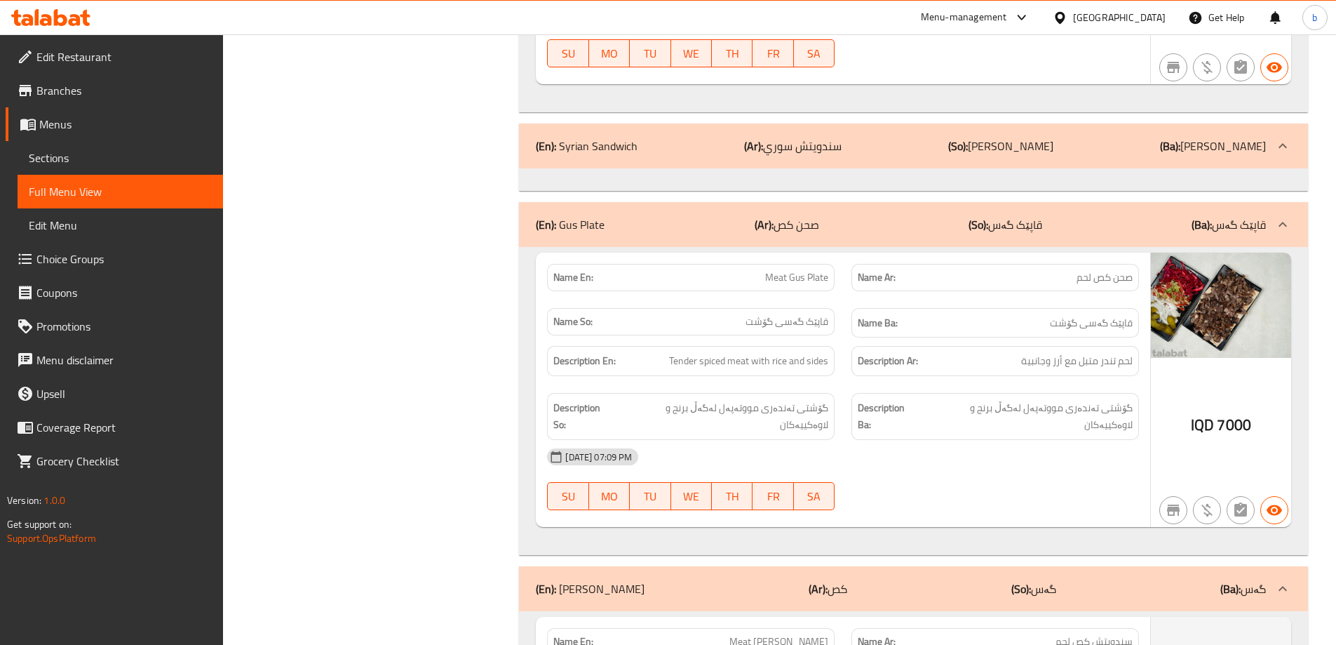
scroll to position [2184, 0]
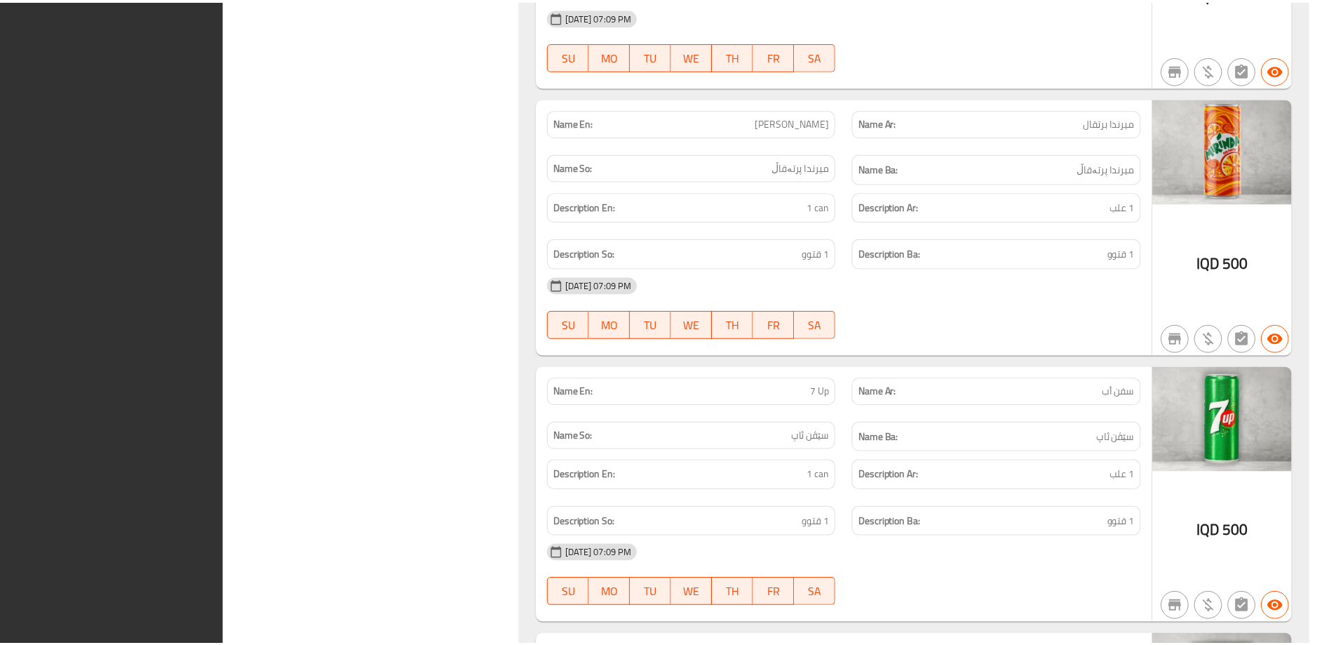
scroll to position [4802, 0]
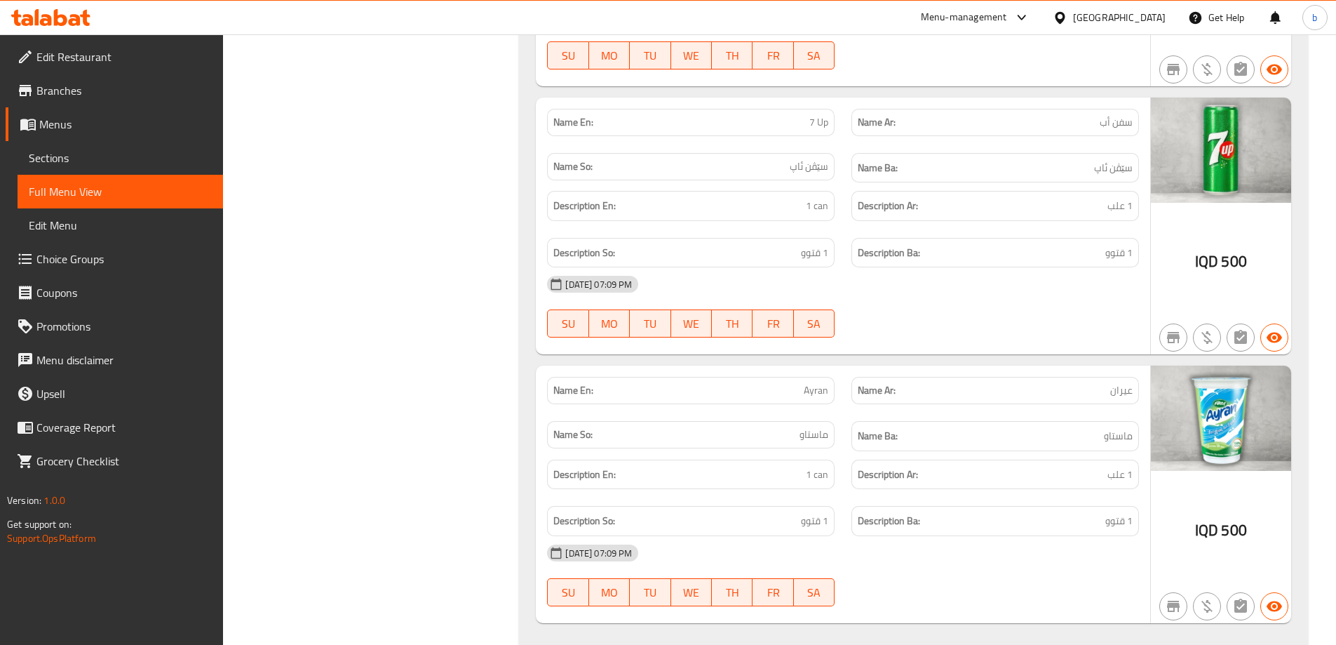
click at [135, 68] on link "Edit Restaurant" at bounding box center [114, 57] width 217 height 34
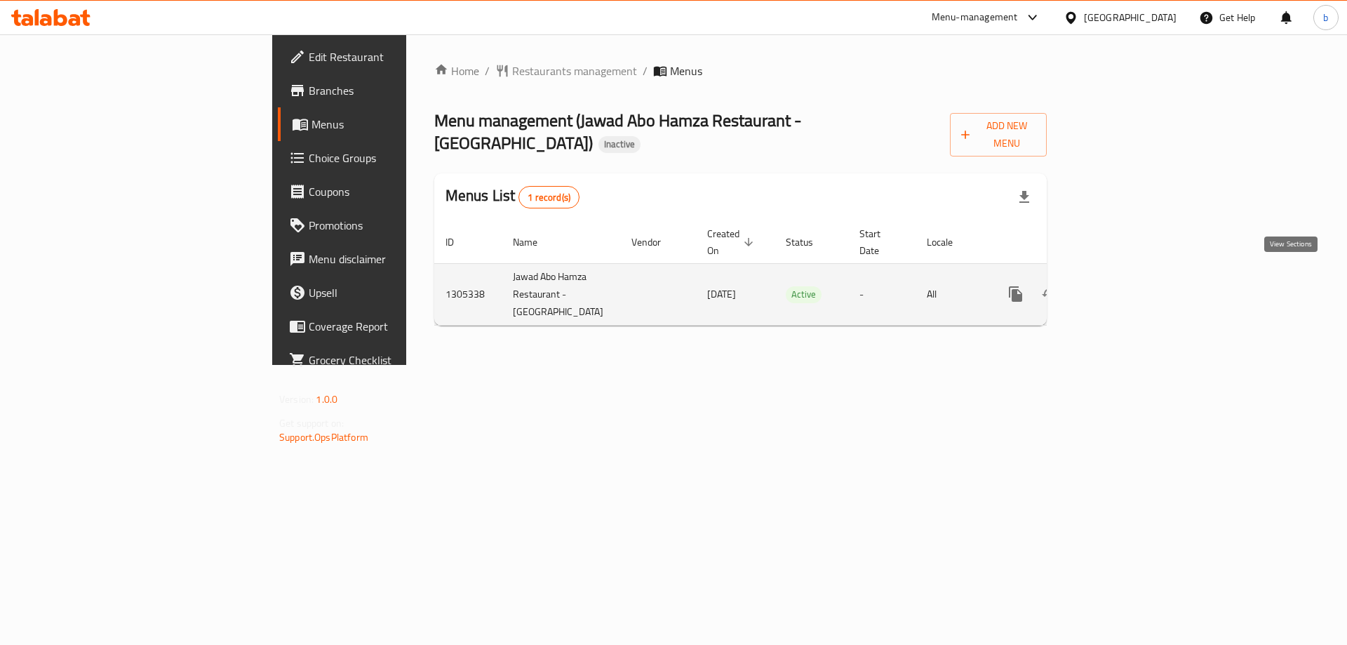
click at [1123, 288] on icon "enhanced table" at bounding box center [1116, 294] width 13 height 13
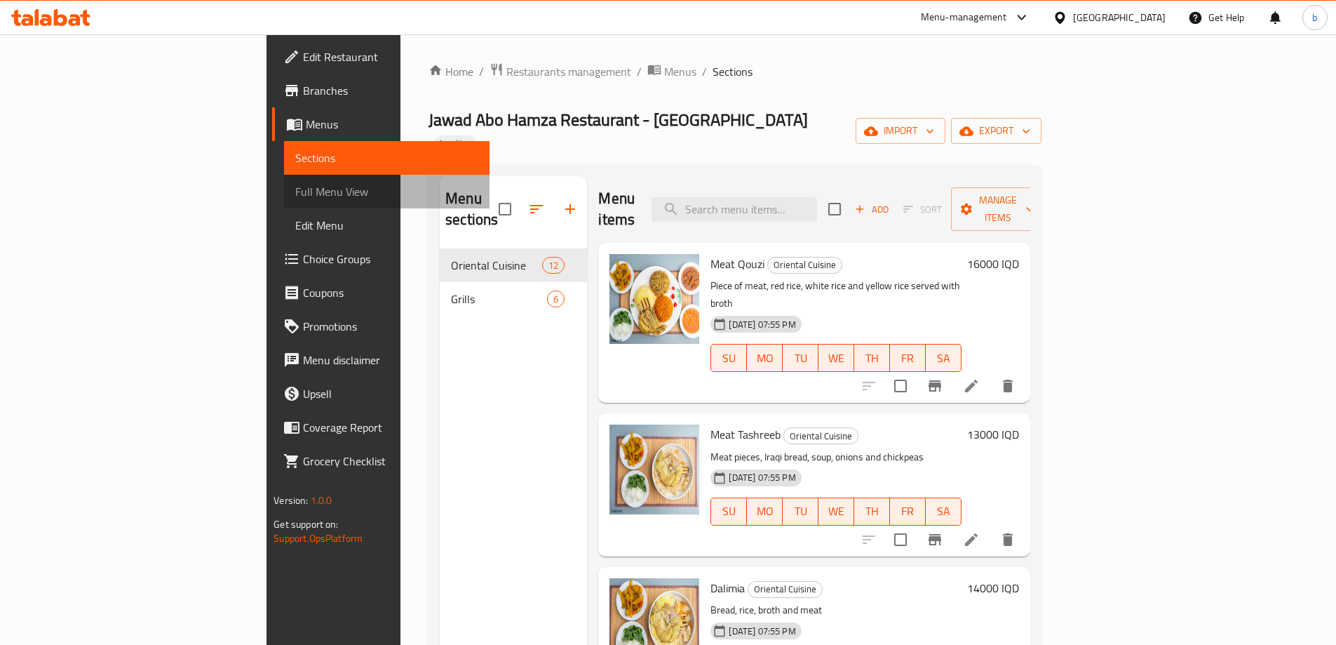
click at [295, 185] on span "Full Menu View" at bounding box center [386, 191] width 183 height 17
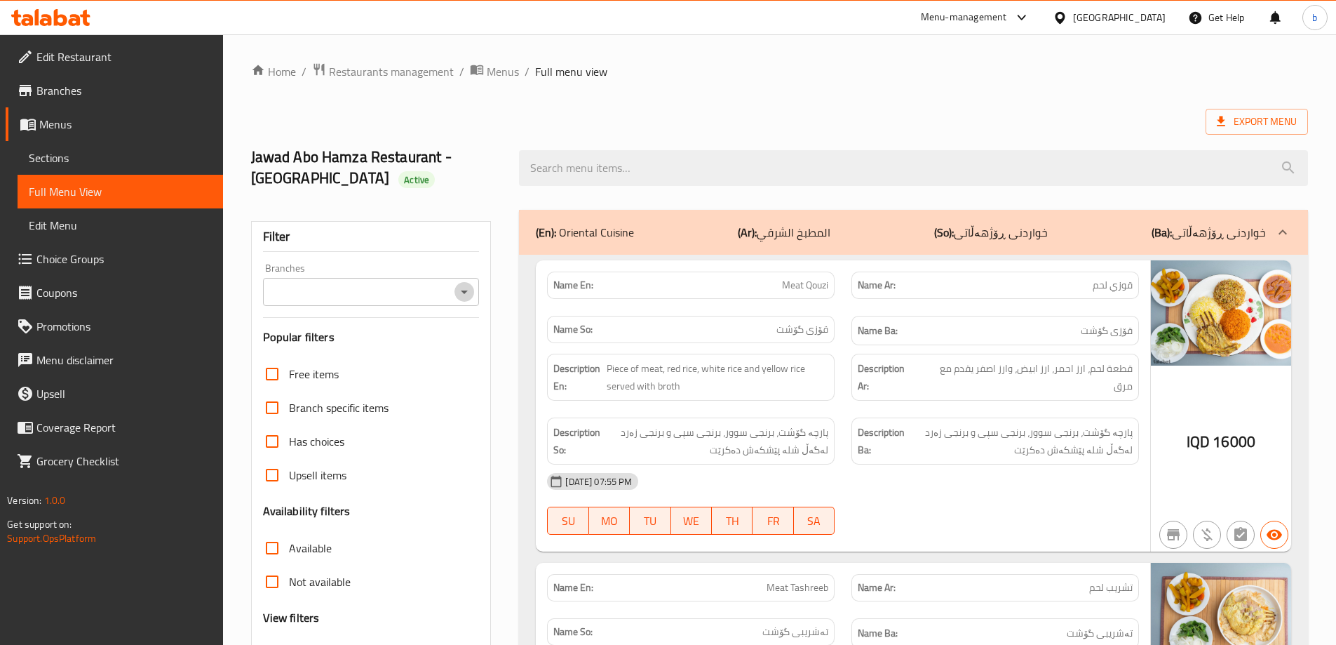
click at [469, 300] on icon "Open" at bounding box center [464, 291] width 17 height 17
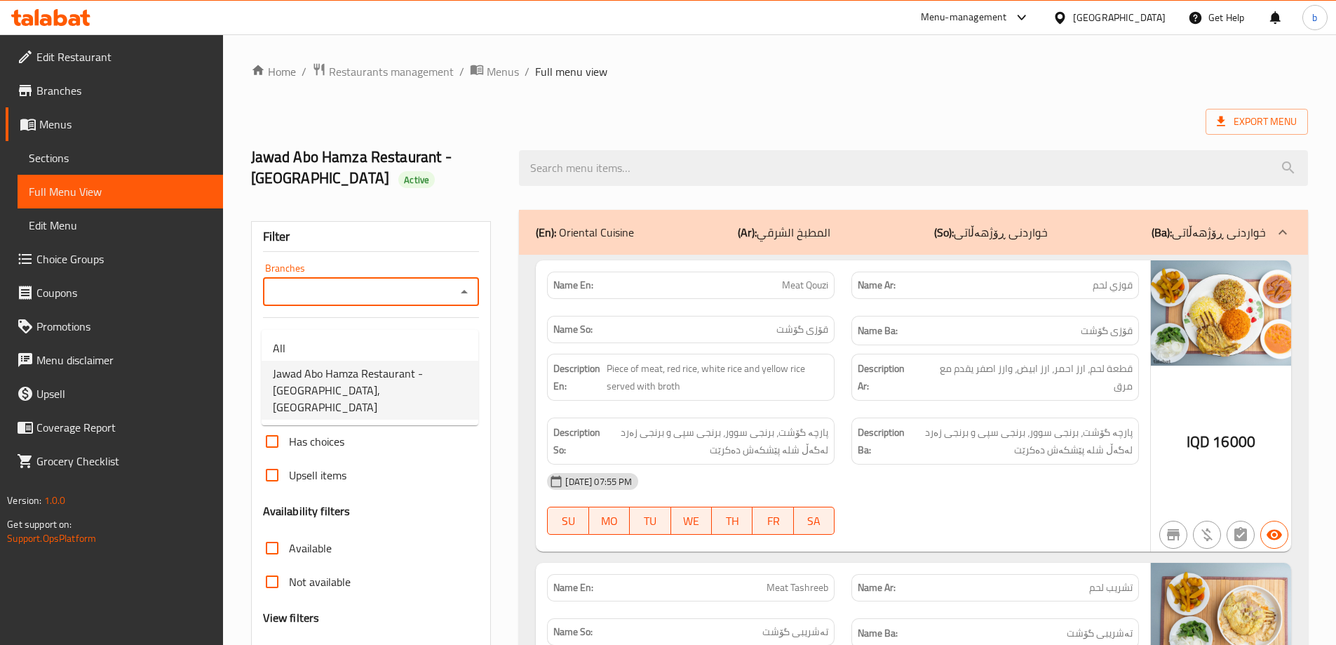
click at [357, 366] on span "Jawad Abo Hamza Restaurant - Al Hizam Al Akhdar Street, Al makrama" at bounding box center [370, 390] width 194 height 51
type input "Jawad Abo Hamza Restaurant - Al Hizam Al Akhdar Street, Al makrama"
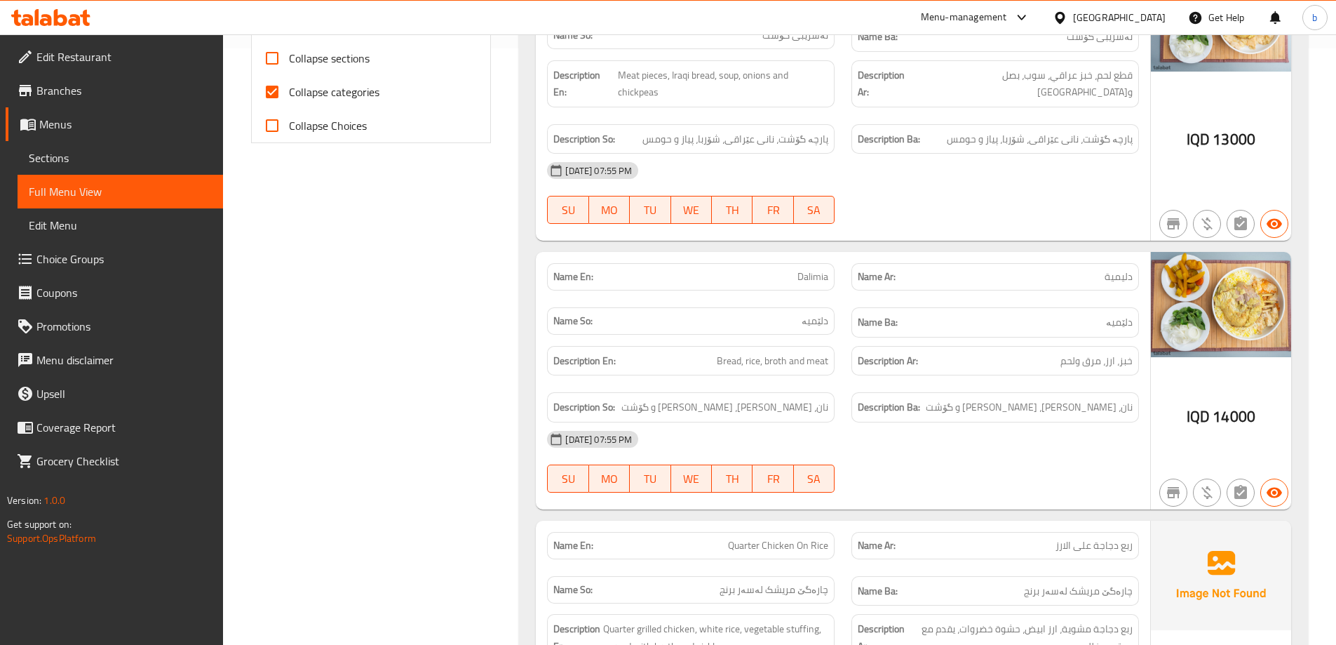
scroll to position [187, 0]
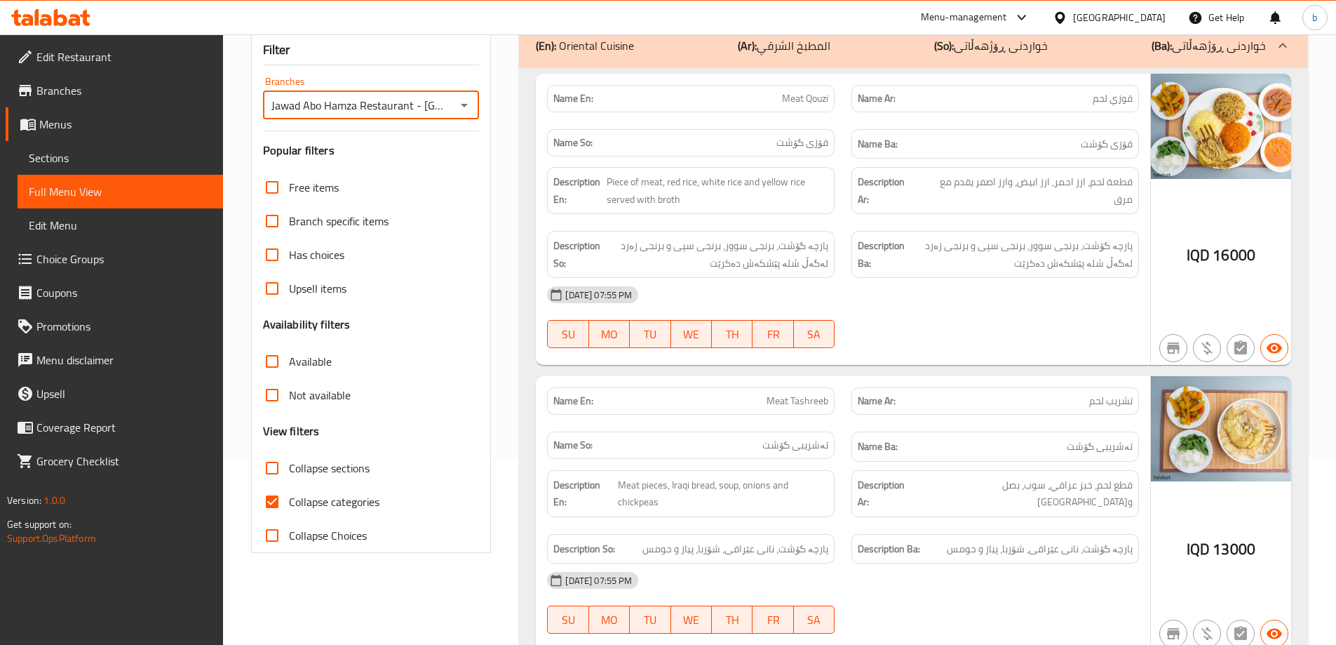
click at [277, 518] on input "Collapse categories" at bounding box center [272, 502] width 34 height 34
checkbox input "false"
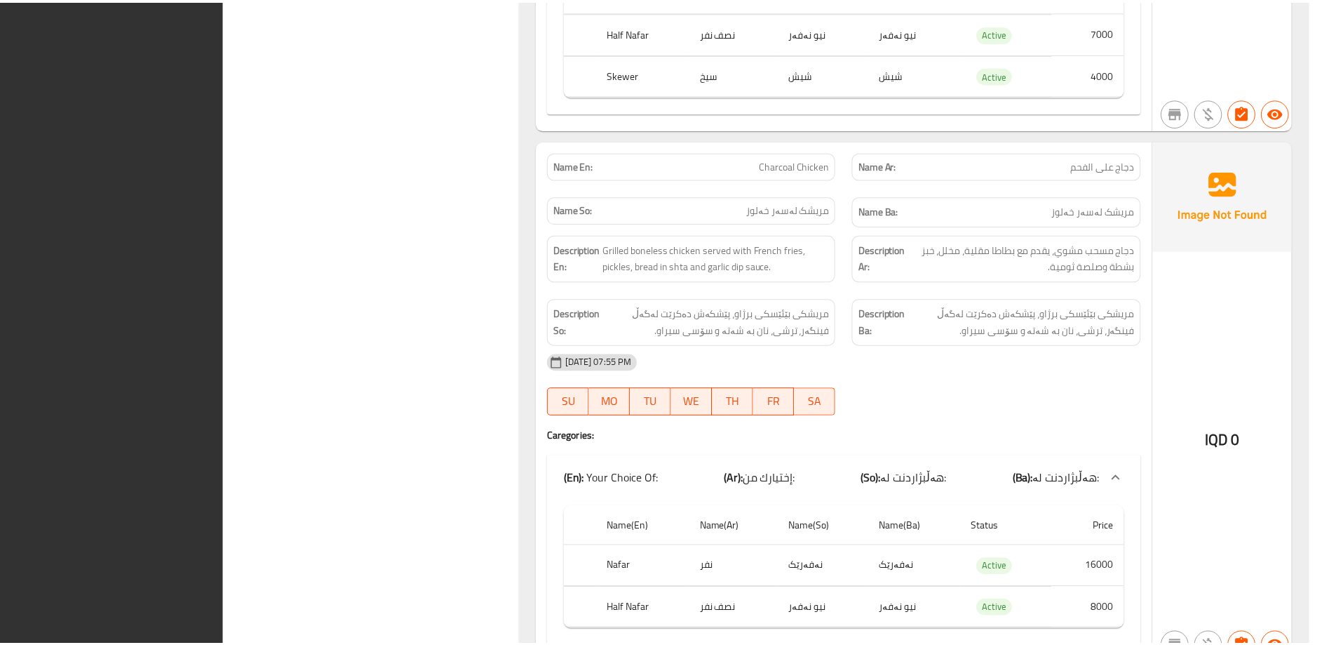
scroll to position [7146, 0]
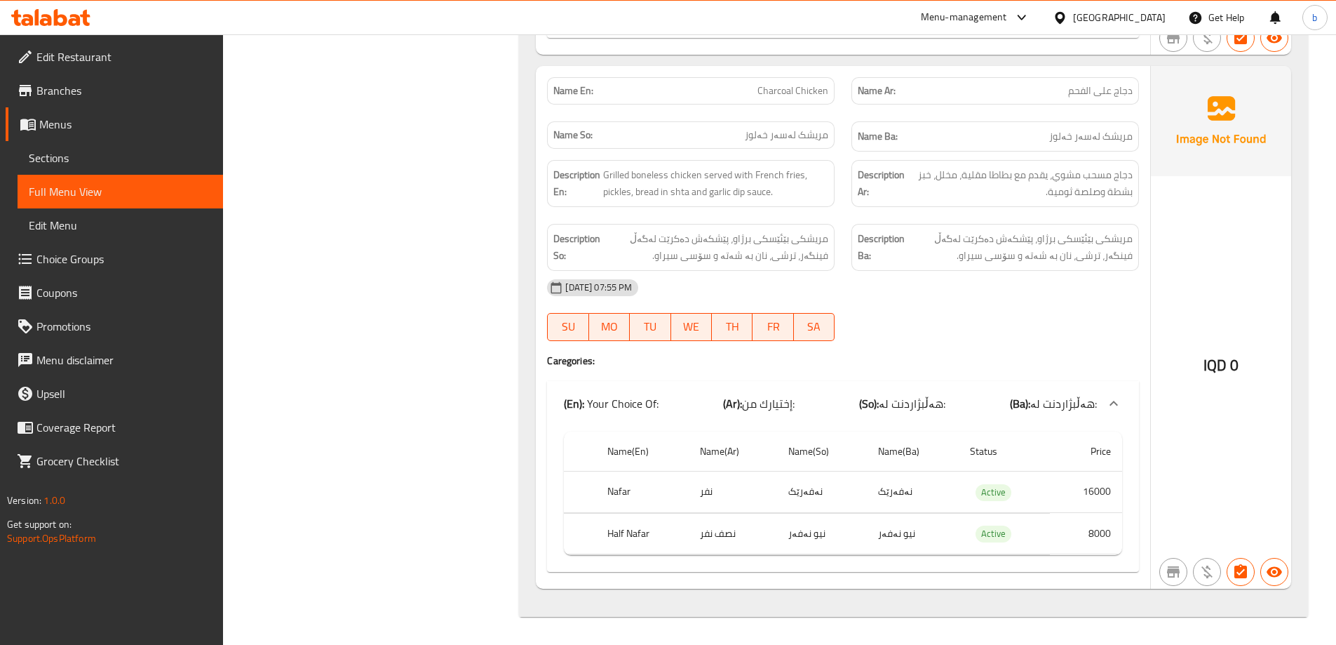
click at [74, 90] on span "Branches" at bounding box center [123, 90] width 175 height 17
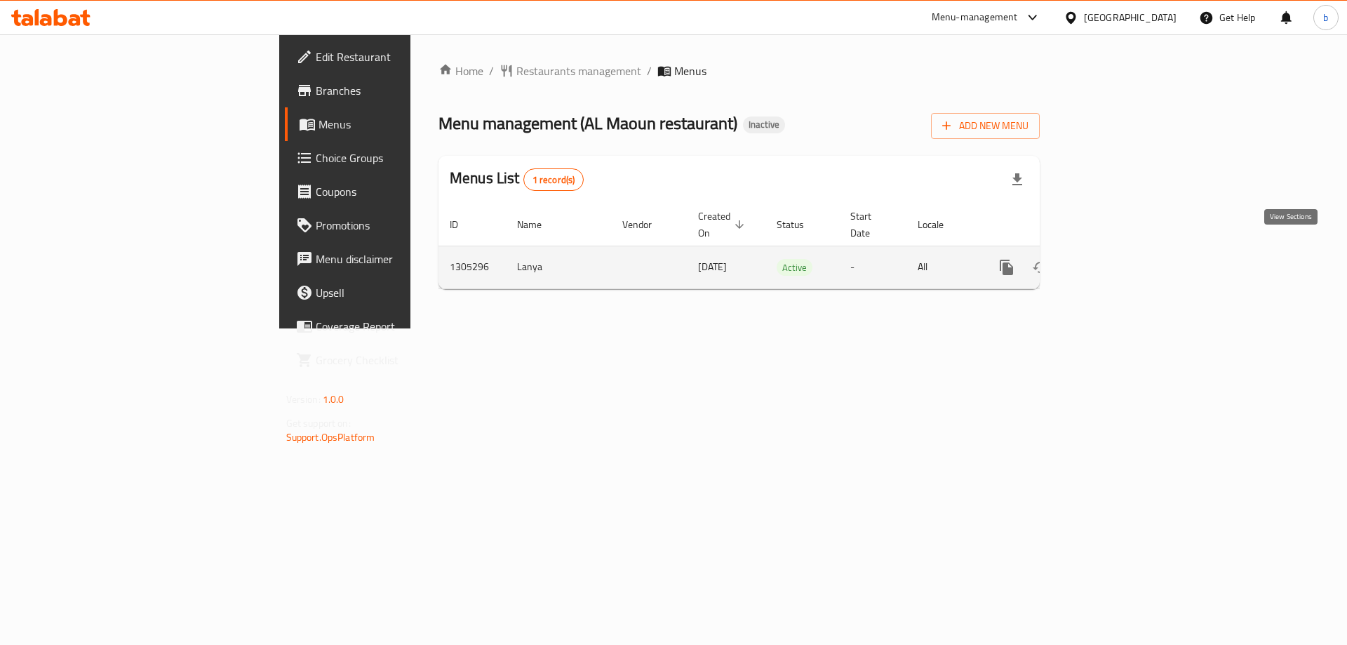
click at [1124, 250] on link "enhanced table" at bounding box center [1108, 267] width 34 height 34
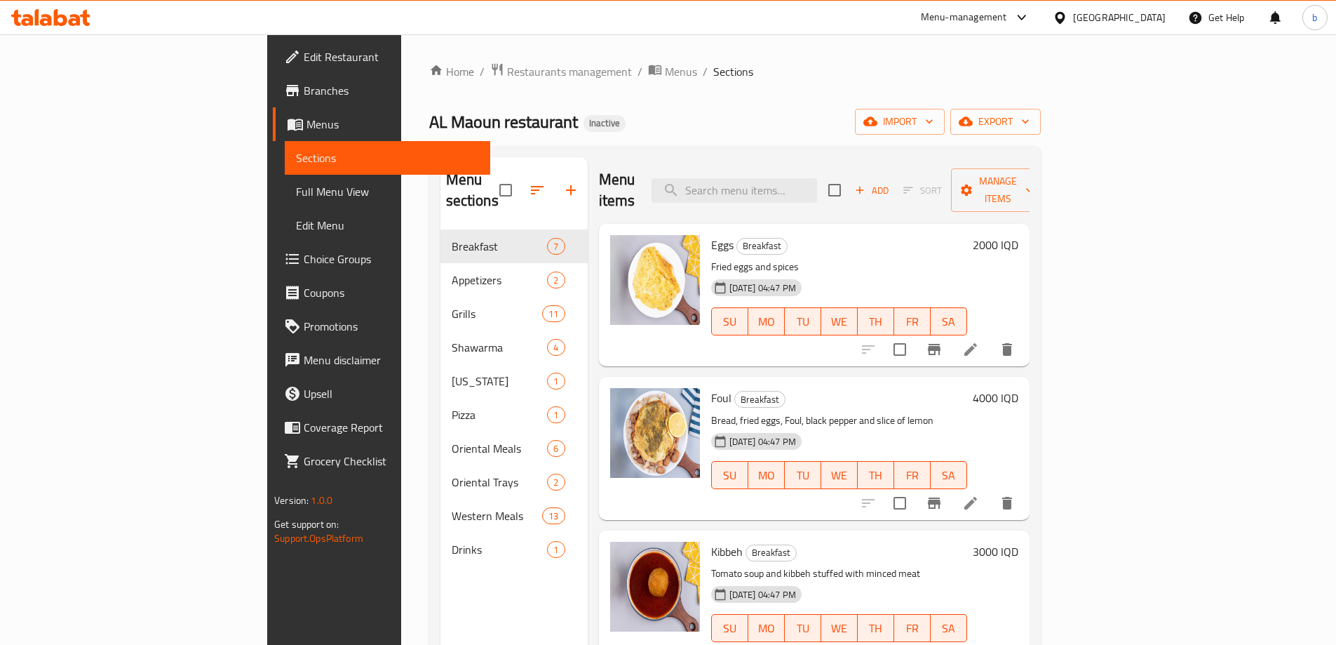
click at [296, 199] on span "Full Menu View" at bounding box center [387, 191] width 183 height 17
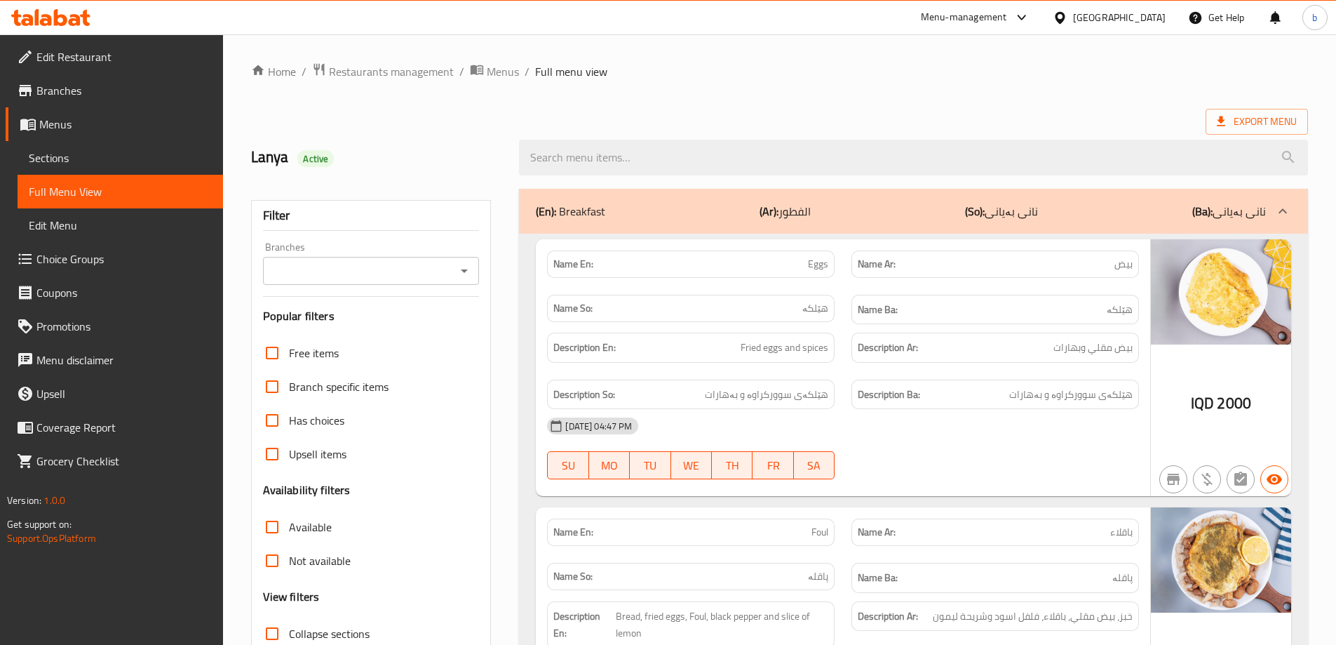
click at [469, 269] on icon "Open" at bounding box center [464, 270] width 17 height 17
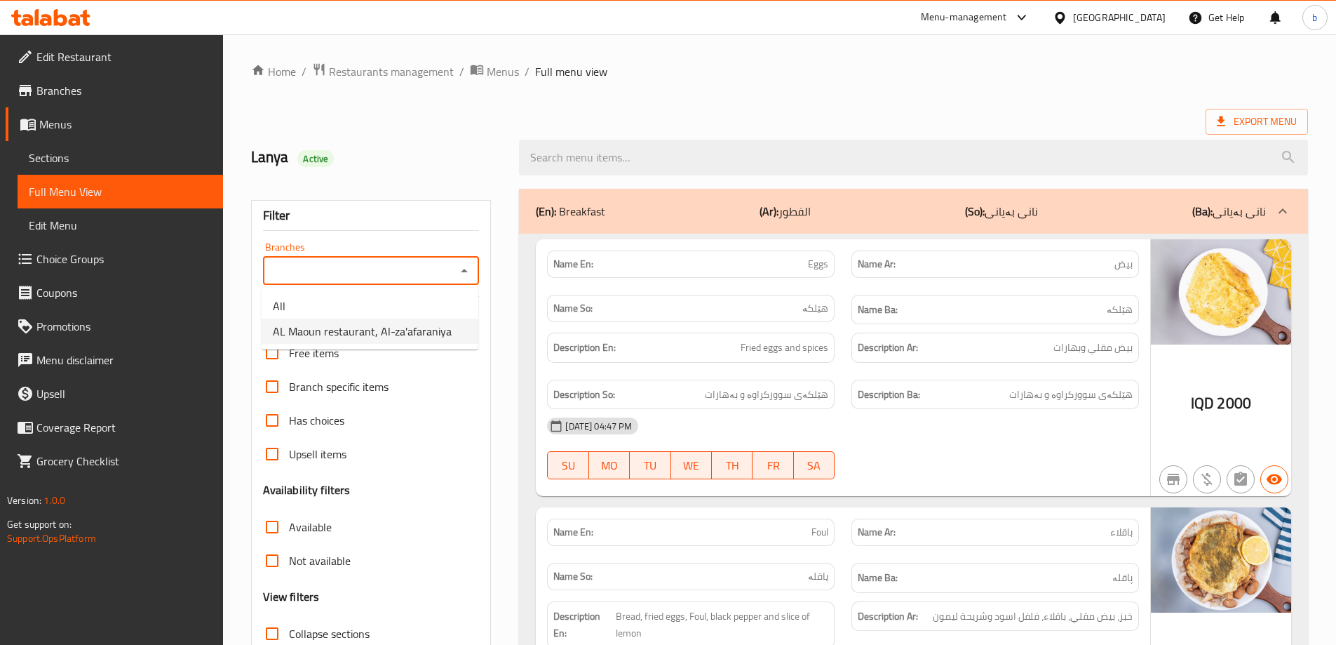
click at [378, 330] on span "AL Maoun restaurant, Al-za'afaraniya" at bounding box center [362, 331] width 179 height 17
type input "AL Maoun restaurant, Al-za'afaraniya"
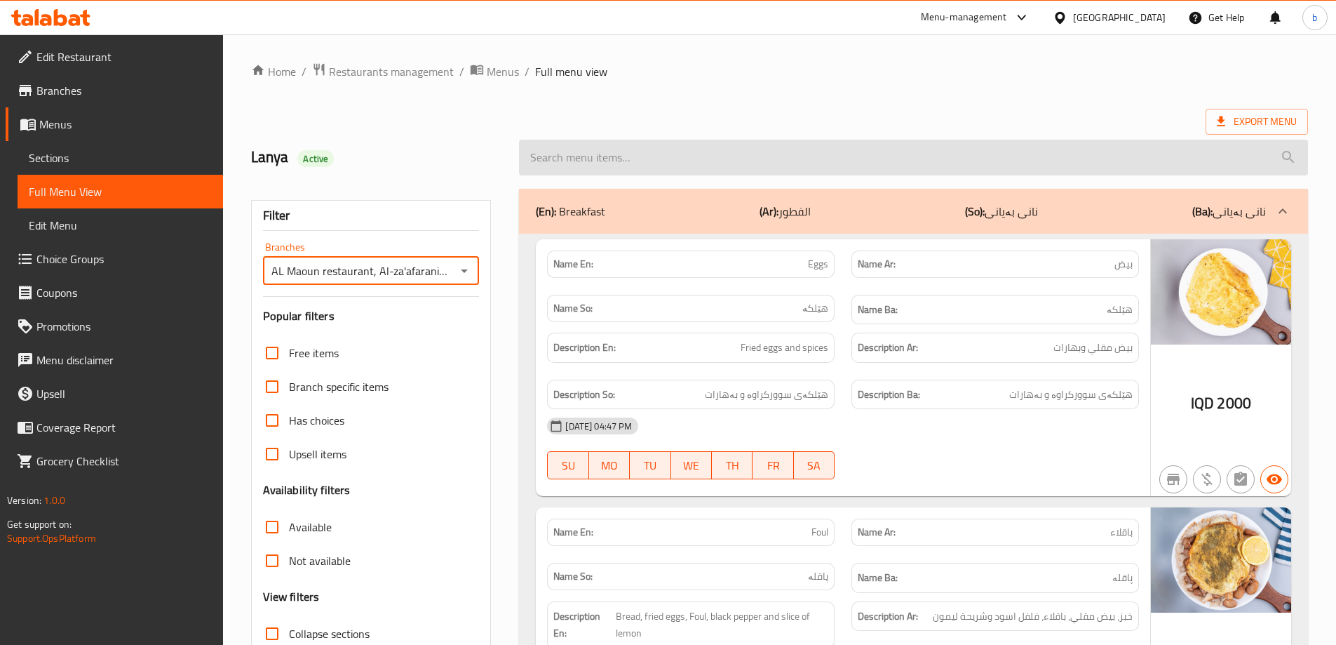
click at [661, 147] on input "search" at bounding box center [913, 158] width 789 height 36
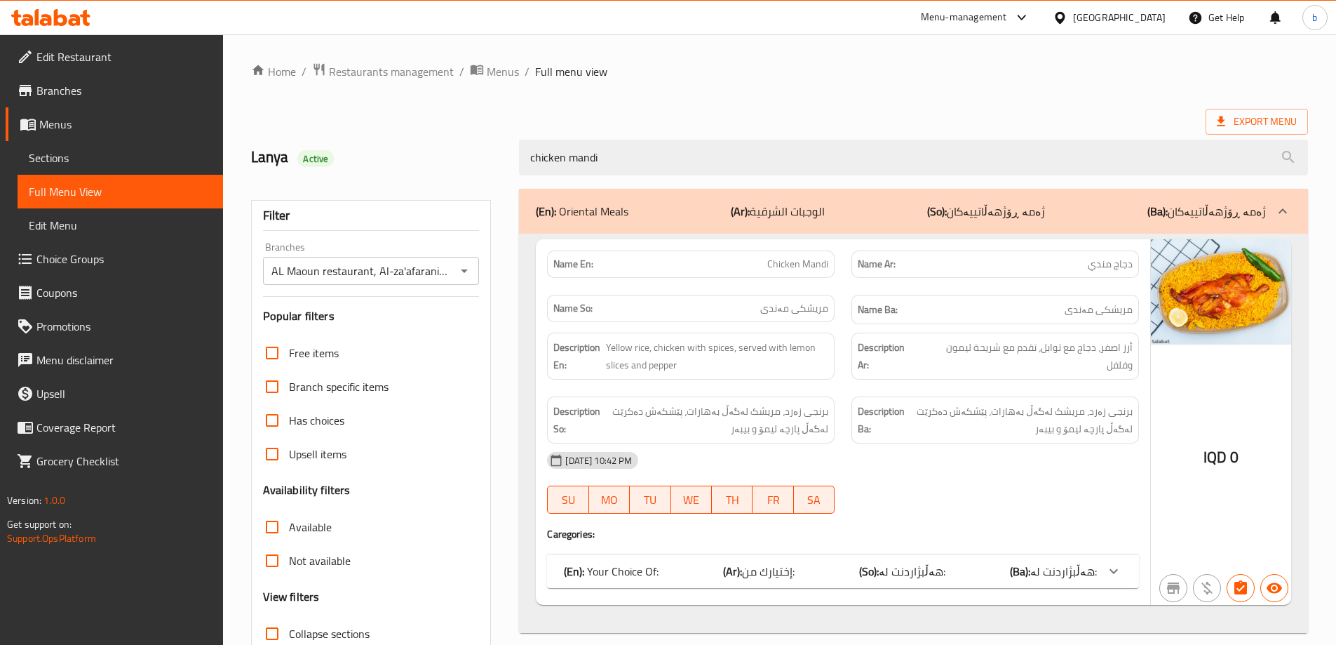
type input "chicken mandi"
click at [1115, 574] on icon at bounding box center [1114, 571] width 17 height 17
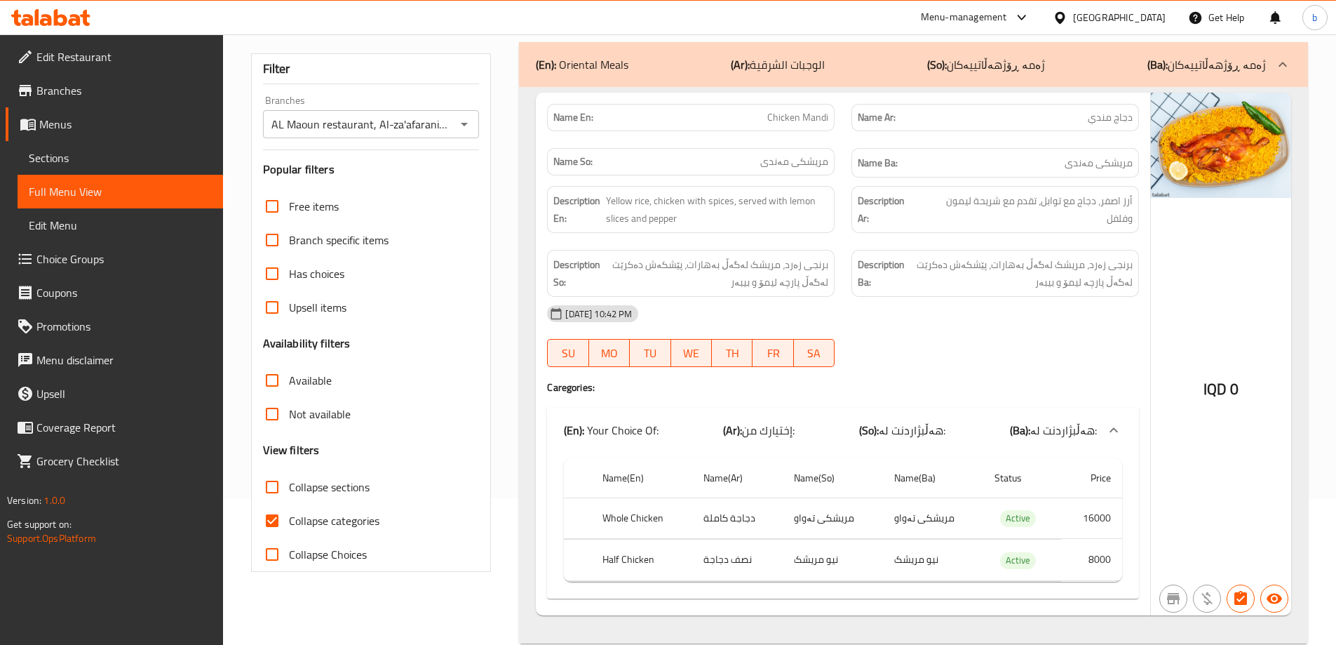
scroll to position [173, 0]
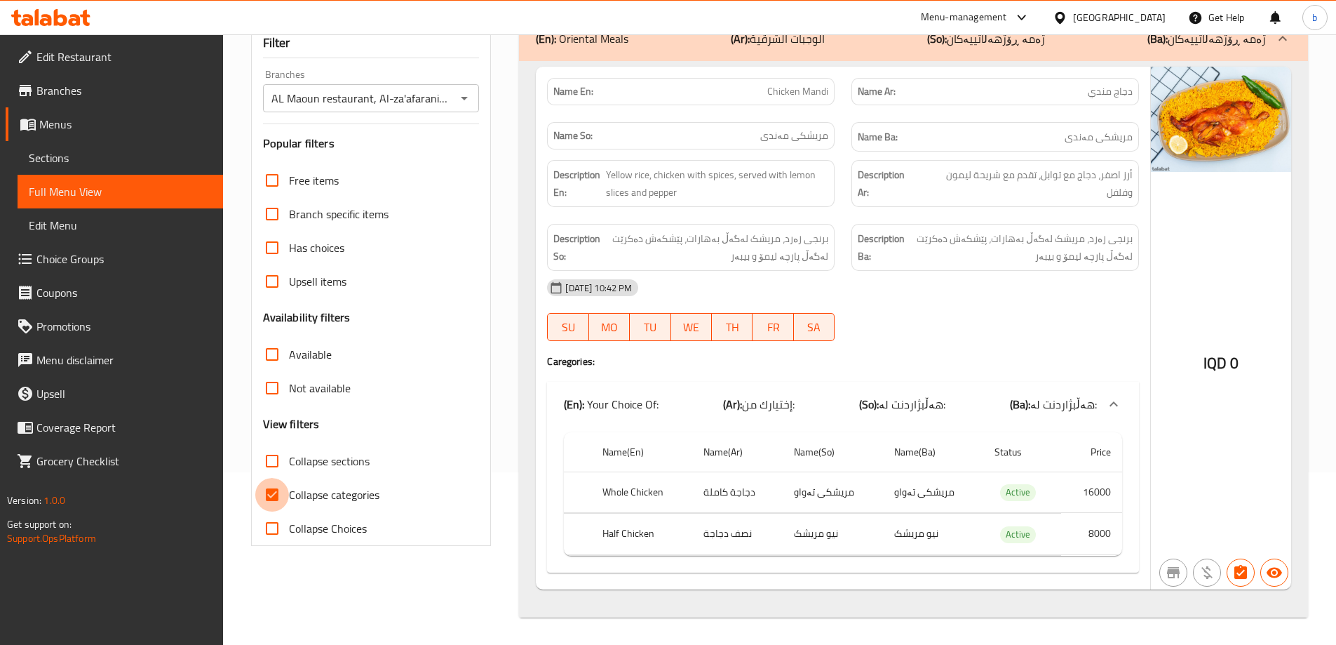
click at [272, 492] on input "Collapse categories" at bounding box center [272, 495] width 34 height 34
checkbox input "false"
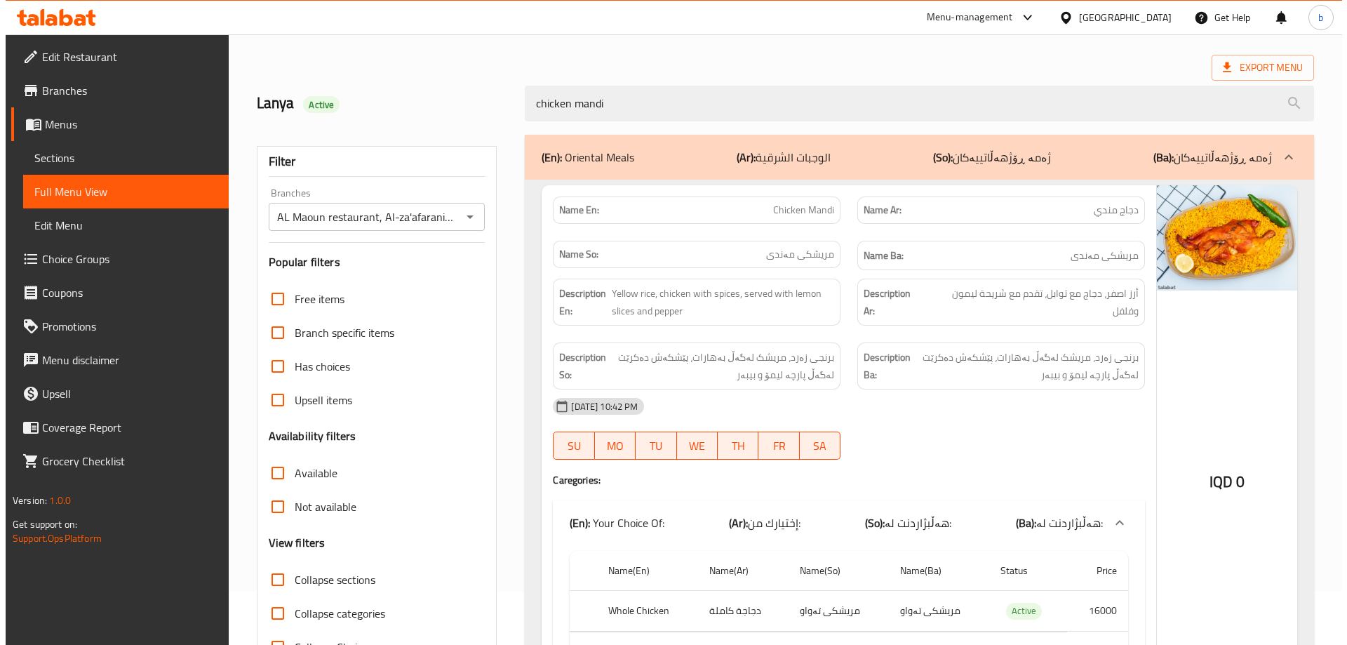
scroll to position [0, 0]
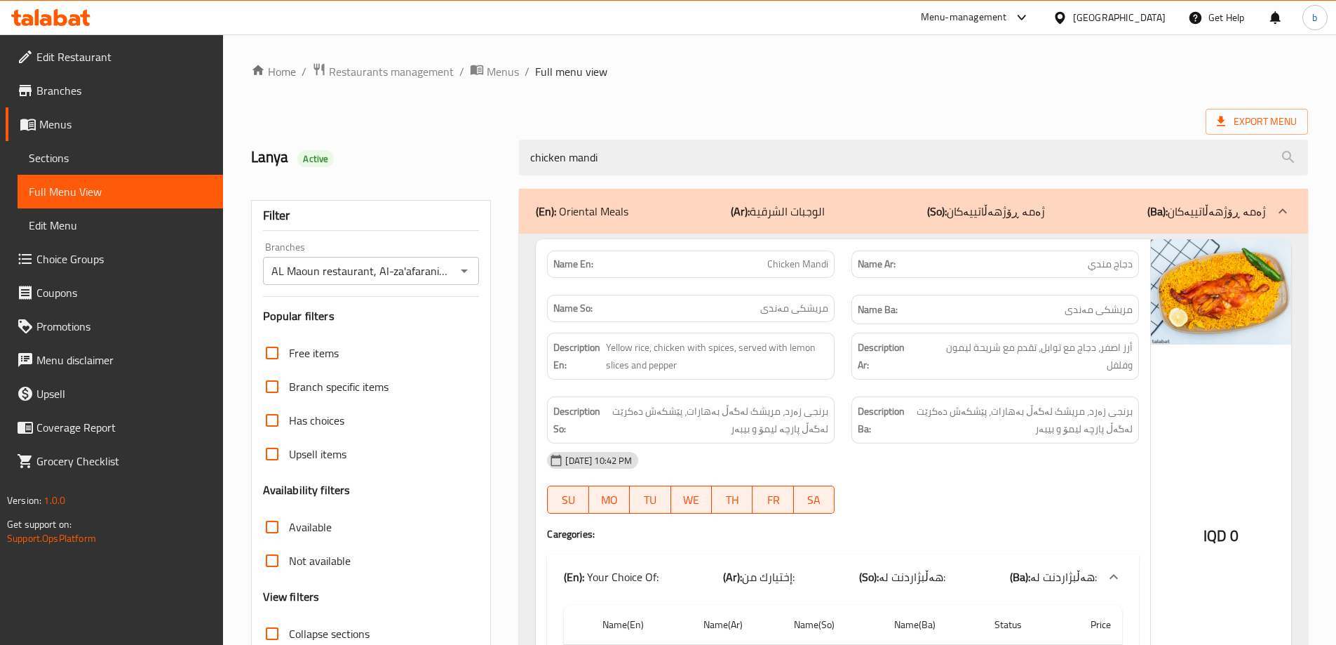
click at [664, 134] on div "chicken mandi" at bounding box center [914, 157] width 806 height 53
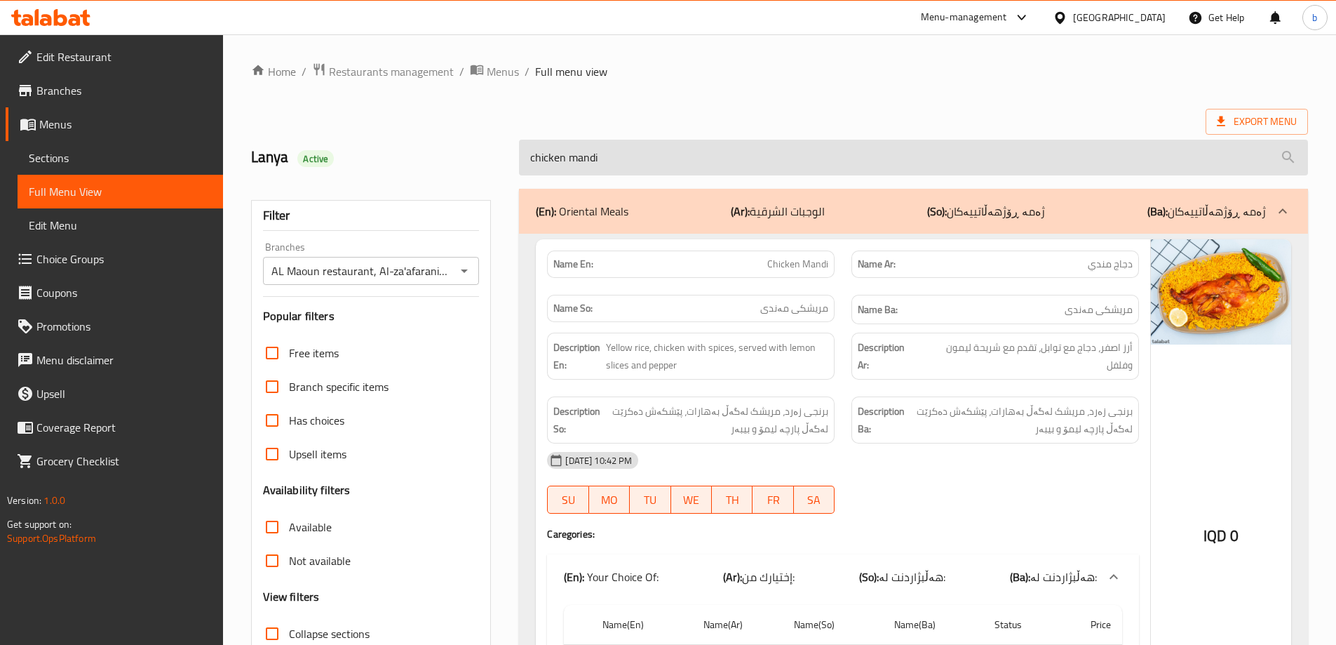
click at [680, 150] on input "chicken mandi" at bounding box center [913, 158] width 789 height 36
paste input "Chicken Shawerma Sandwich"
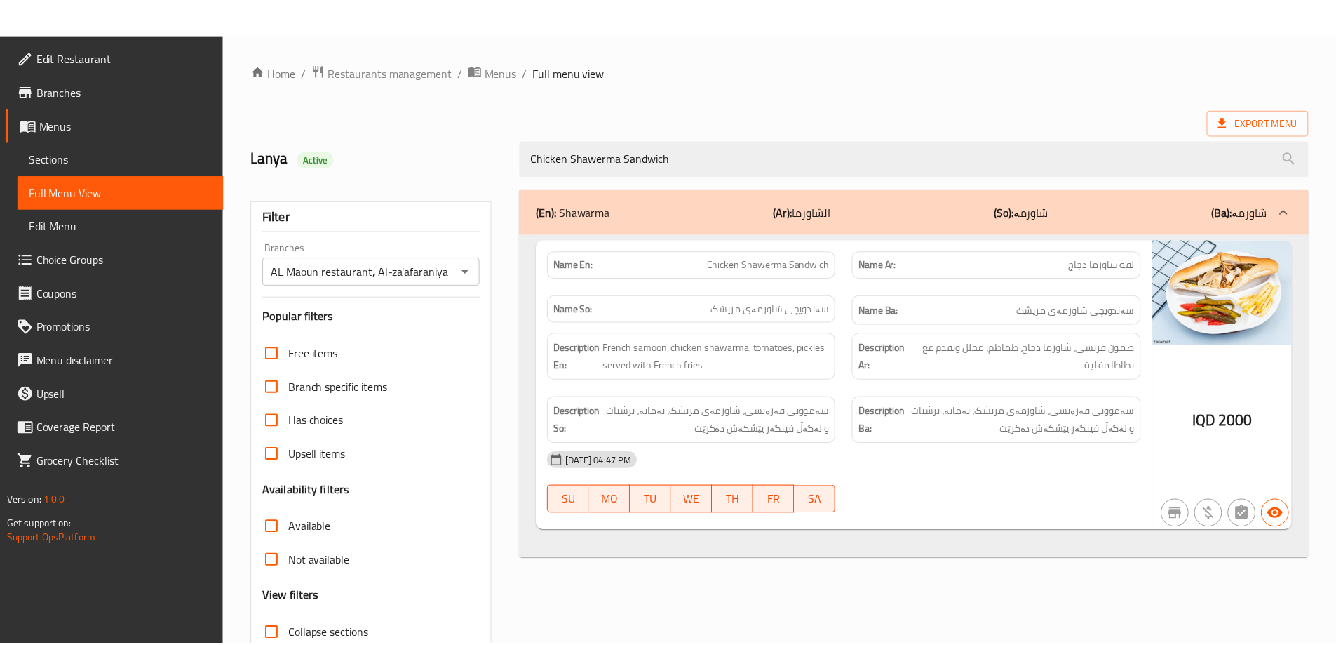
scroll to position [102, 0]
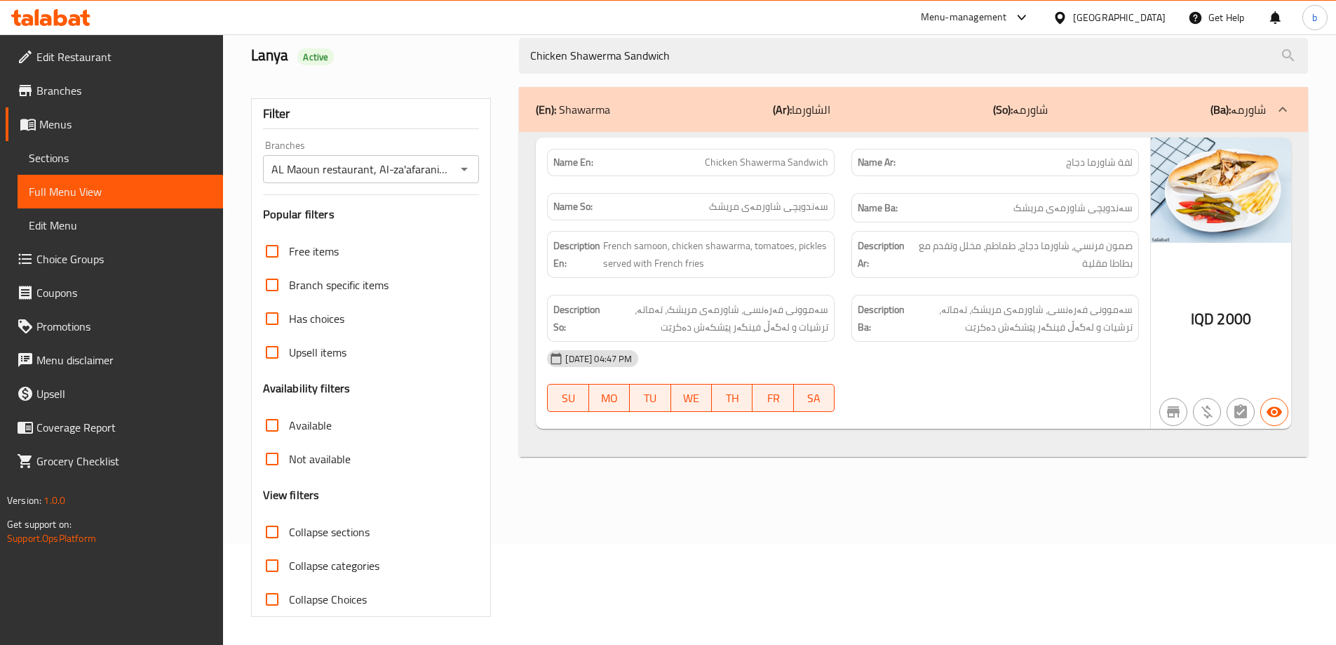
paste input "Meat Shawarma Sandwich"
drag, startPoint x: 569, startPoint y: 52, endPoint x: 338, endPoint y: 82, distance: 232.7
click at [237, 57] on div "Home / Restaurants management / Menus / Full menu view Export Menu Lanya Active…" at bounding box center [779, 289] width 1113 height 712
type input "r"
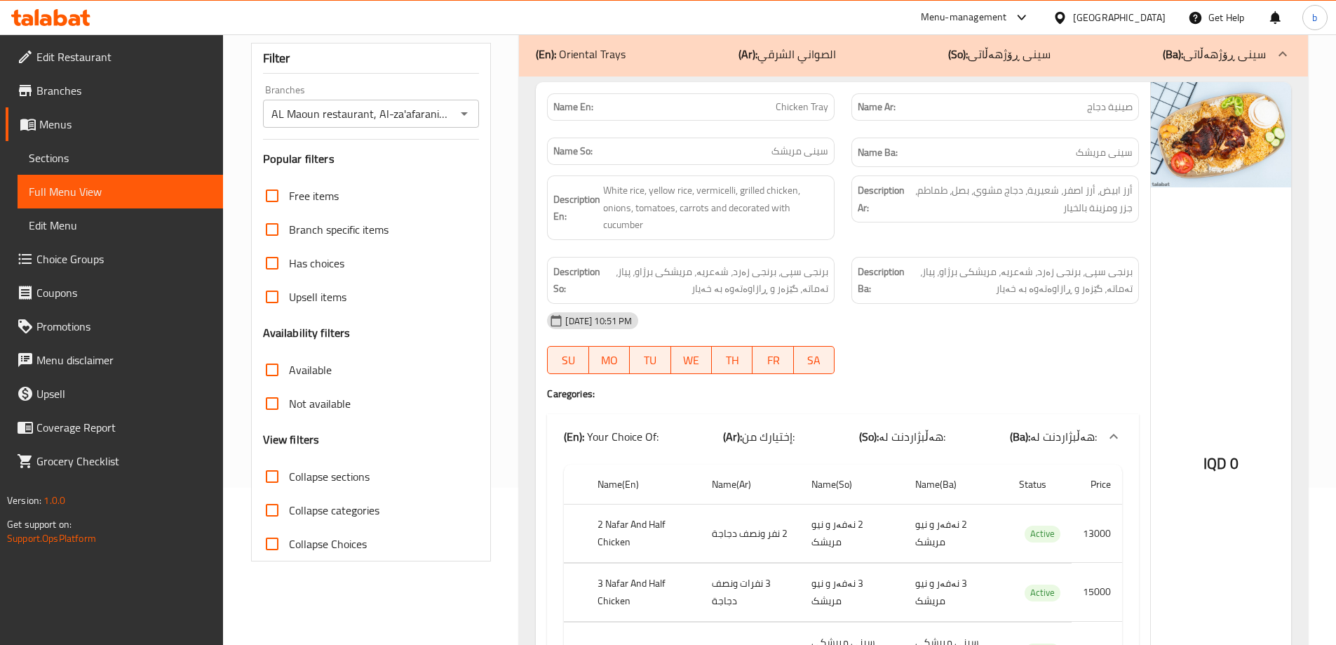
scroll to position [0, 0]
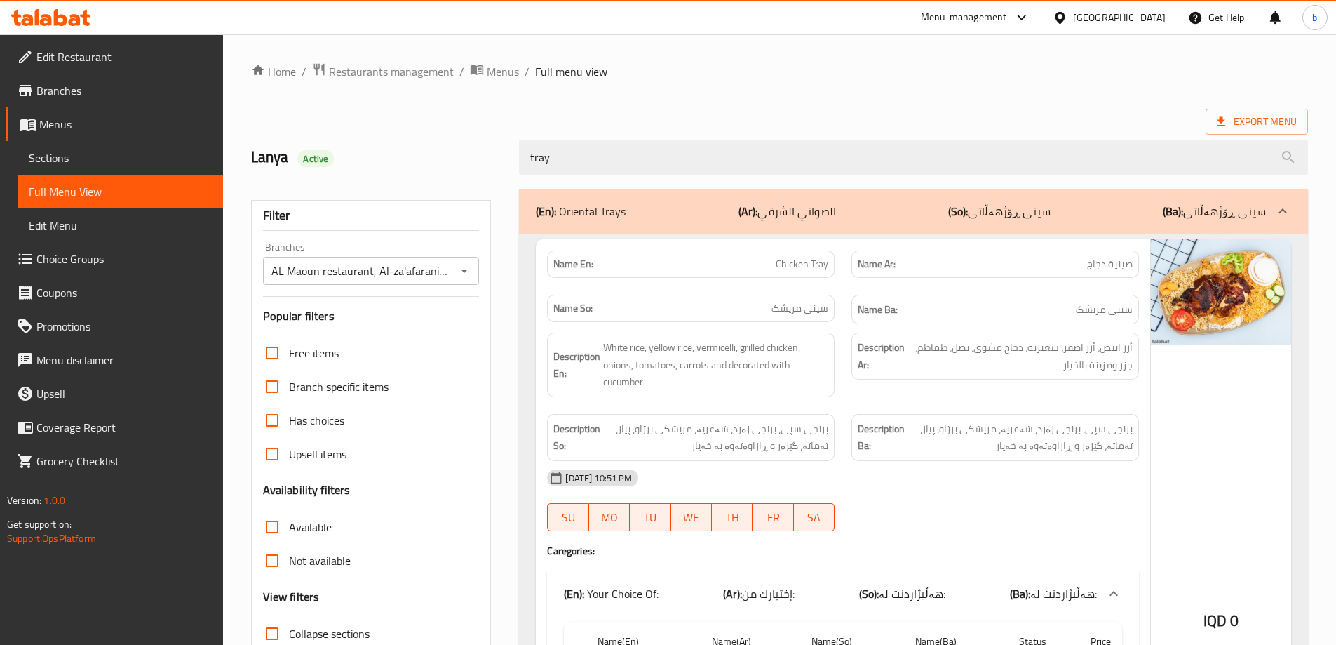
type input "tray"
drag, startPoint x: 593, startPoint y: 162, endPoint x: 375, endPoint y: 132, distance: 220.9
click at [375, 132] on div "Lanya Active tray" at bounding box center [780, 157] width 1074 height 62
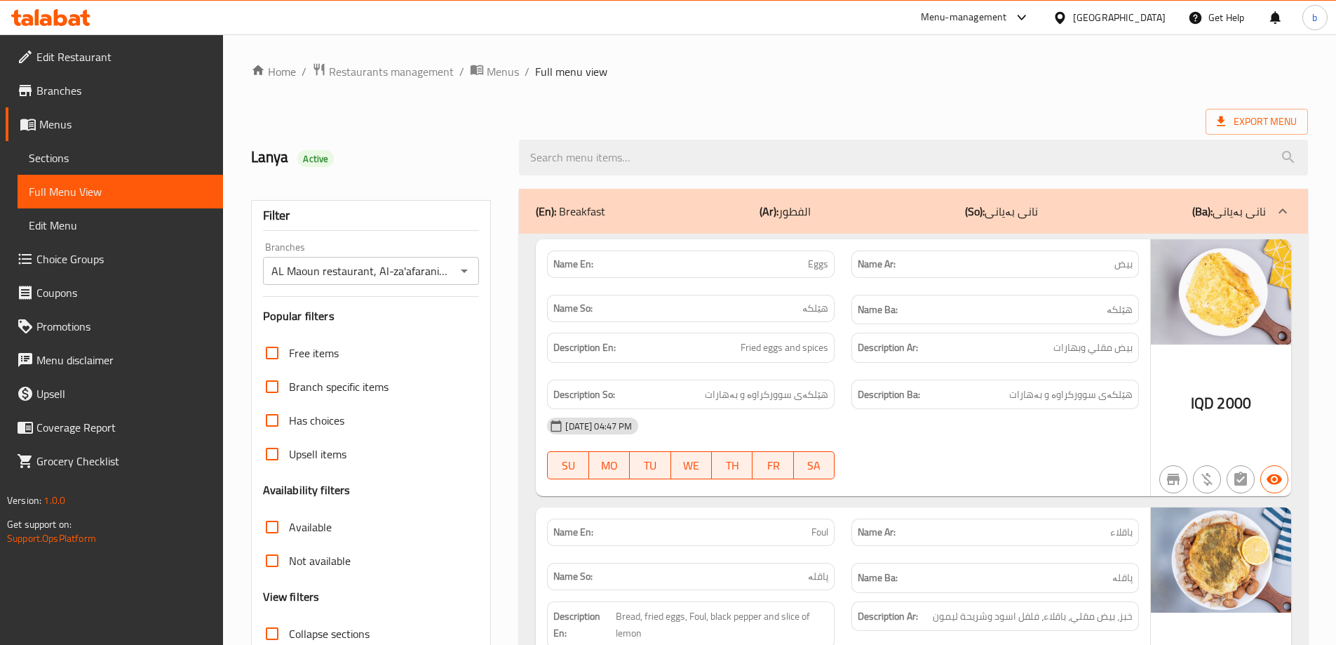
click at [882, 210] on div "(En): Breakfast (Ar): الفطور (So): [PERSON_NAME] (Ba): [PERSON_NAME]" at bounding box center [901, 211] width 730 height 17
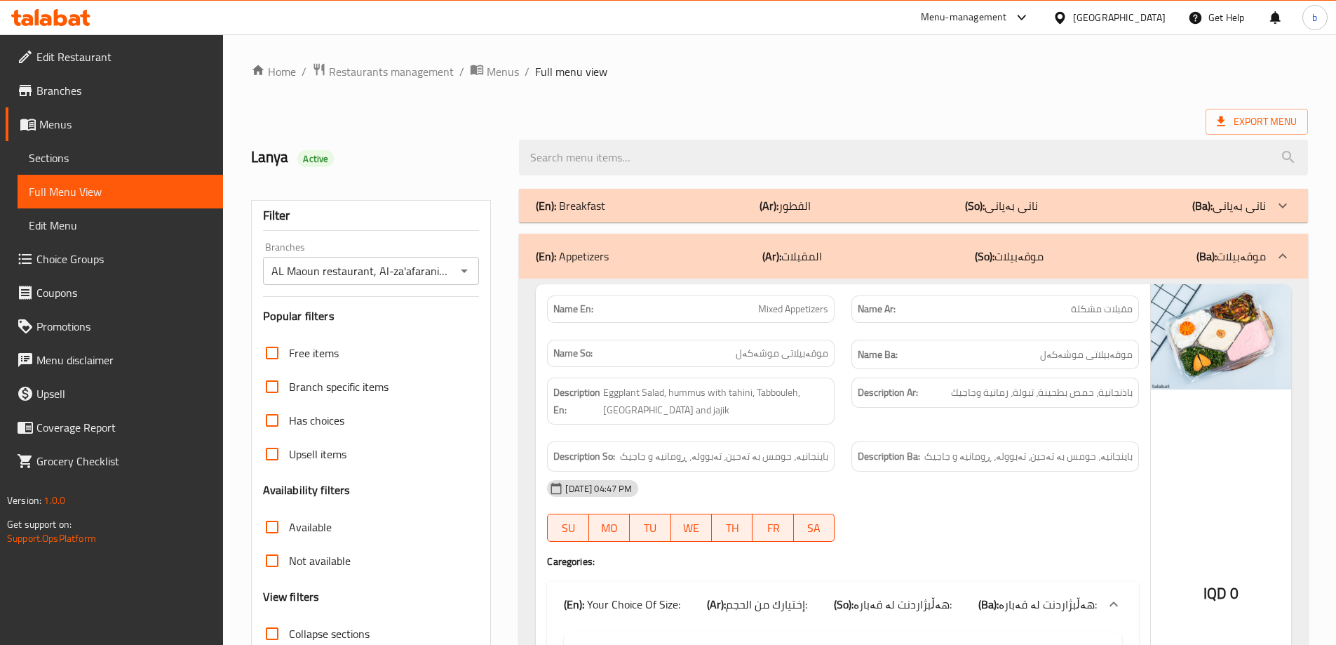
click at [939, 250] on div "(En): Appetizers (Ar): المقبلات (So): موقەبیلات (Ba): موقەبیلات" at bounding box center [901, 256] width 730 height 17
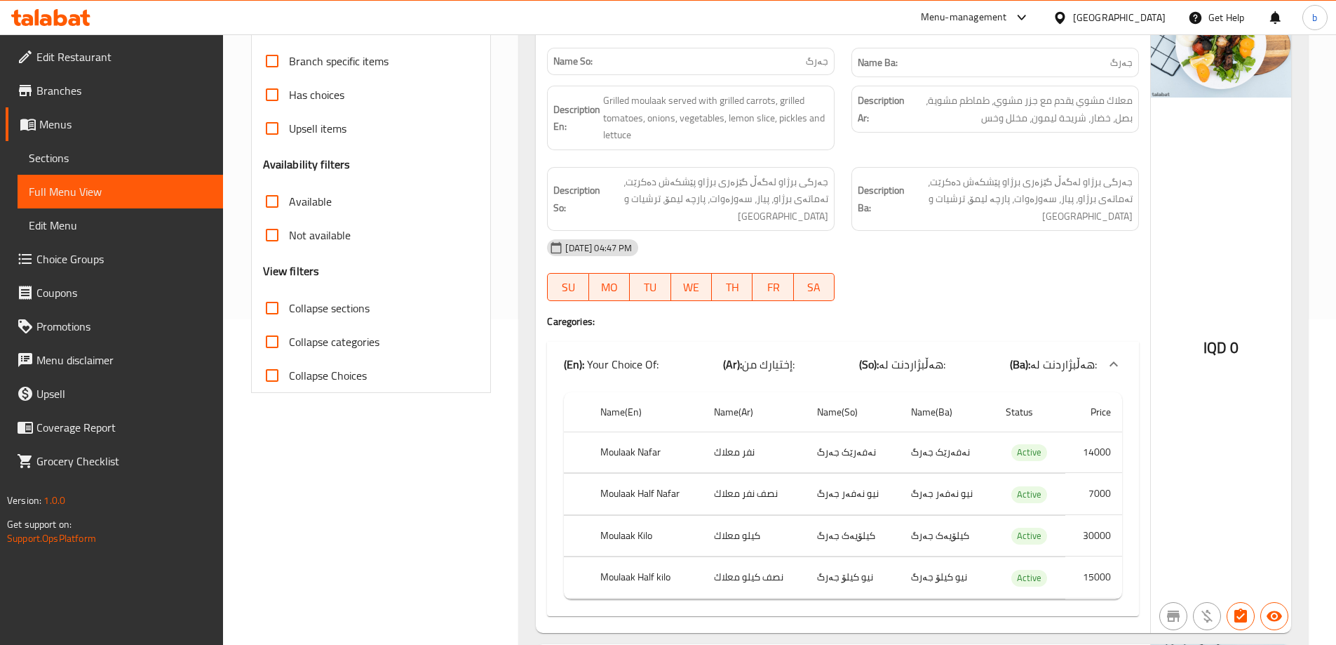
scroll to position [328, 0]
click at [277, 288] on div "Free items Branch specific items Has choices Upsell items Availability filters …" at bounding box center [371, 199] width 217 height 382
click at [276, 303] on input "Collapse sections" at bounding box center [272, 306] width 34 height 34
checkbox input "true"
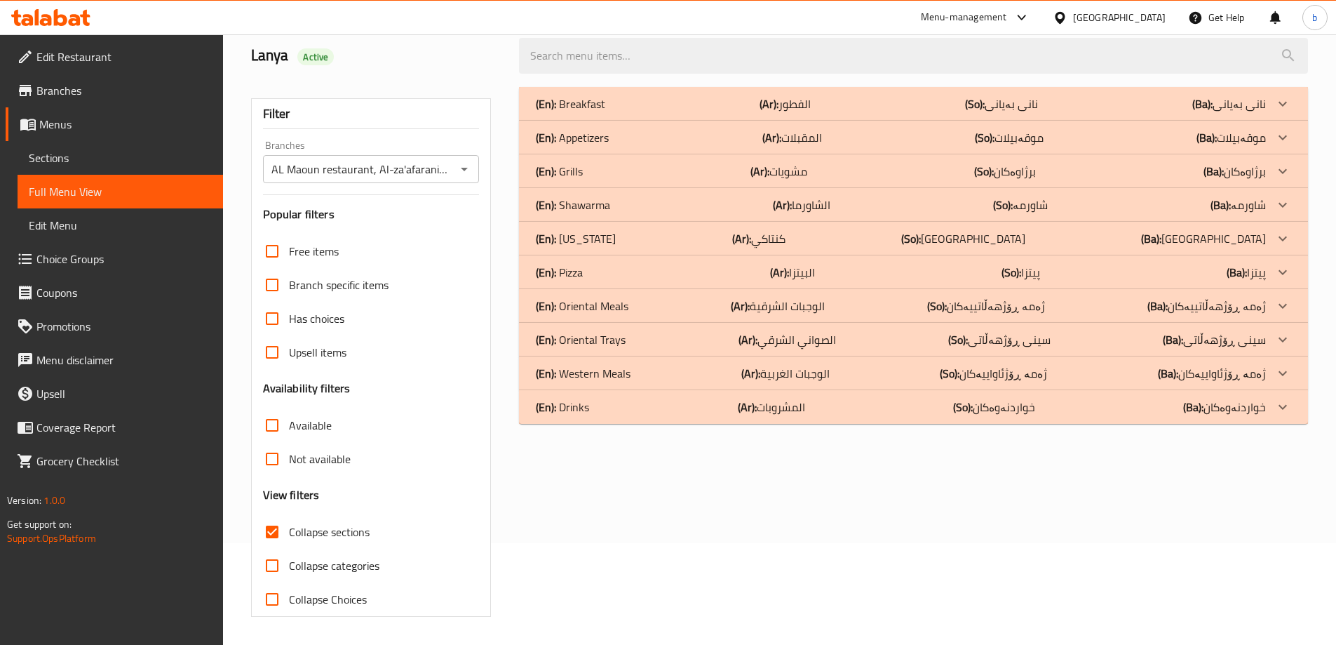
scroll to position [102, 0]
click at [1014, 112] on p "(So): سینی ڕۆژهەڵاتی" at bounding box center [1001, 103] width 73 height 17
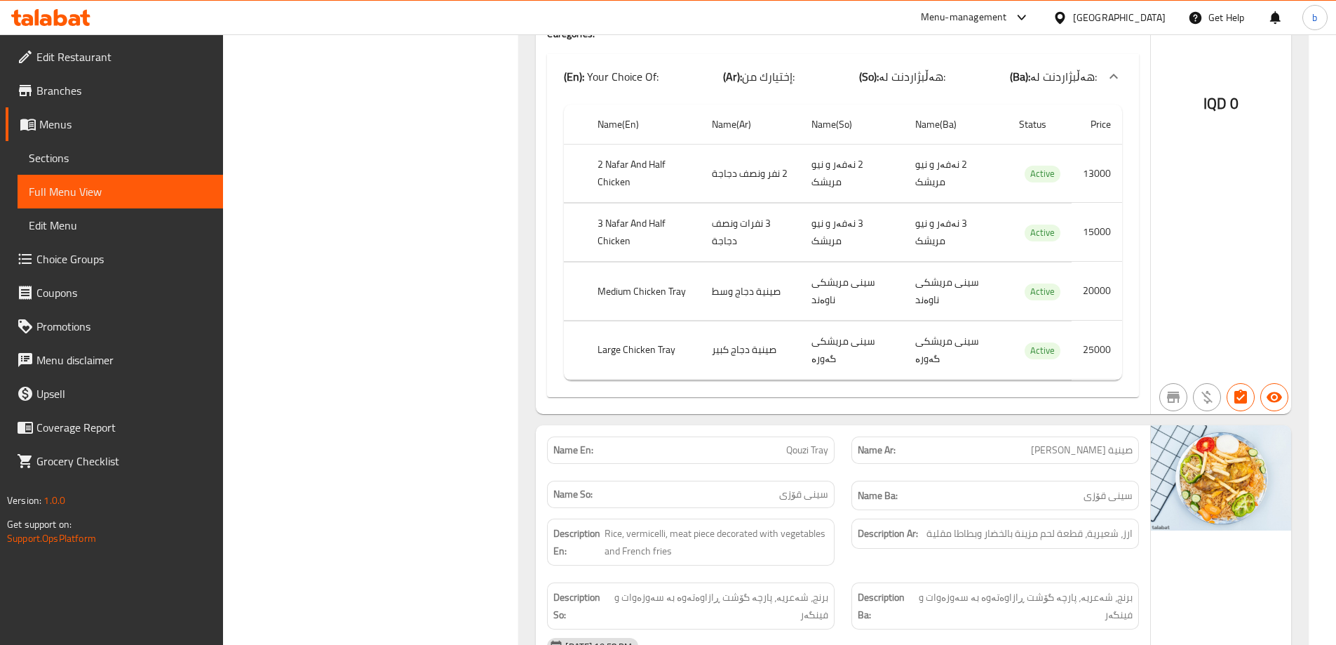
scroll to position [682, 0]
